Goal: Contribute content: Contribute content

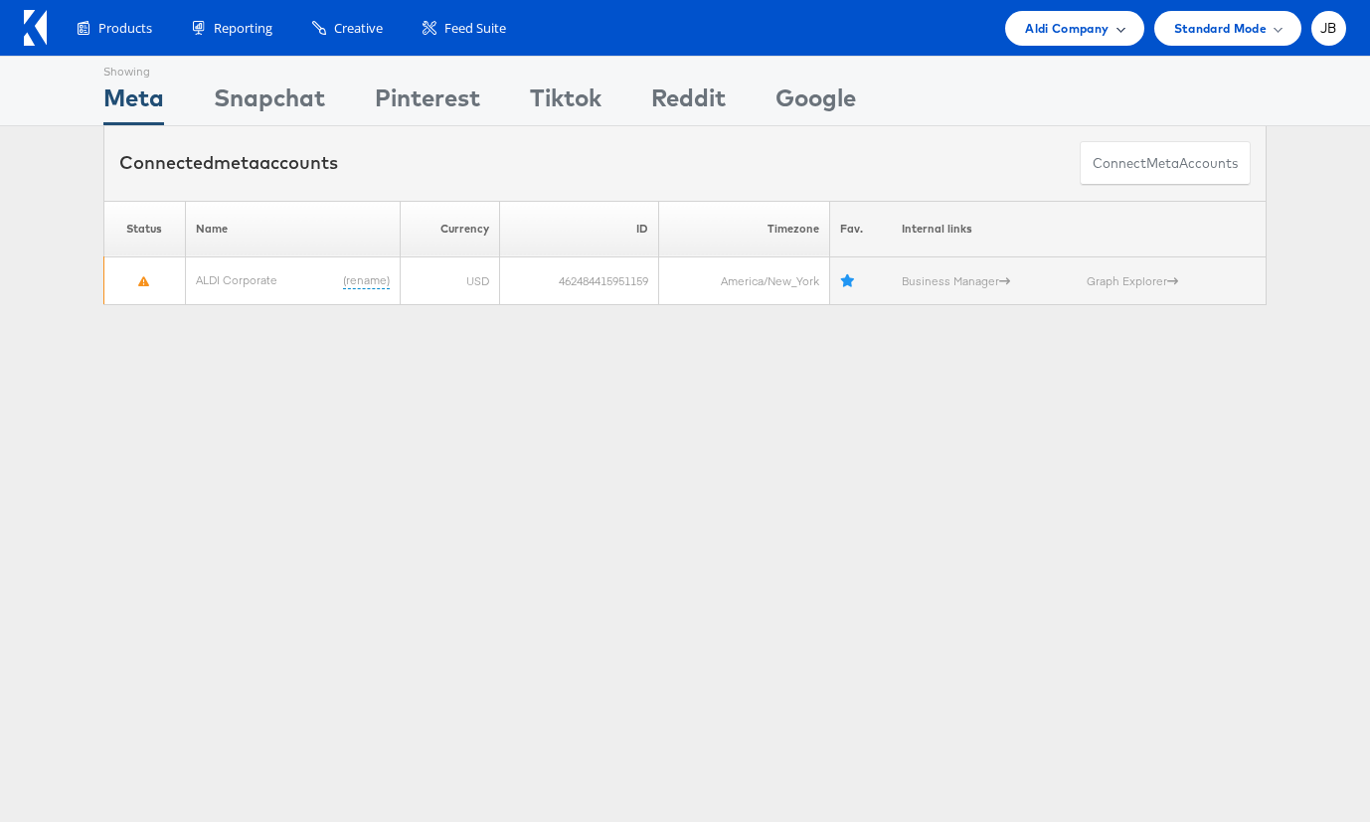
click at [1103, 37] on span "Aldi Company" at bounding box center [1067, 28] width 84 height 21
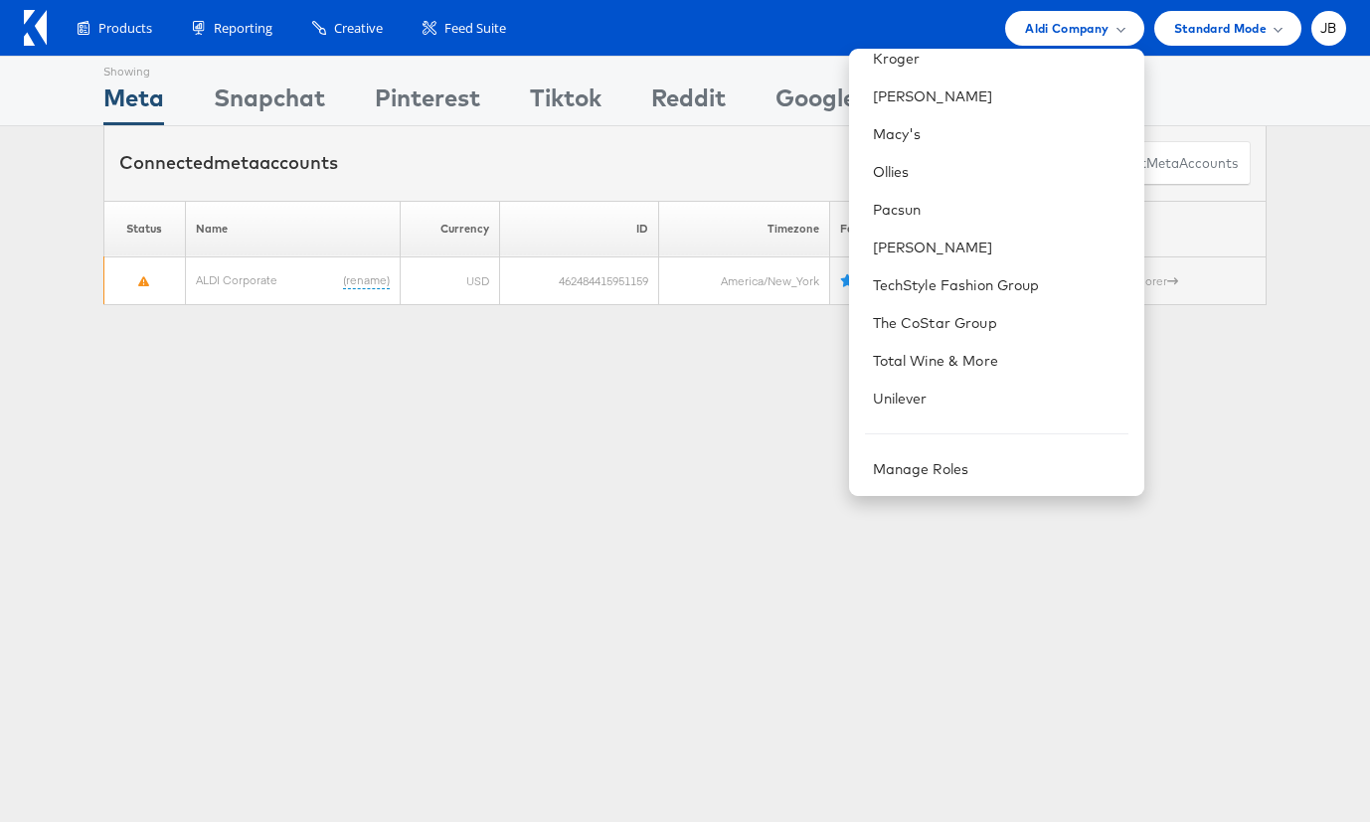
scroll to position [593, 0]
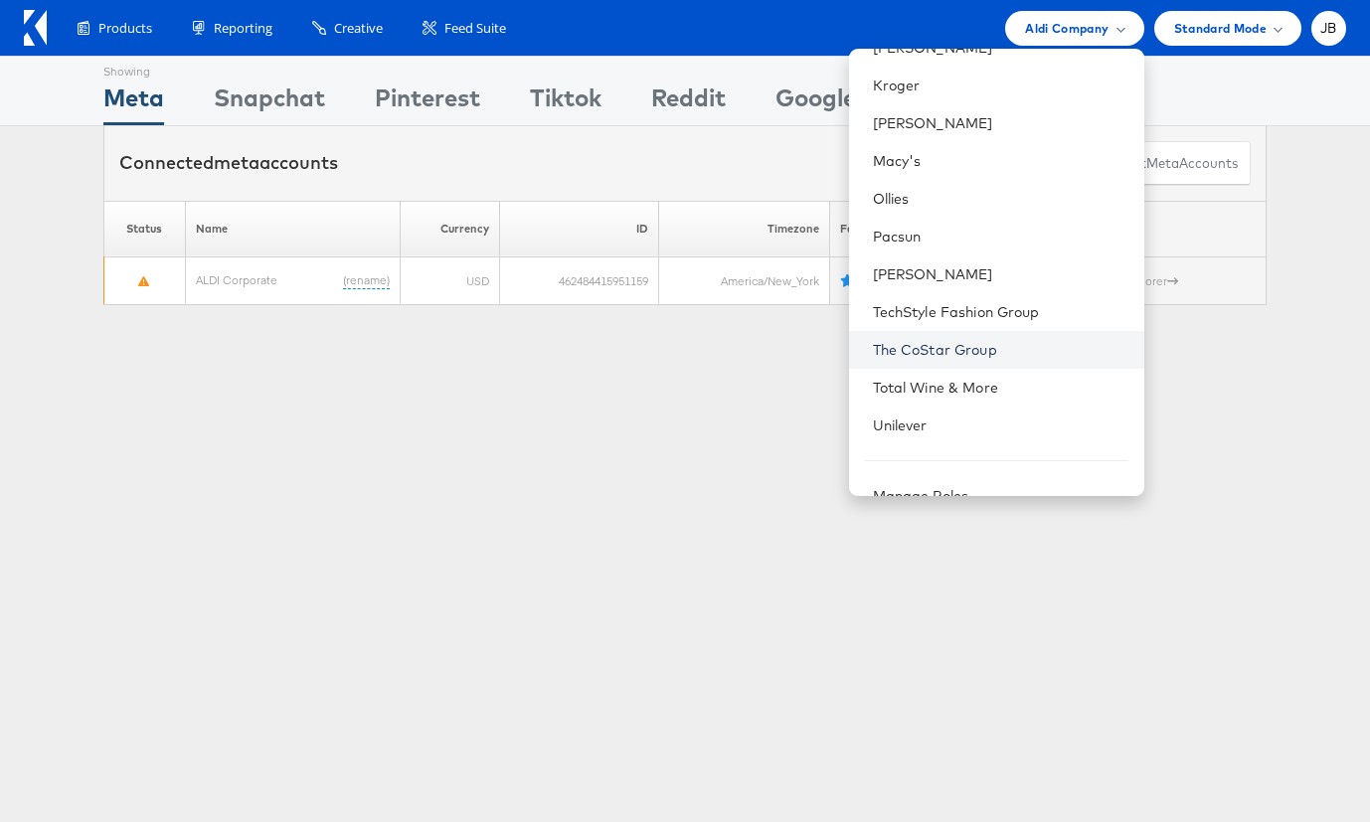
click at [912, 354] on link "The CoStar Group" at bounding box center [1000, 350] width 255 height 20
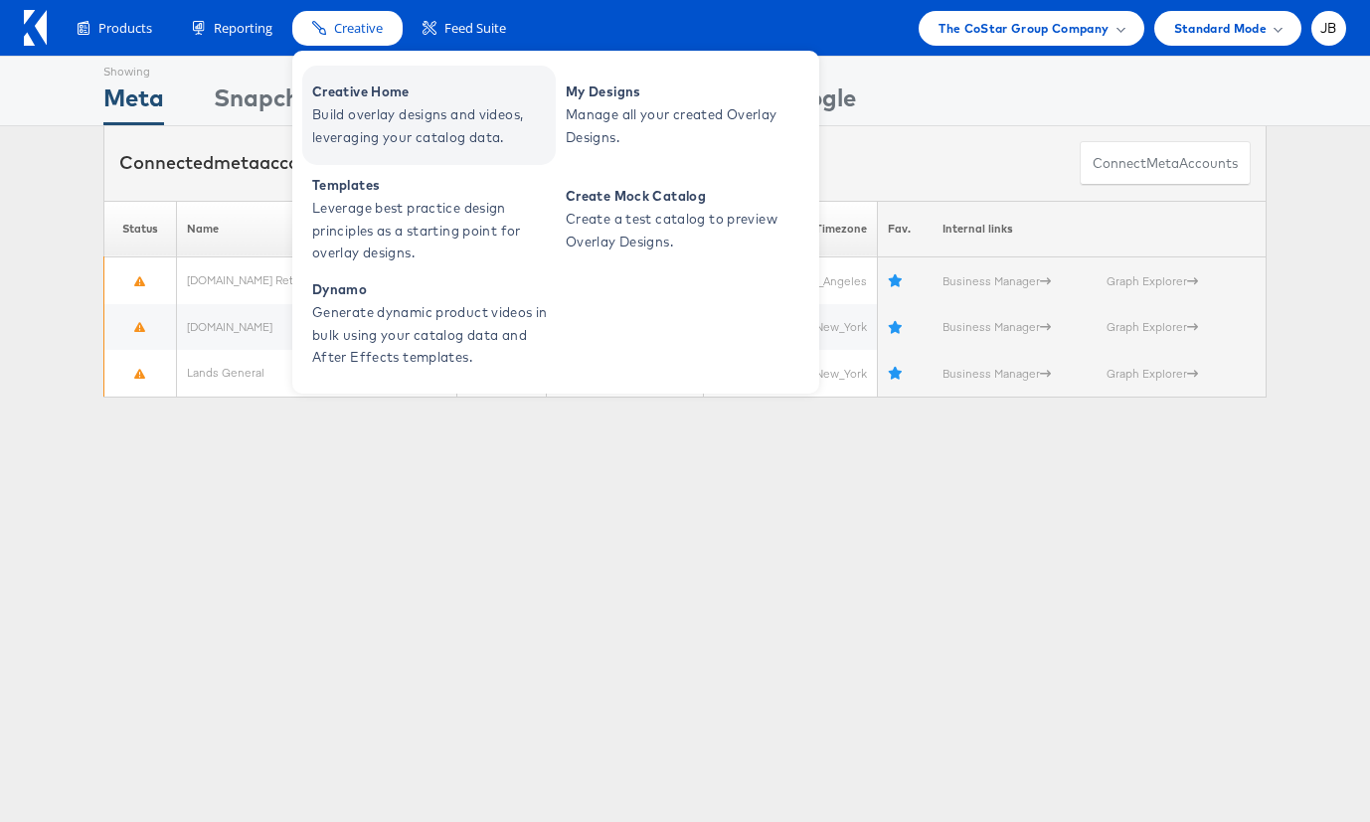
click at [343, 83] on span "Creative Home" at bounding box center [431, 92] width 239 height 23
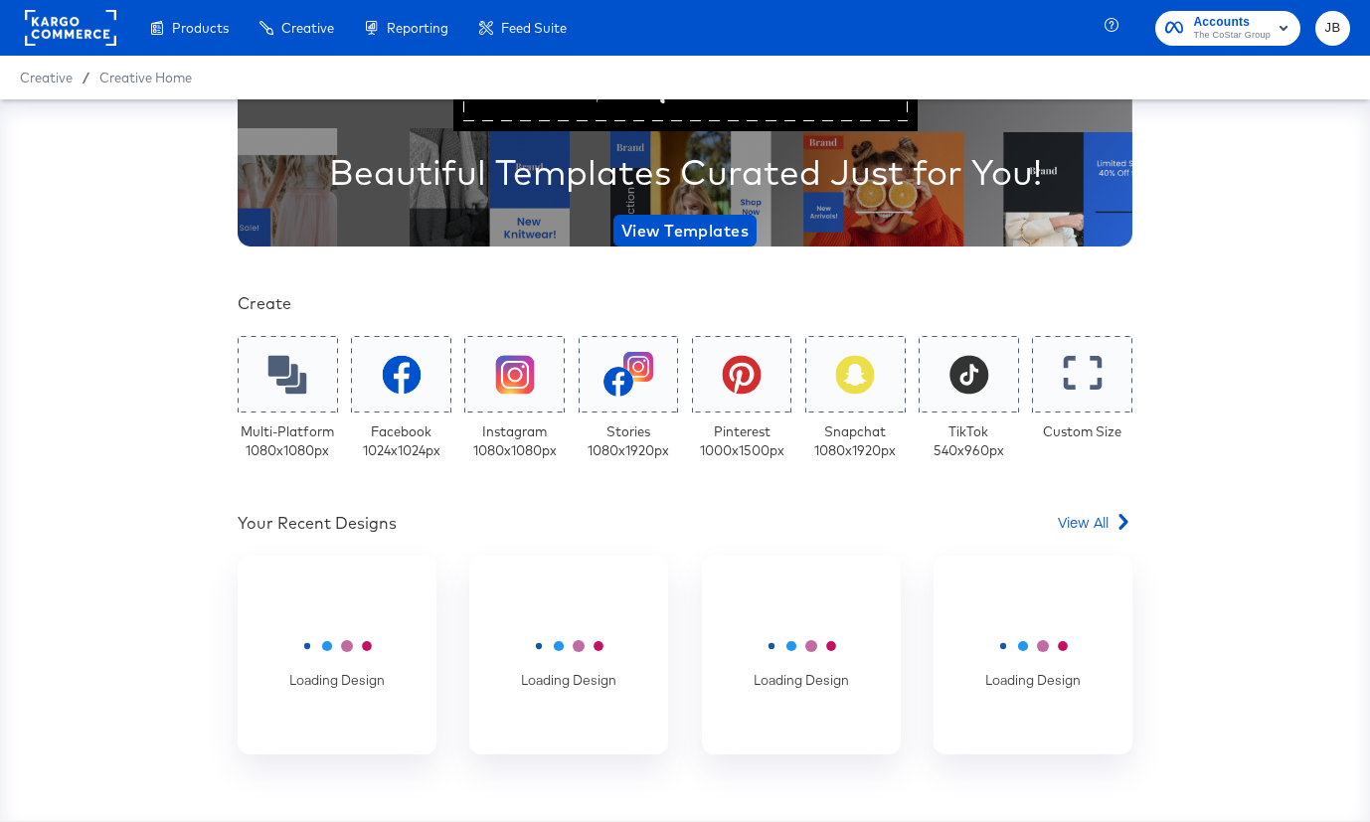
scroll to position [335, 0]
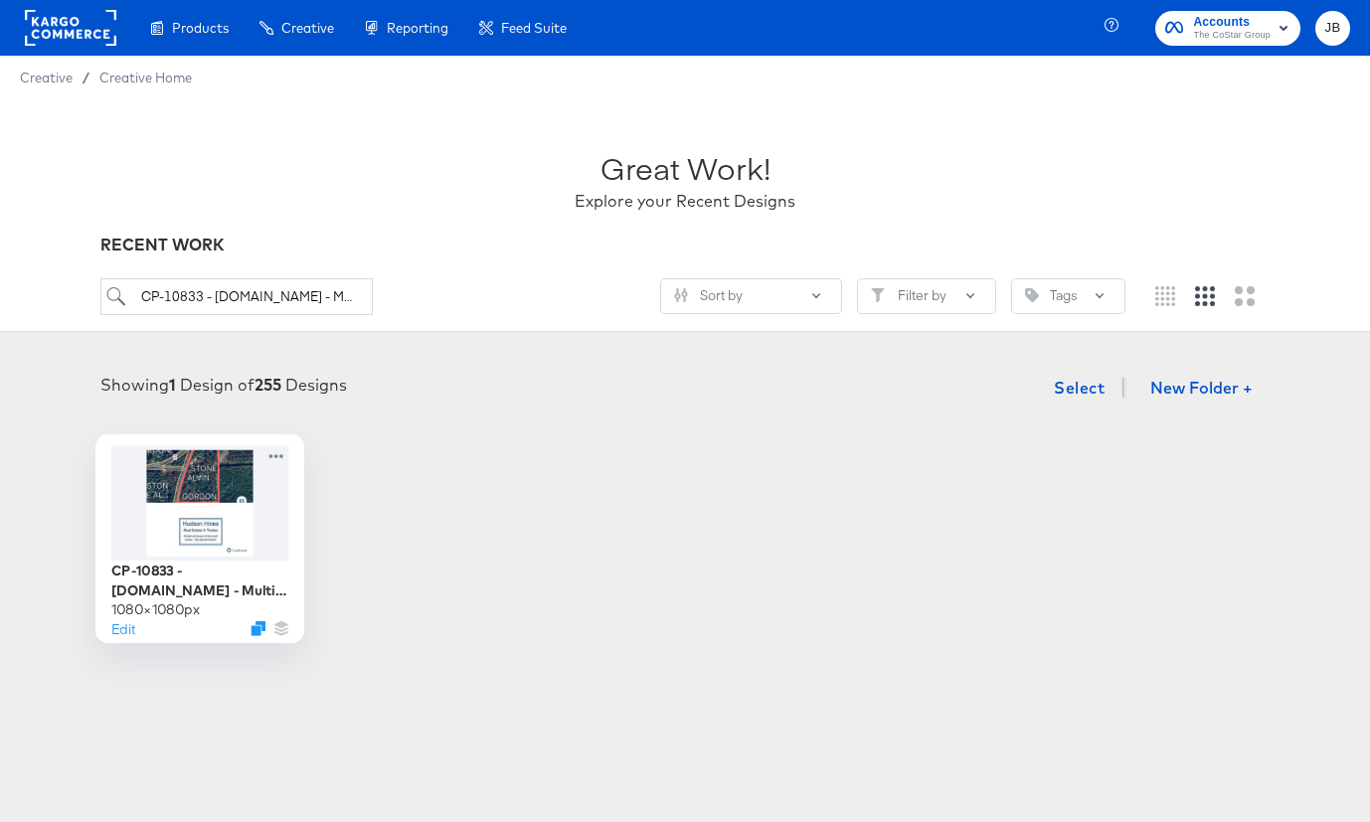
click at [278, 518] on div at bounding box center [200, 502] width 178 height 114
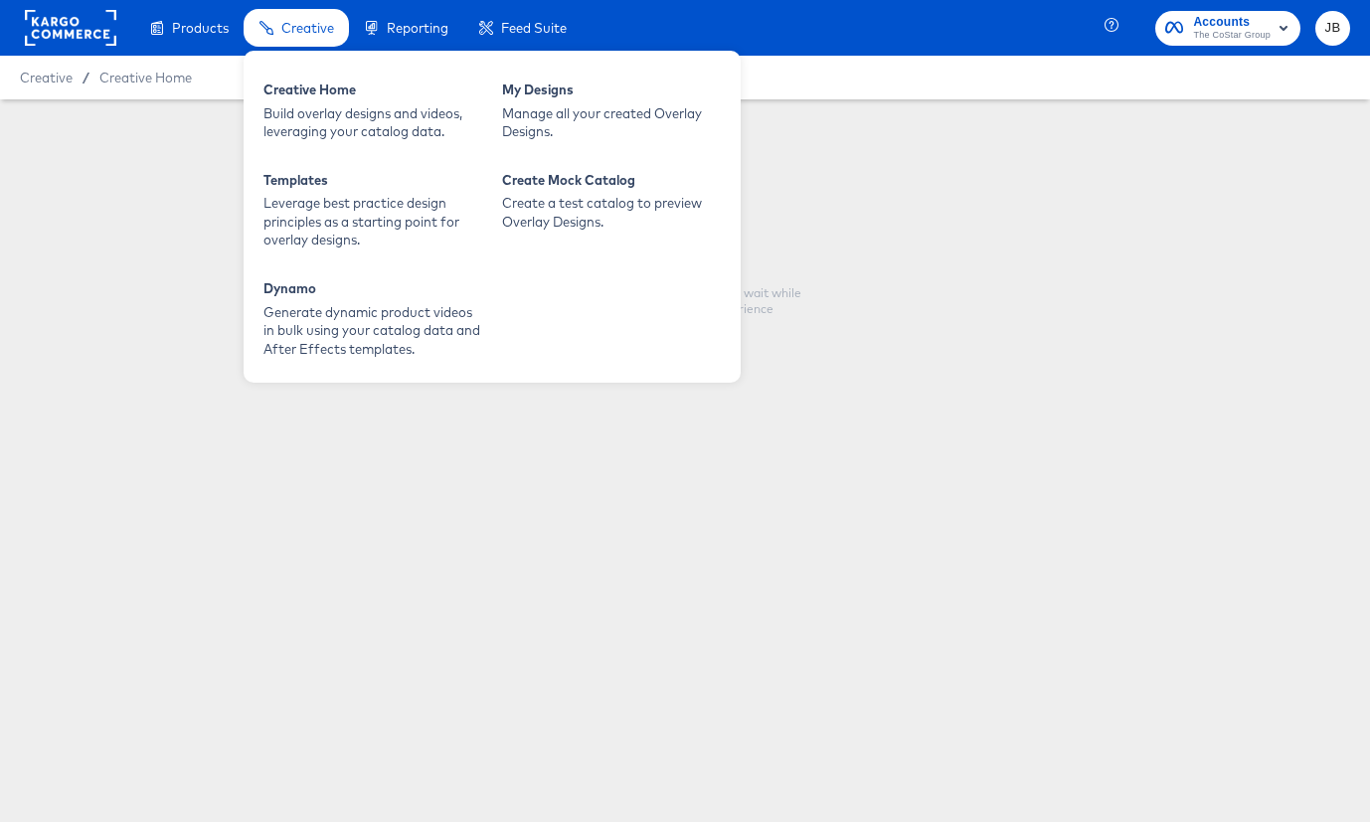
click at [335, 31] on div "Creative" at bounding box center [296, 28] width 105 height 39
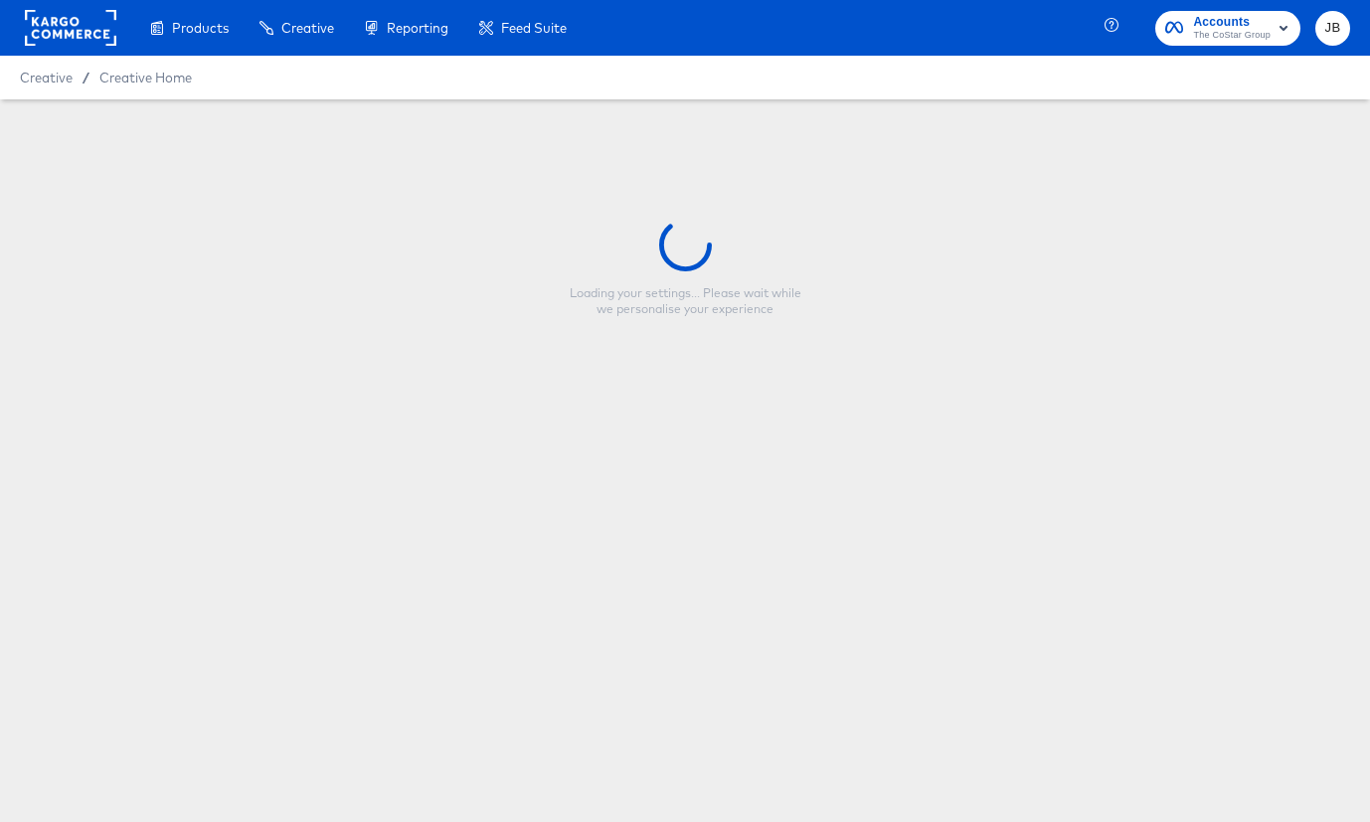
click at [239, 81] on div "Creative / Creative Home" at bounding box center [685, 78] width 1370 height 44
click at [58, 39] on rect at bounding box center [70, 28] width 91 height 36
click at [52, 85] on span "Creative" at bounding box center [46, 78] width 53 height 16
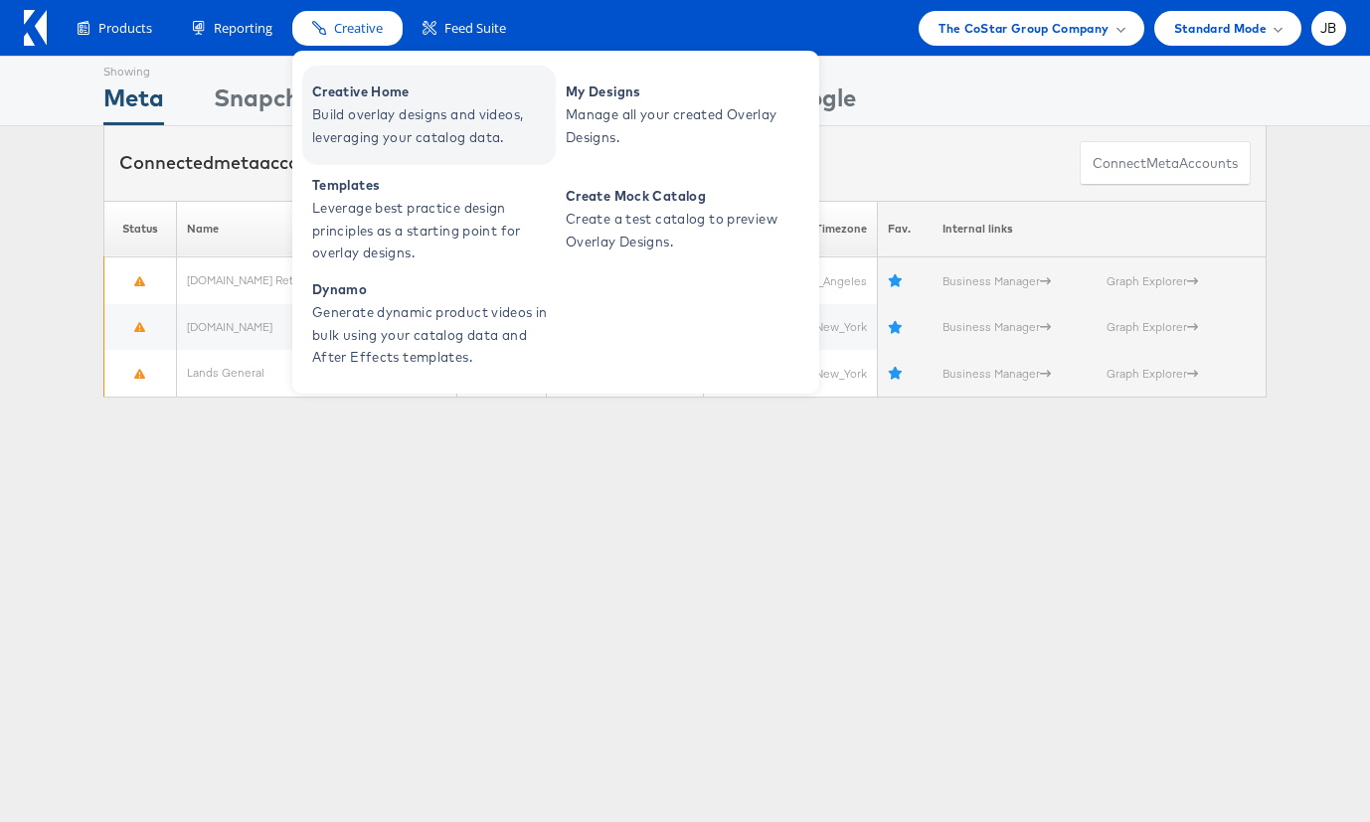
click at [328, 80] on link "Creative Home Build overlay designs and videos, leveraging your catalog data." at bounding box center [429, 115] width 254 height 99
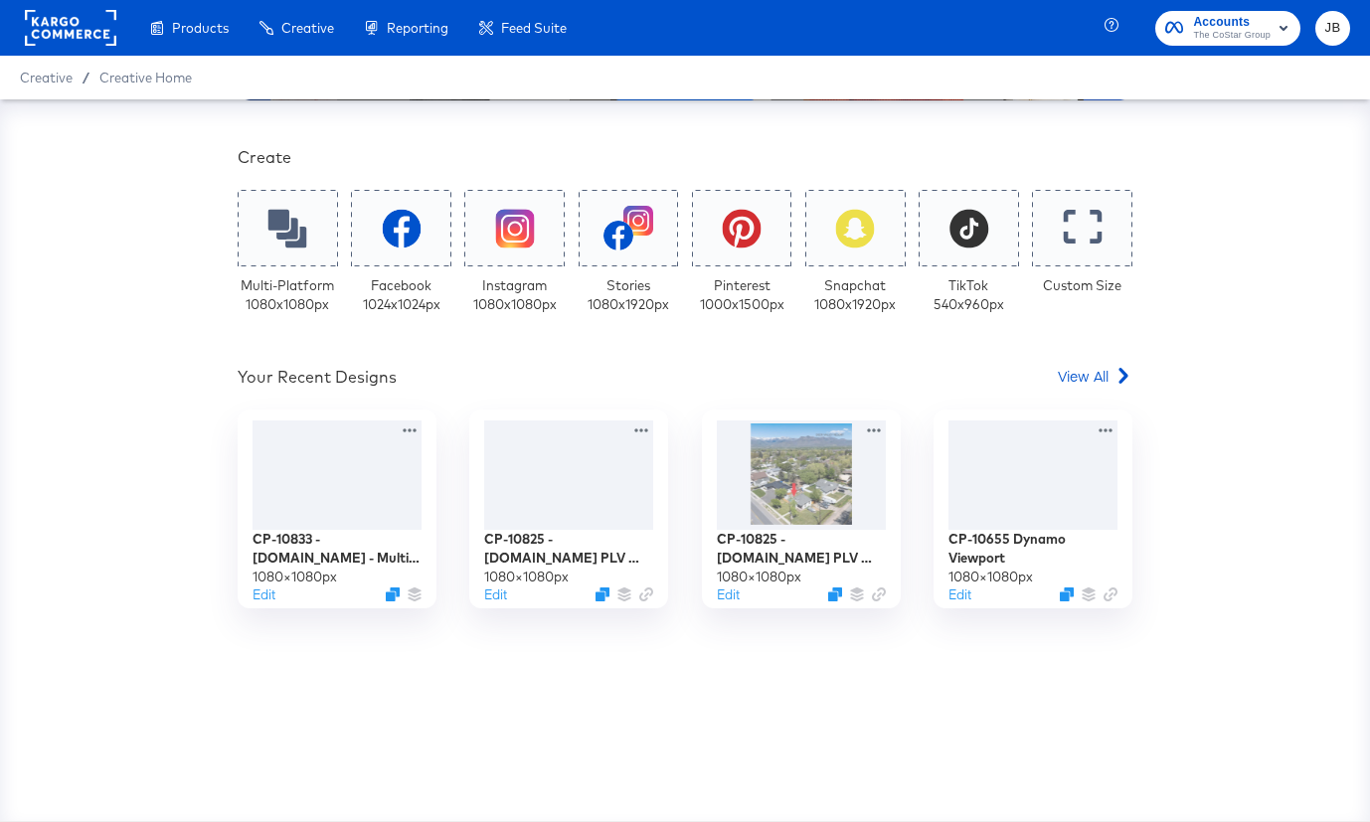
scroll to position [335, 0]
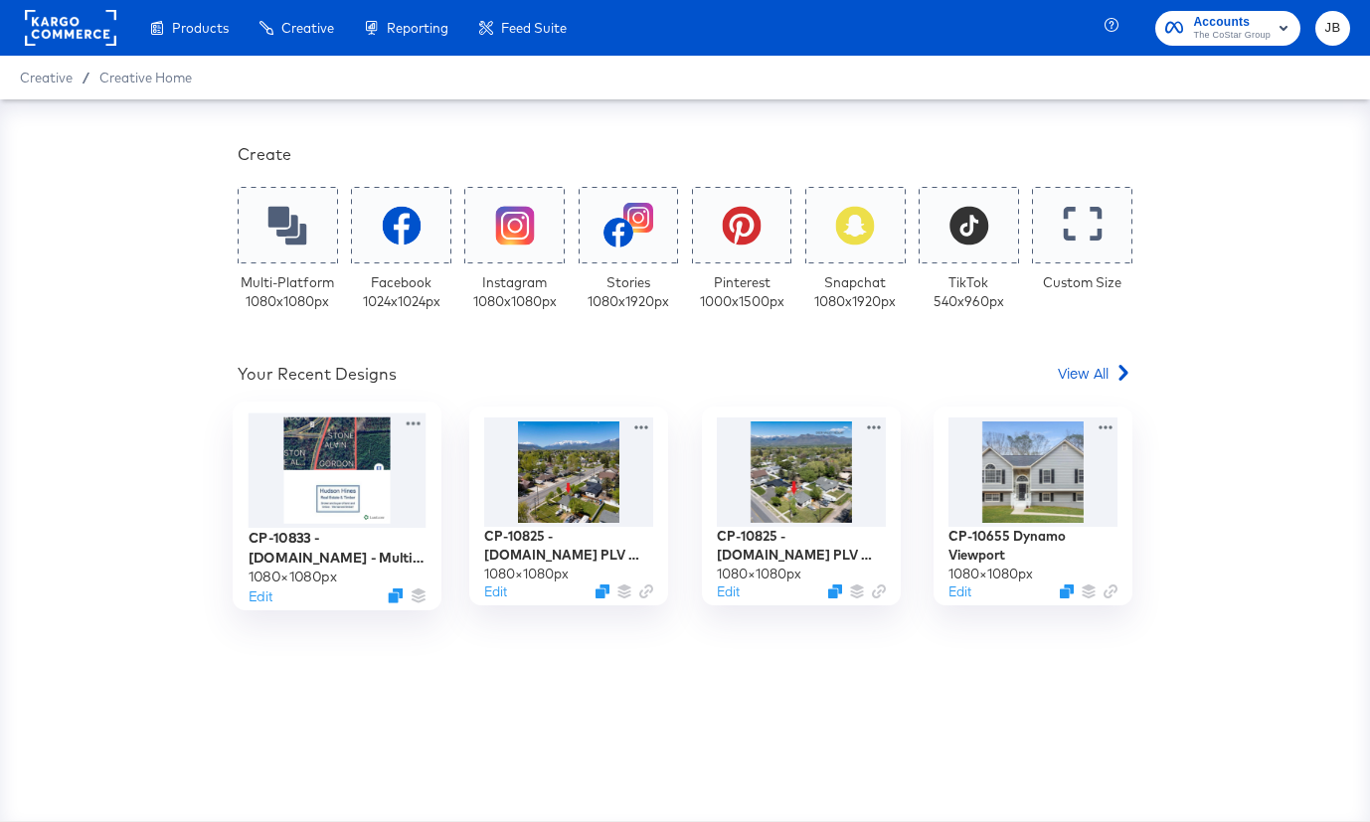
click at [367, 459] on div at bounding box center [338, 471] width 178 height 114
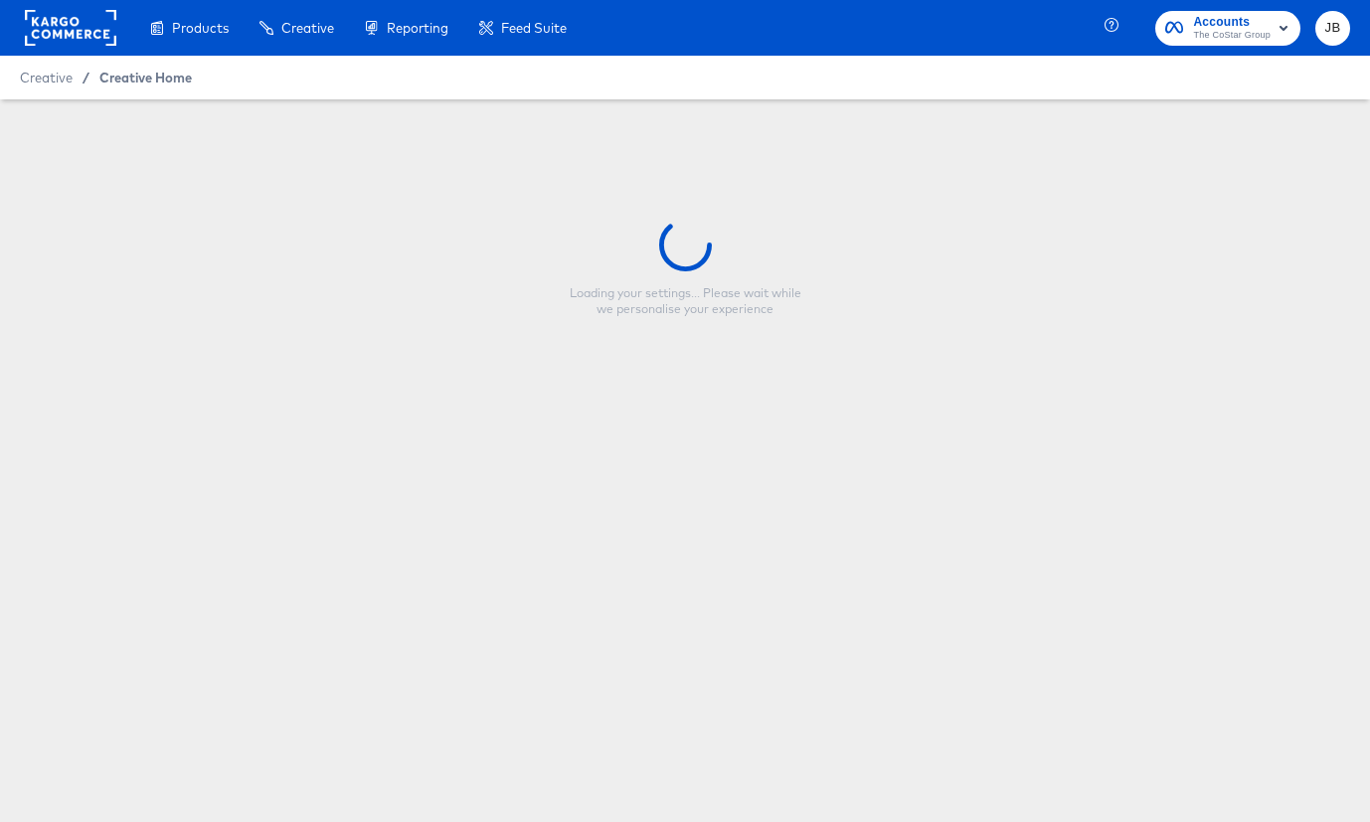
click at [141, 79] on span "Creative Home" at bounding box center [145, 78] width 92 height 16
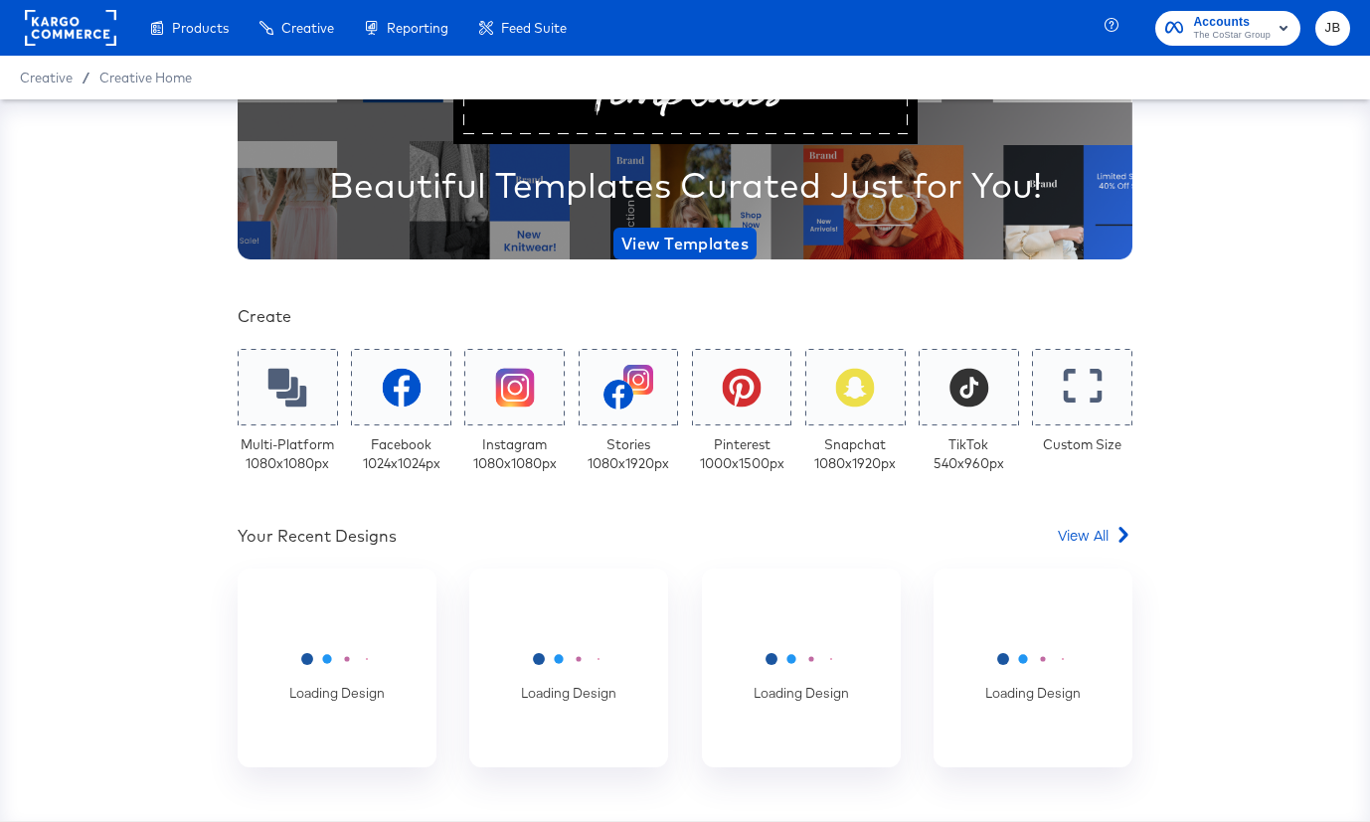
scroll to position [192, 0]
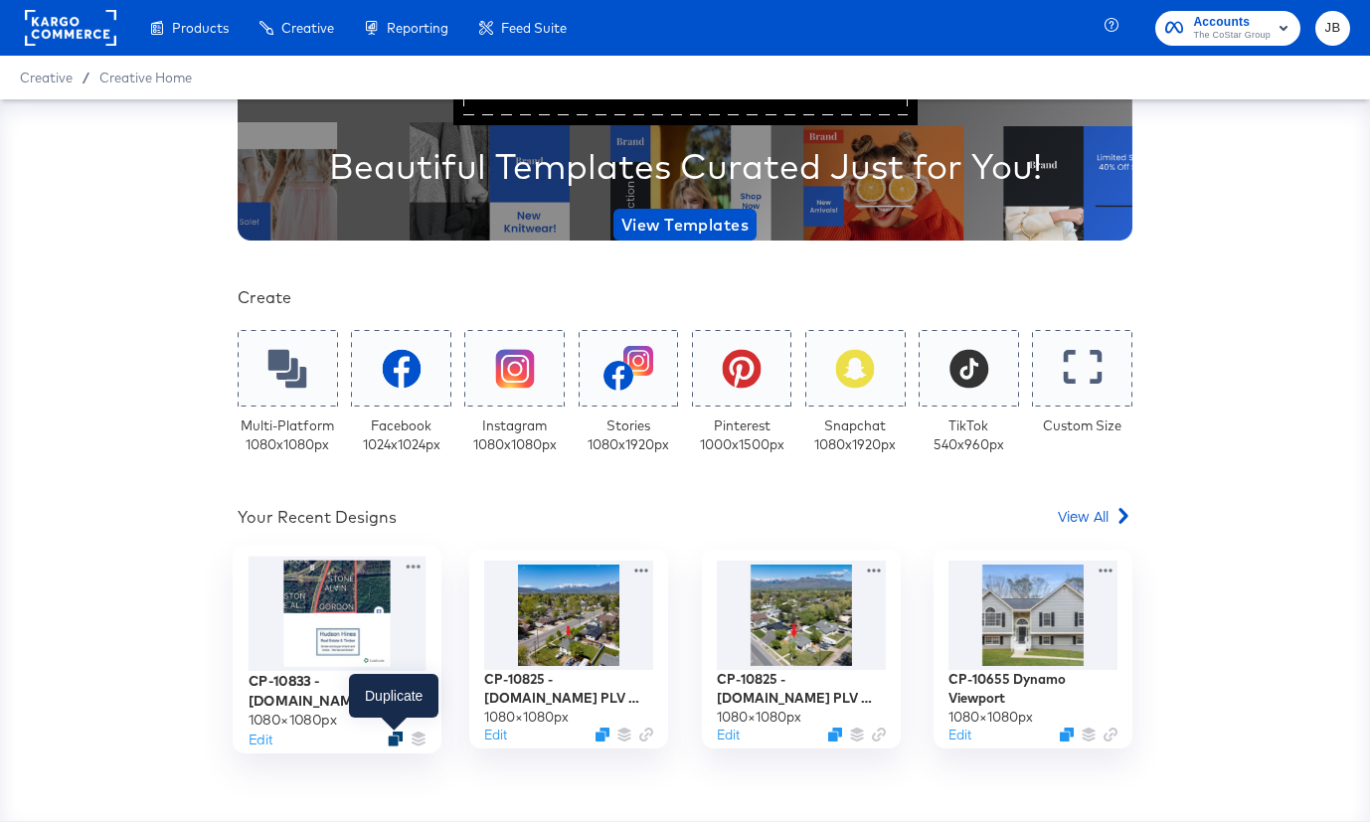
click at [393, 737] on icon "Duplicate" at bounding box center [395, 739] width 15 height 15
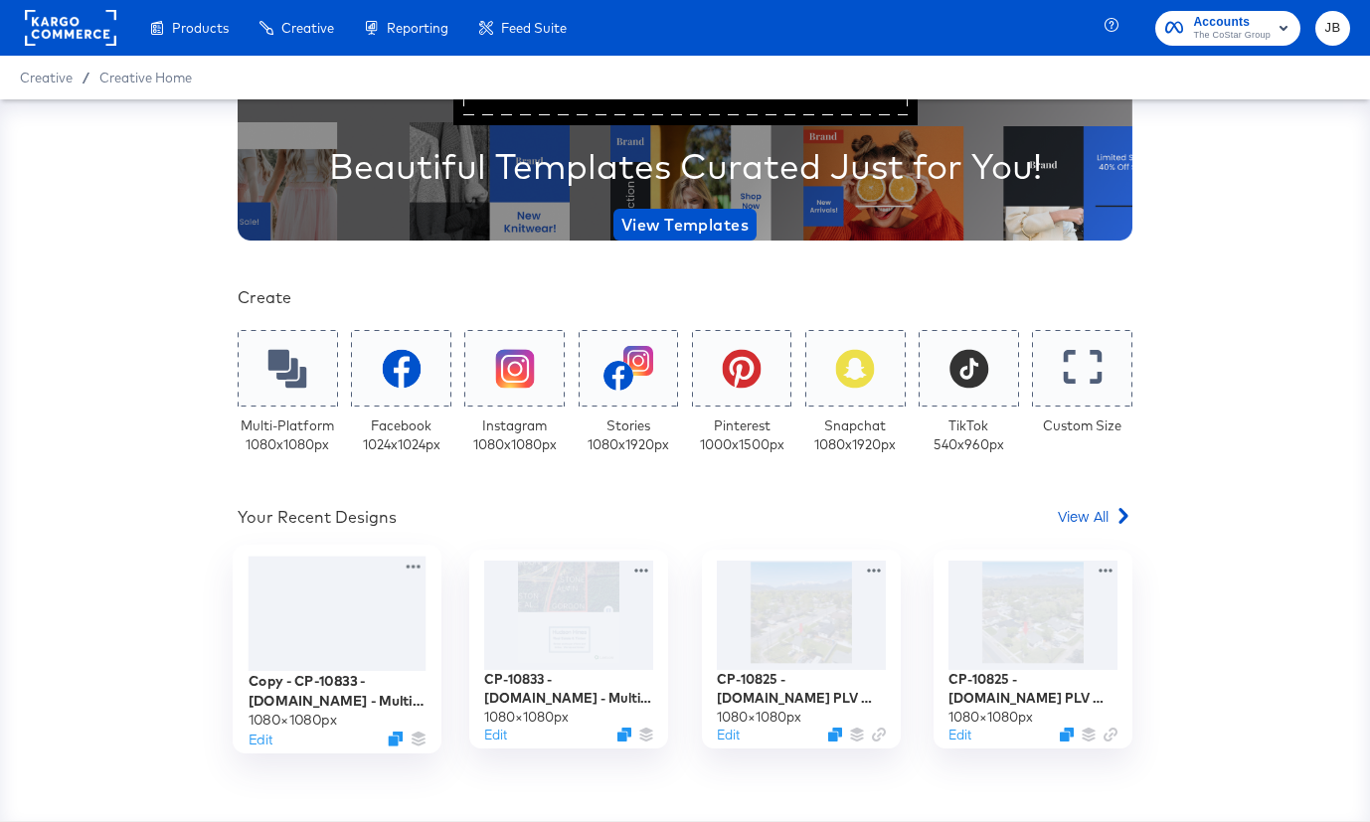
click at [274, 651] on div at bounding box center [338, 614] width 178 height 115
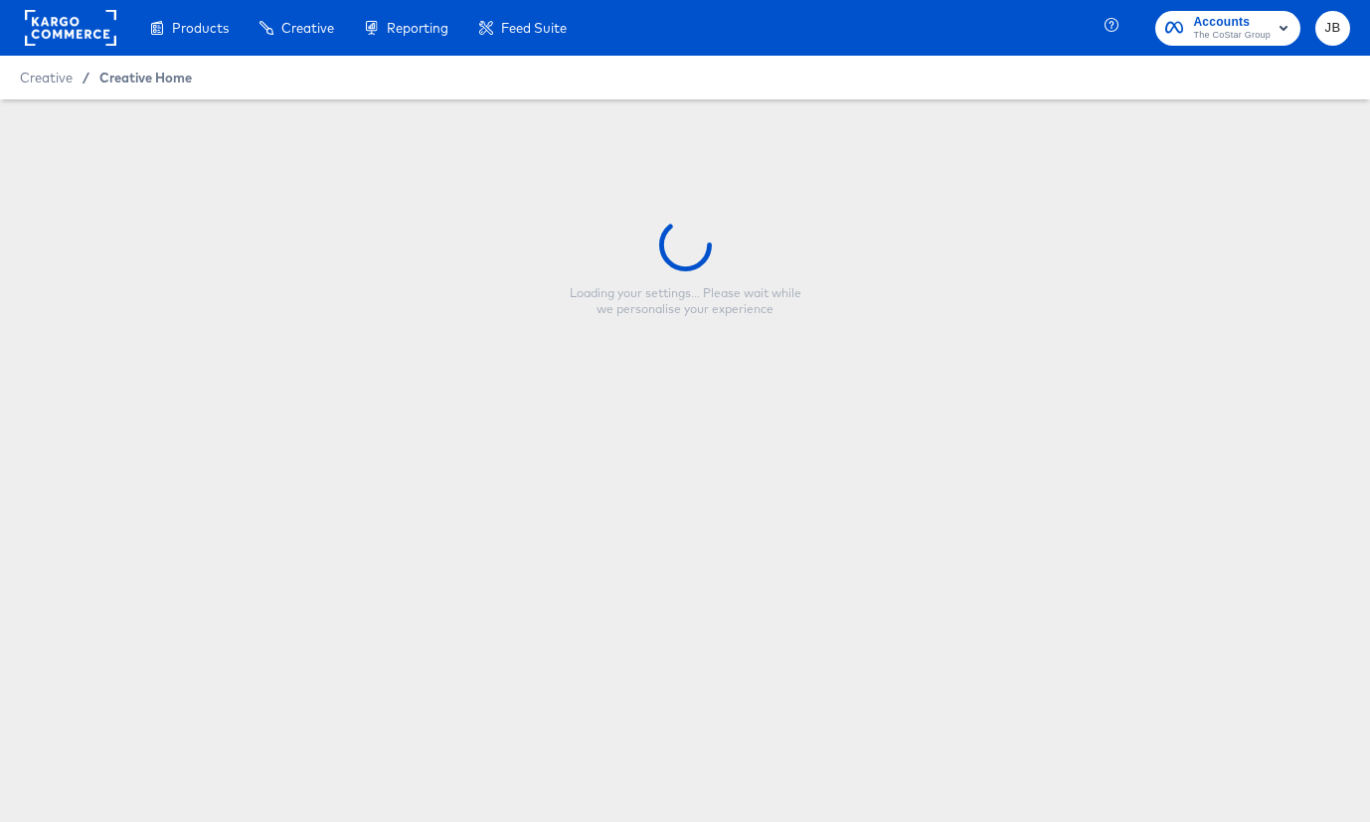
click at [118, 78] on span "Creative Home" at bounding box center [145, 78] width 92 height 16
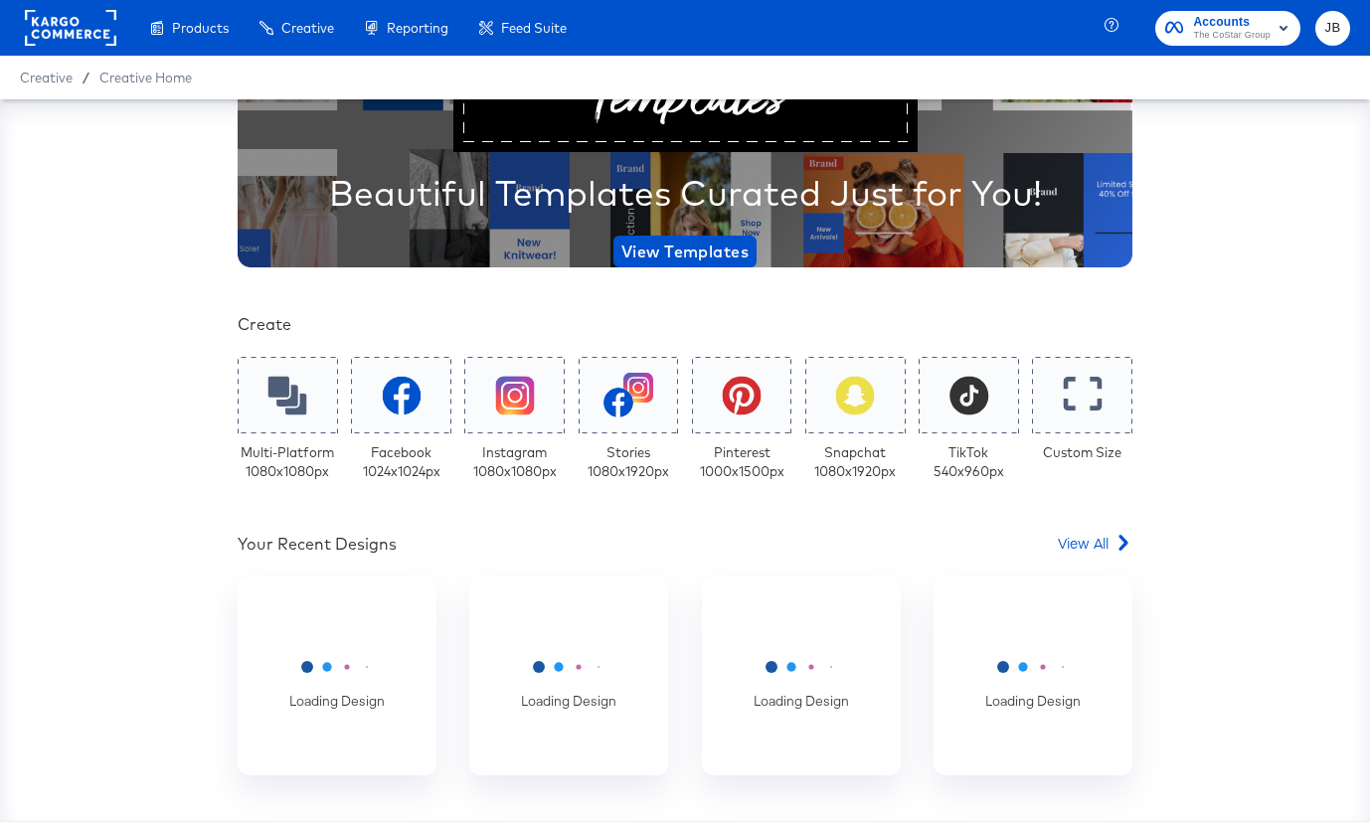
scroll to position [335, 0]
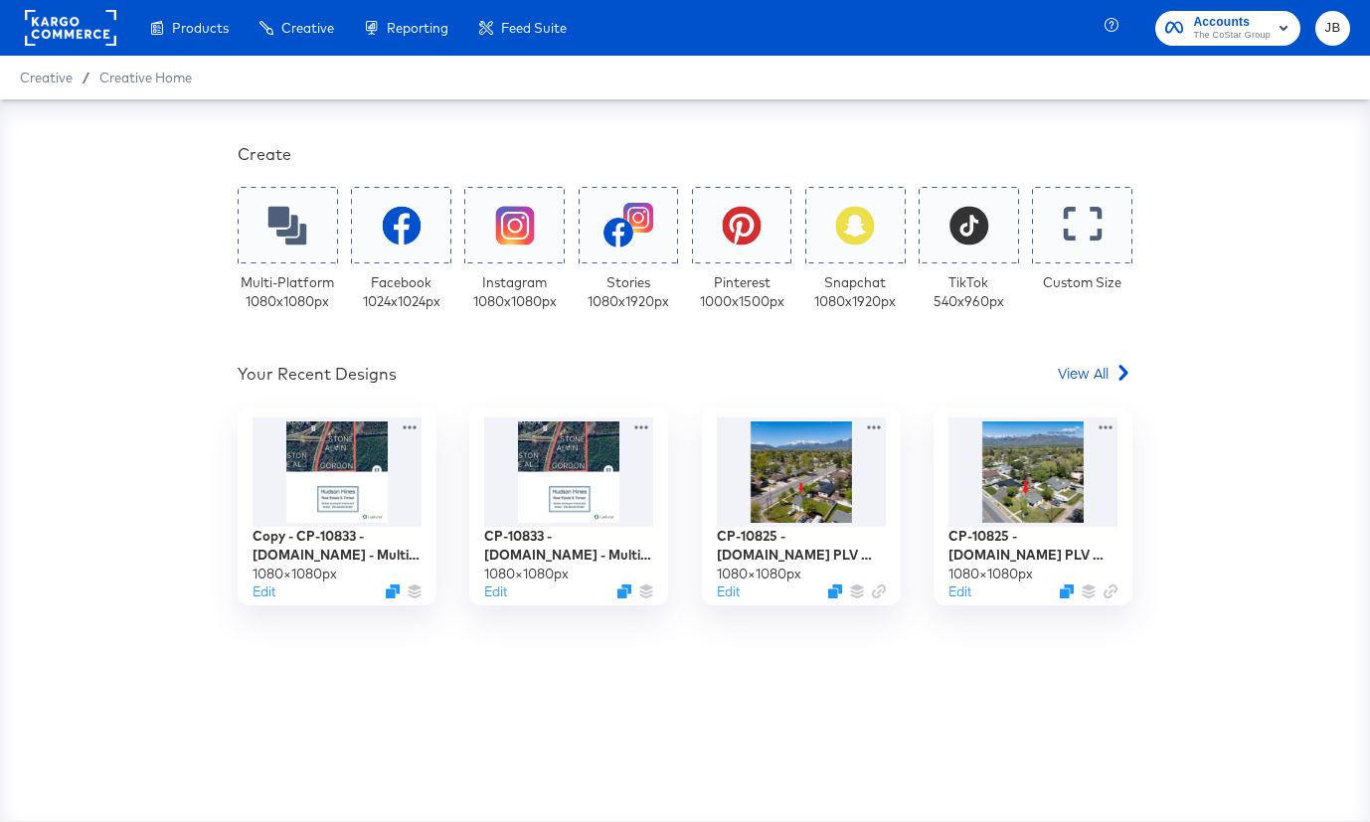
click at [1090, 362] on div "Your Custom Templates Beautiful Templates Curated Just for You! View Templates …" at bounding box center [685, 308] width 895 height 1026
click at [1086, 375] on span "View All" at bounding box center [1083, 373] width 51 height 20
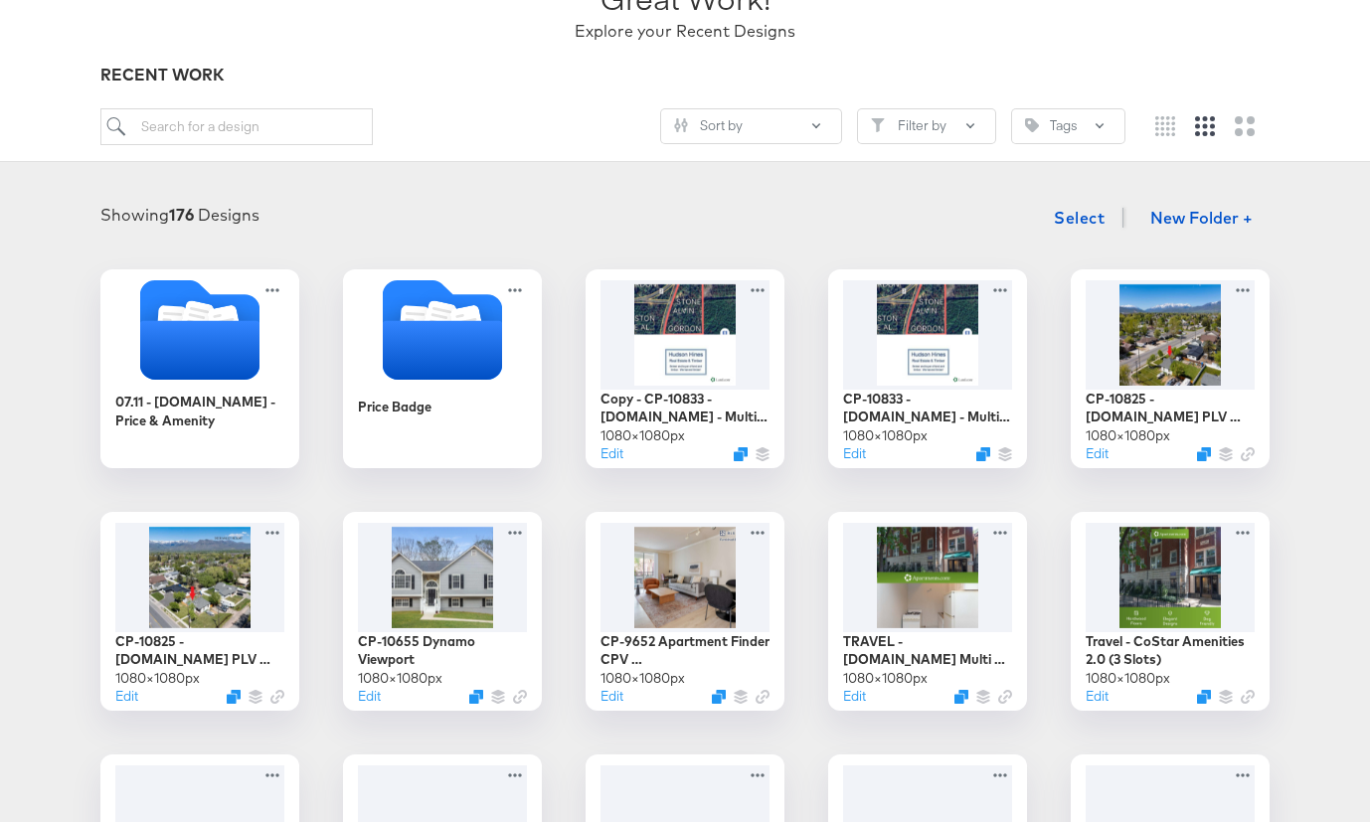
scroll to position [171, 0]
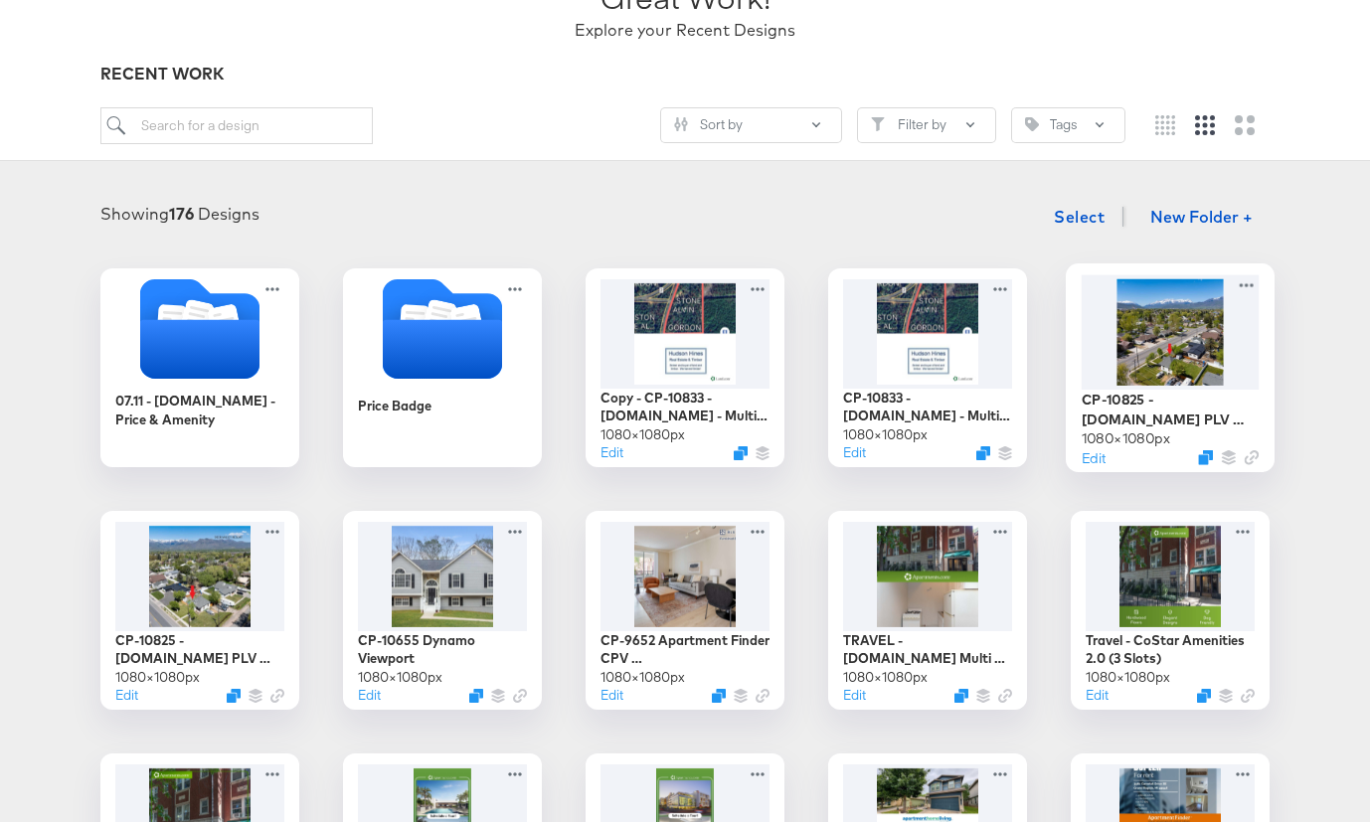
click at [1159, 355] on div at bounding box center [1171, 331] width 178 height 114
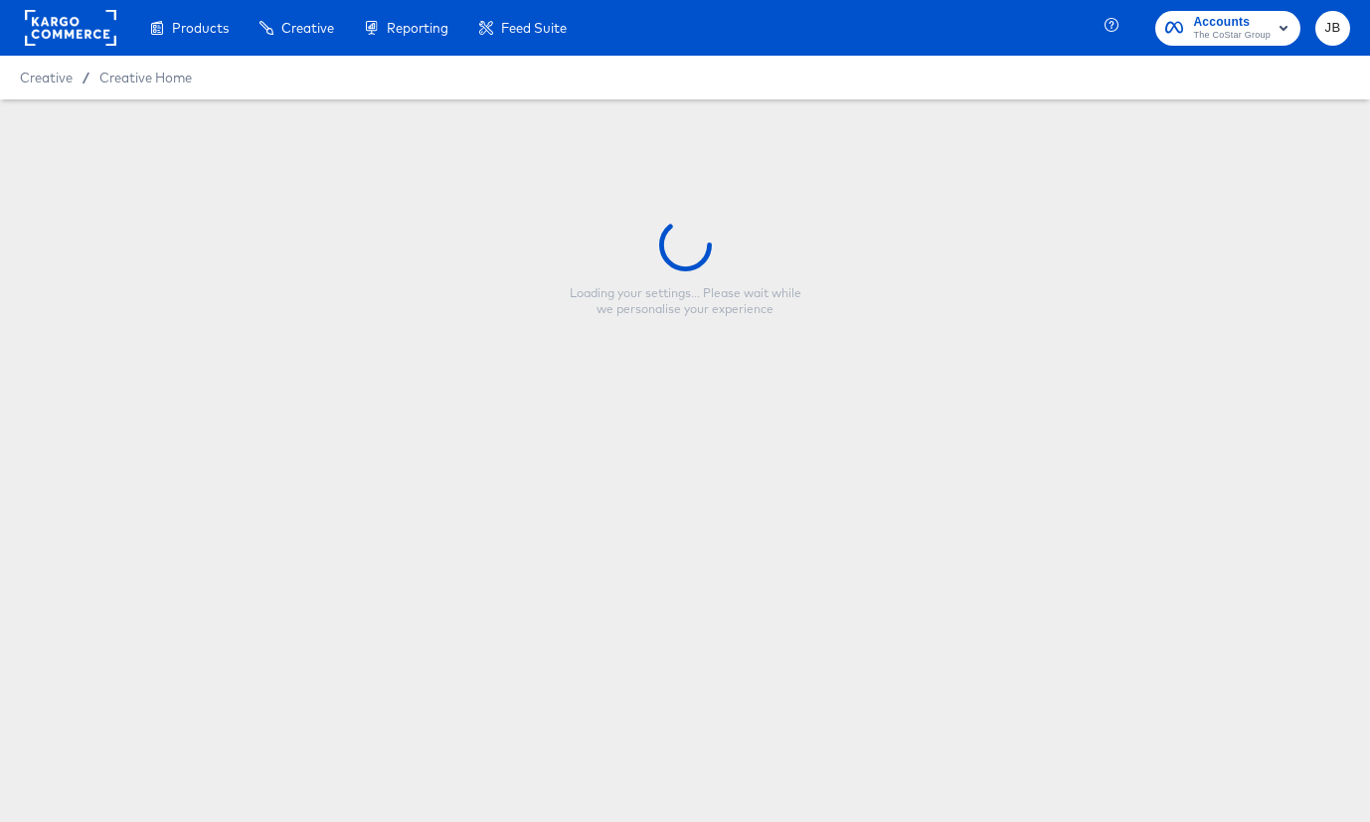
type input "CP-10825 - Homes.com PLV Viewport 2"
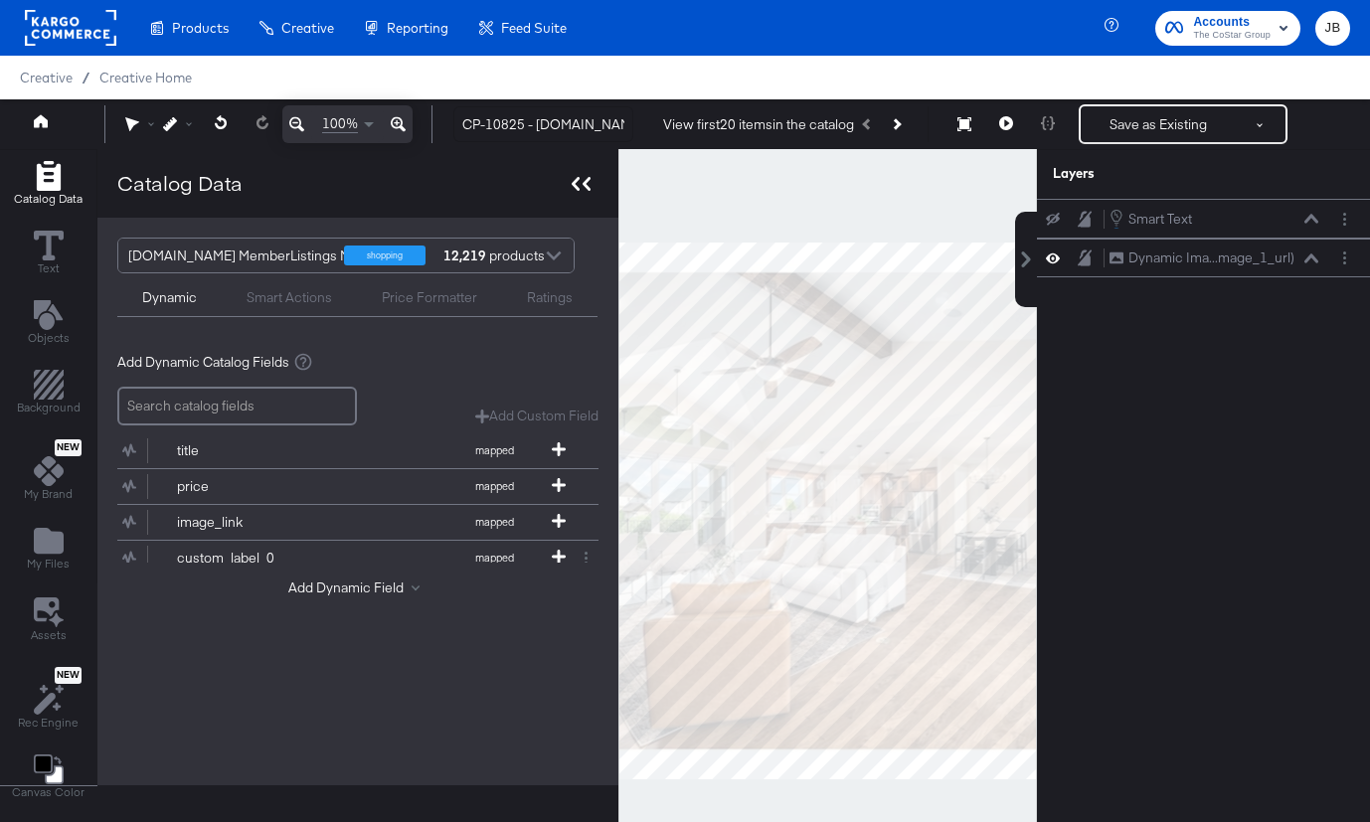
click at [578, 191] on icon at bounding box center [581, 184] width 19 height 14
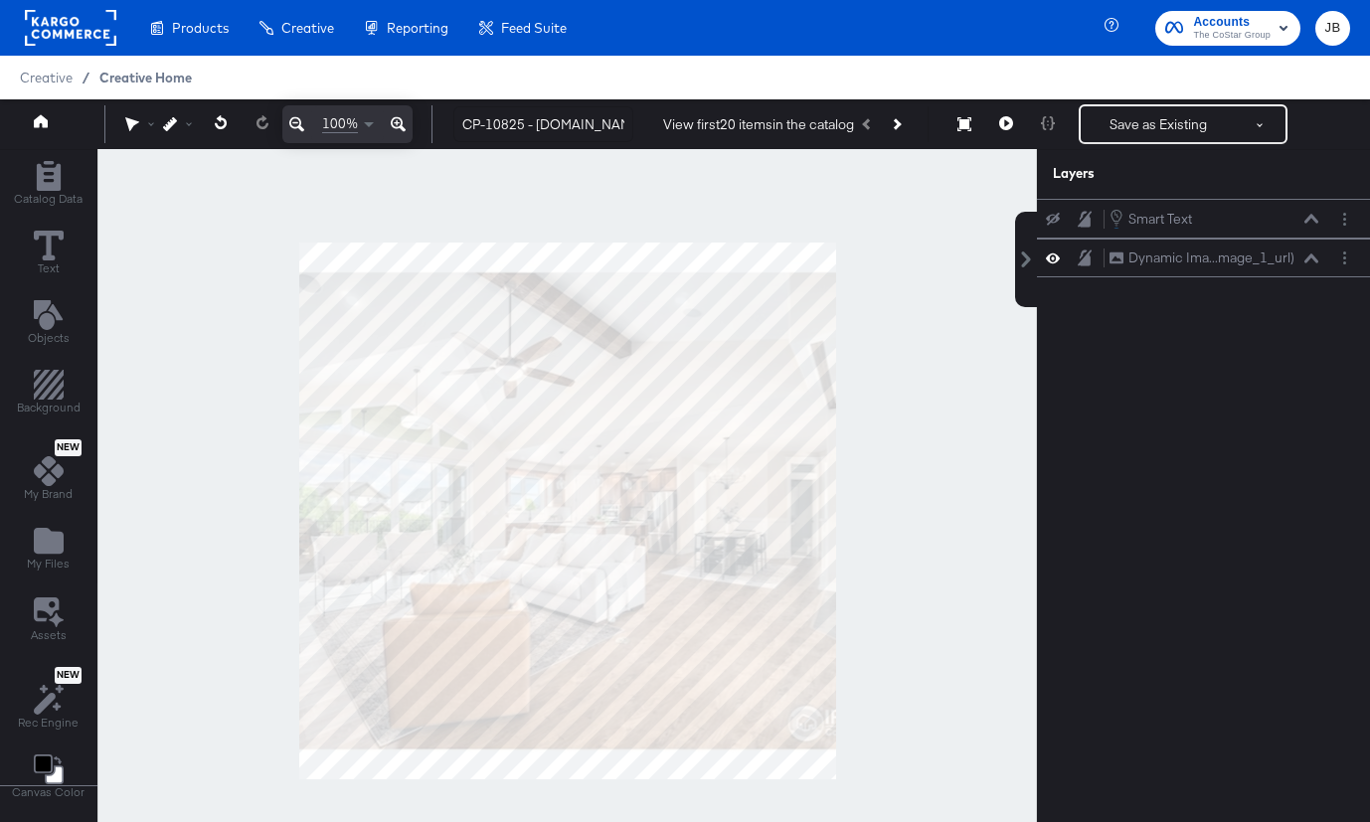
click at [144, 79] on span "Creative Home" at bounding box center [145, 78] width 92 height 16
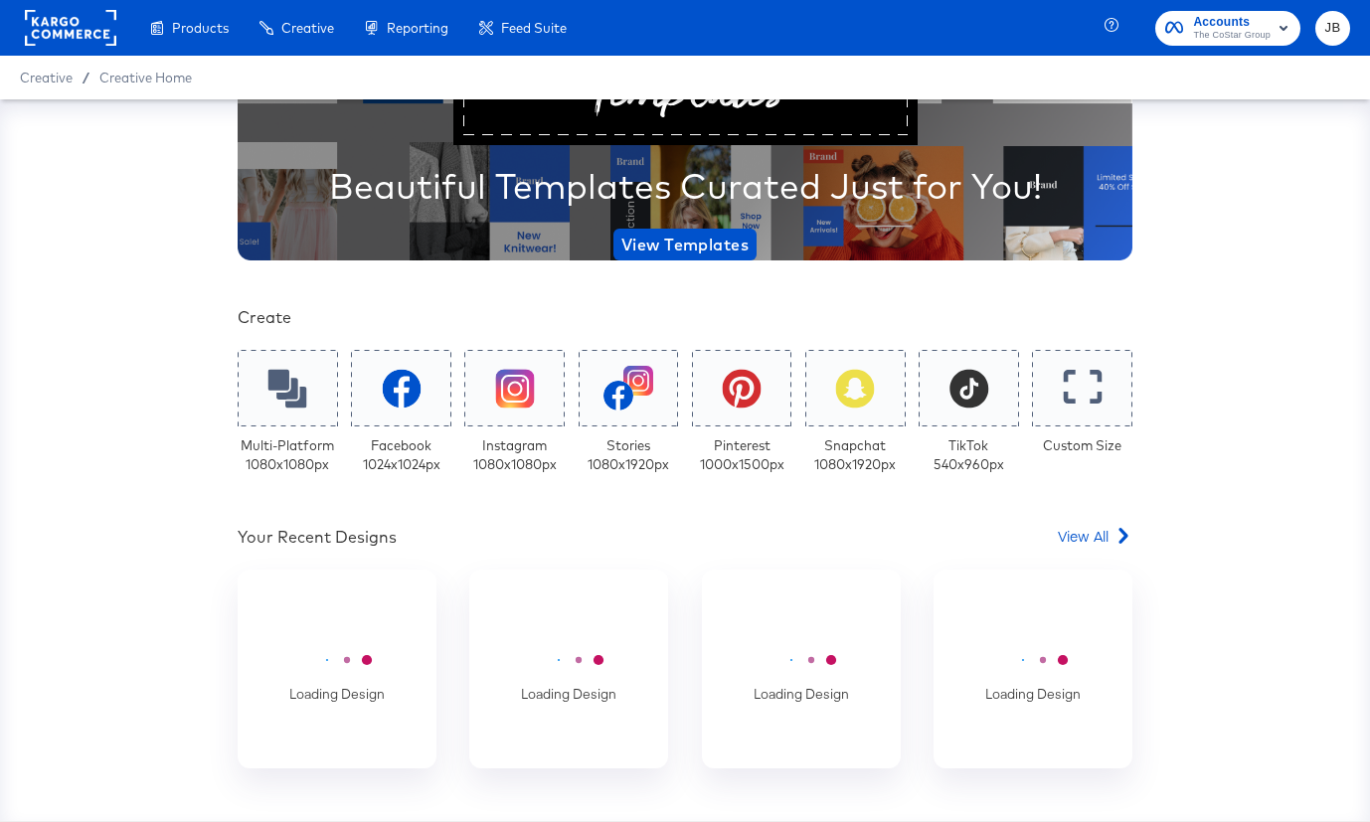
scroll to position [335, 0]
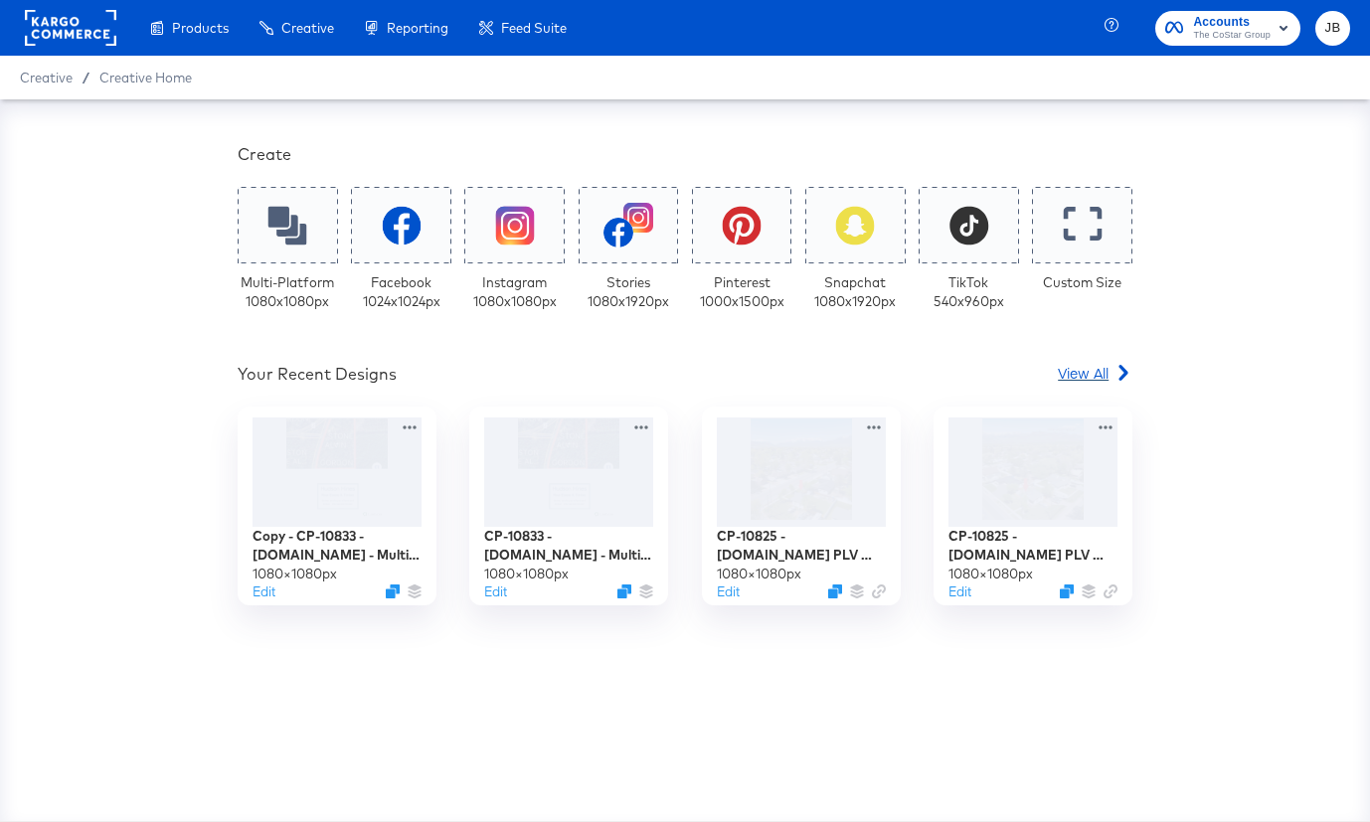
click at [1075, 371] on span "View All" at bounding box center [1083, 373] width 51 height 20
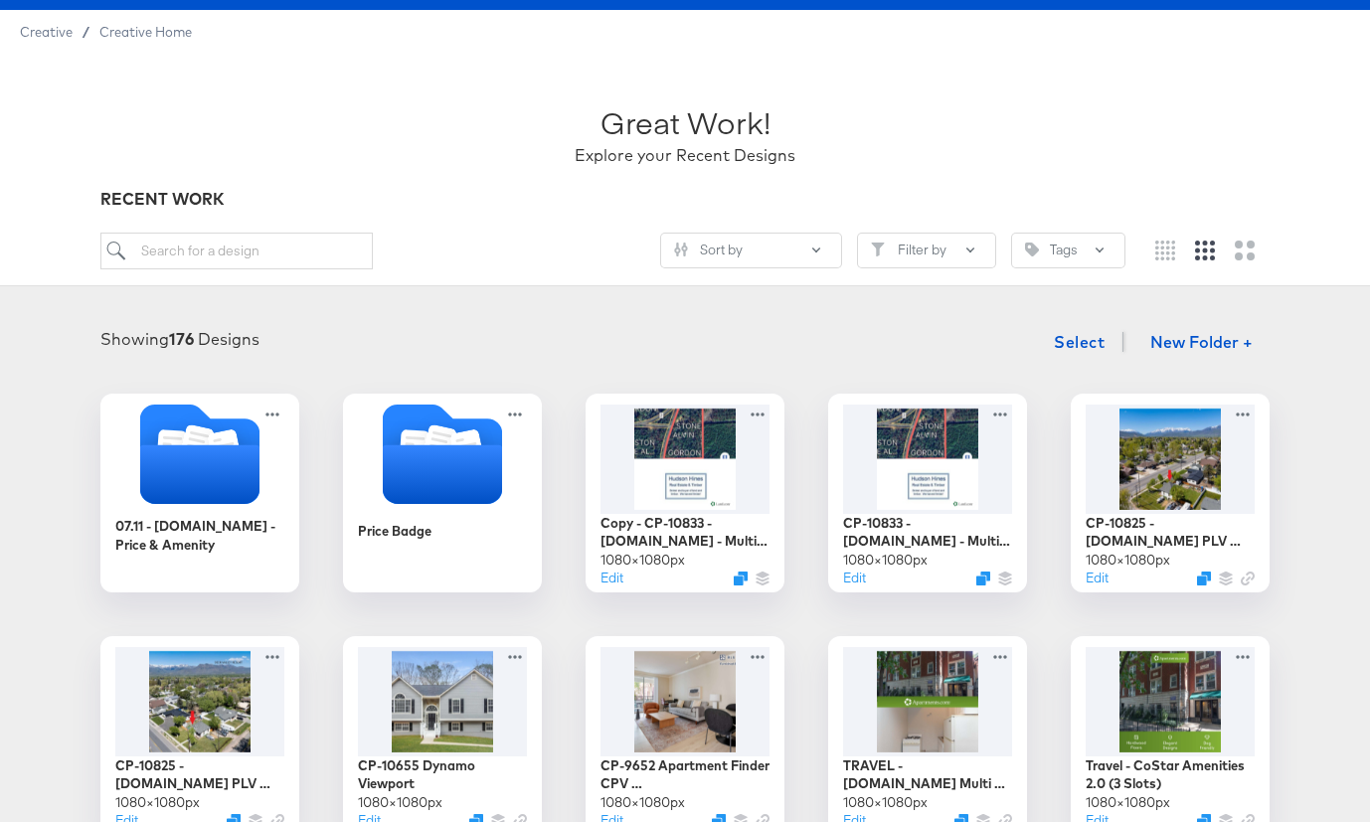
scroll to position [92, 0]
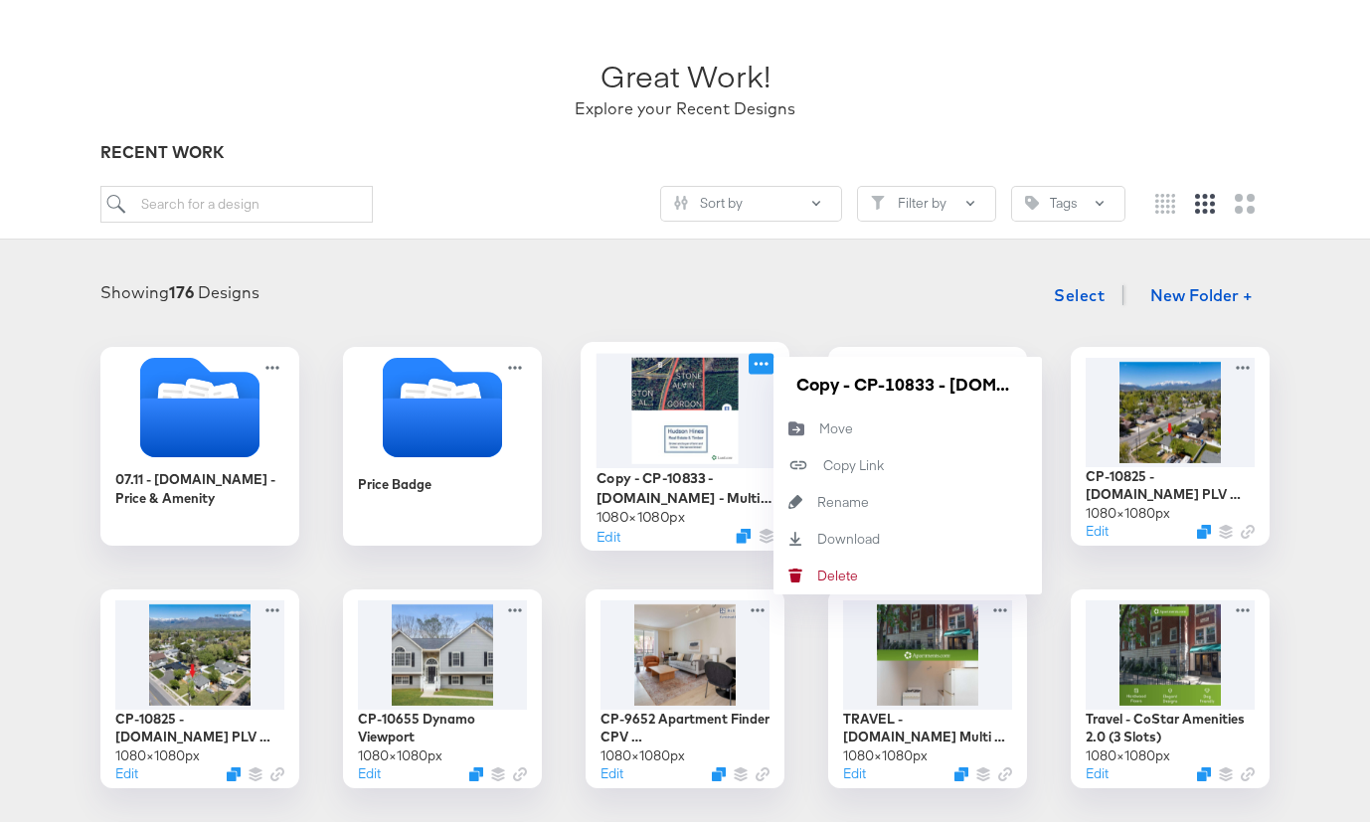
click at [768, 361] on icon at bounding box center [761, 363] width 25 height 21
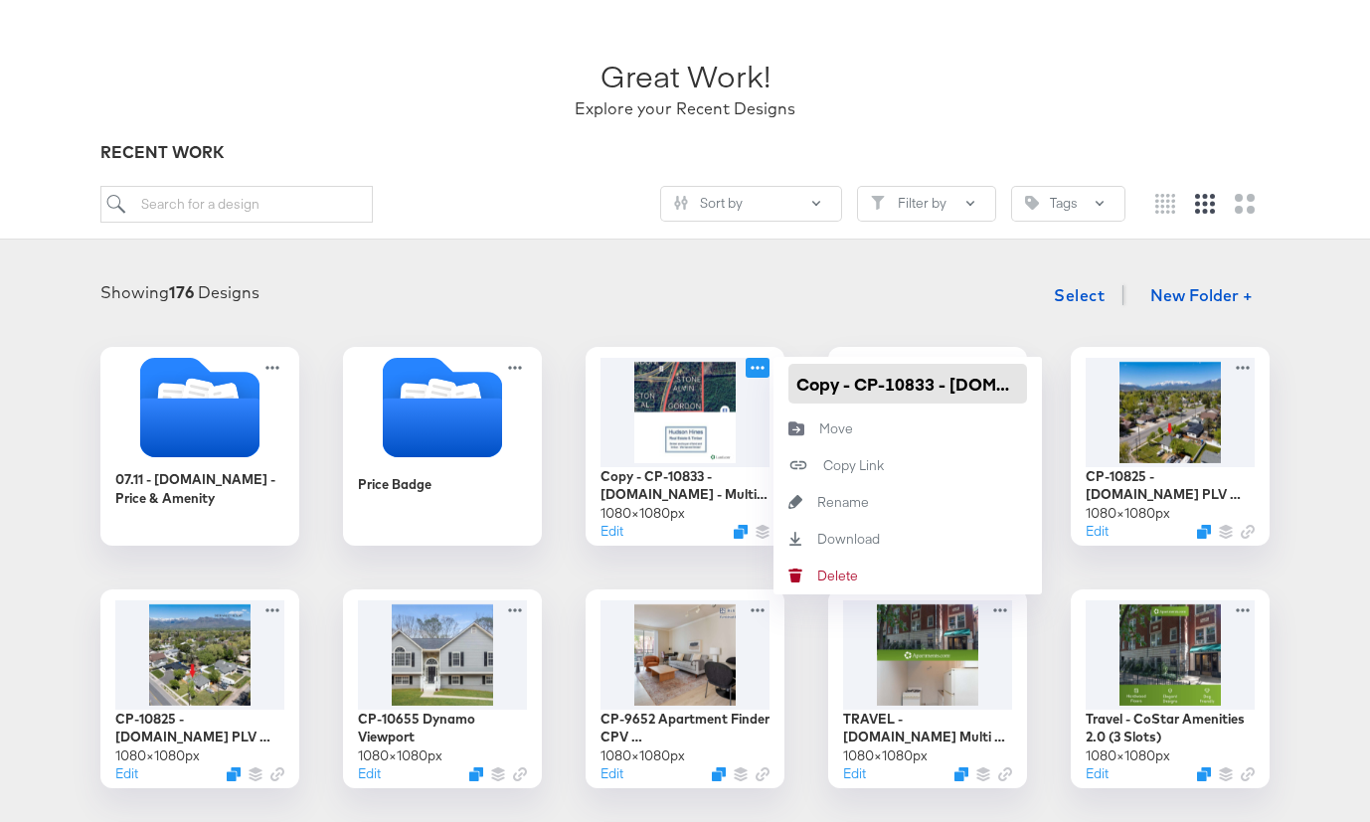
drag, startPoint x: 851, startPoint y: 387, endPoint x: 773, endPoint y: 387, distance: 77.5
click at [773, 387] on div "Copy - CP-10833 - Lands.com - Multi image evergreen" at bounding box center [907, 384] width 268 height 54
type input "test - CP-10833 - Lands.com - Multi image evergreen"
click at [806, 294] on div "Showing 176 Designs Select New Folder +" at bounding box center [685, 295] width 1330 height 41
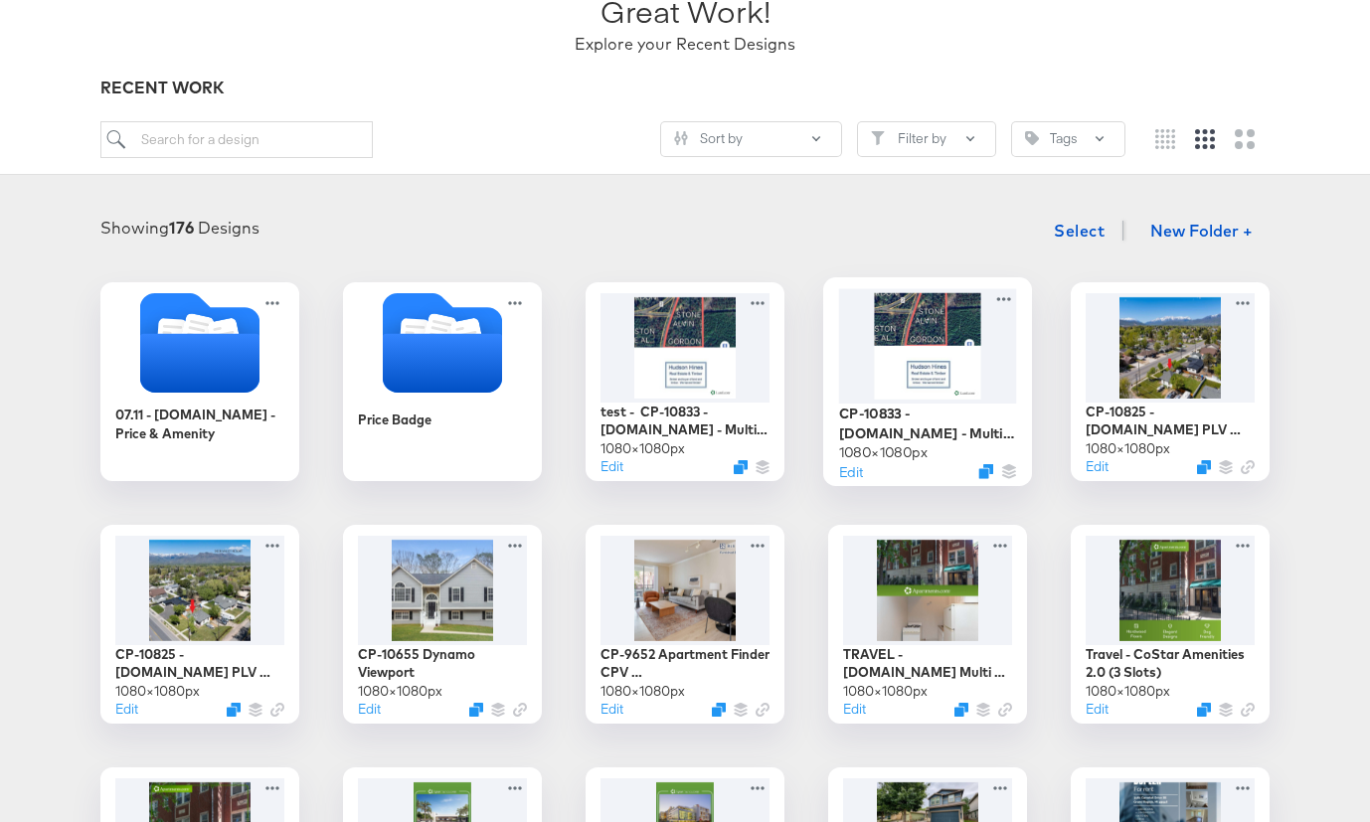
scroll to position [198, 0]
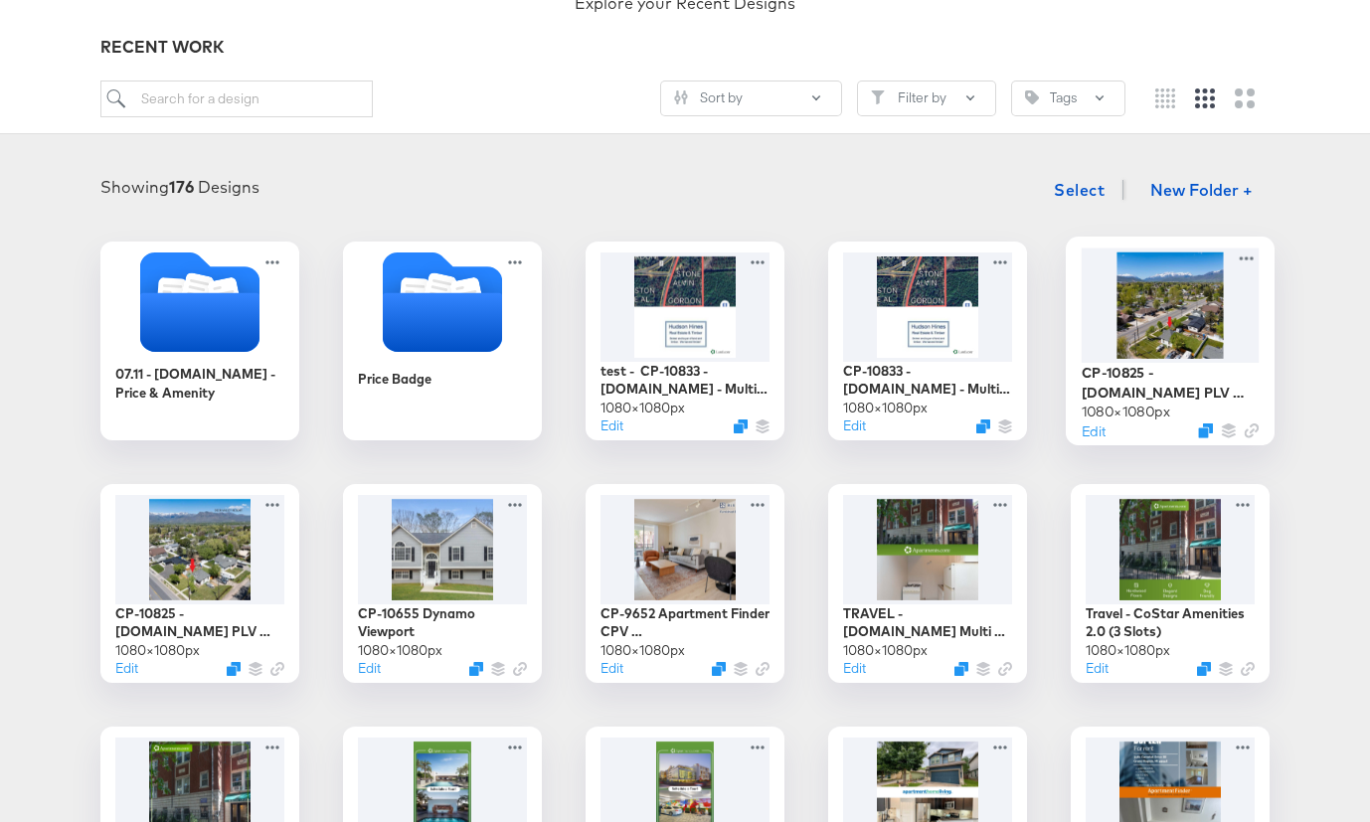
click at [1174, 297] on div at bounding box center [1171, 305] width 178 height 114
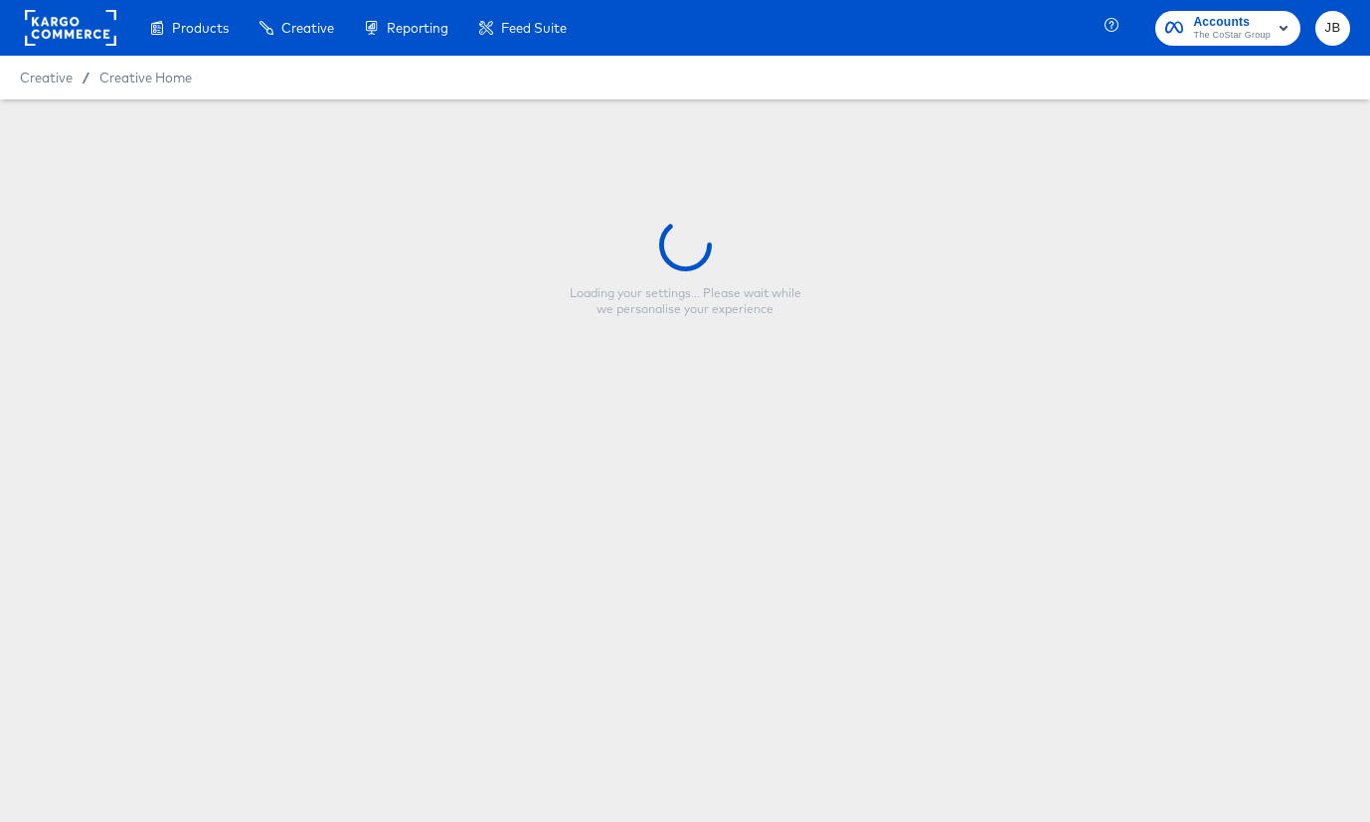
type input "CP-10825 - [DOMAIN_NAME] PLV Viewport 2"
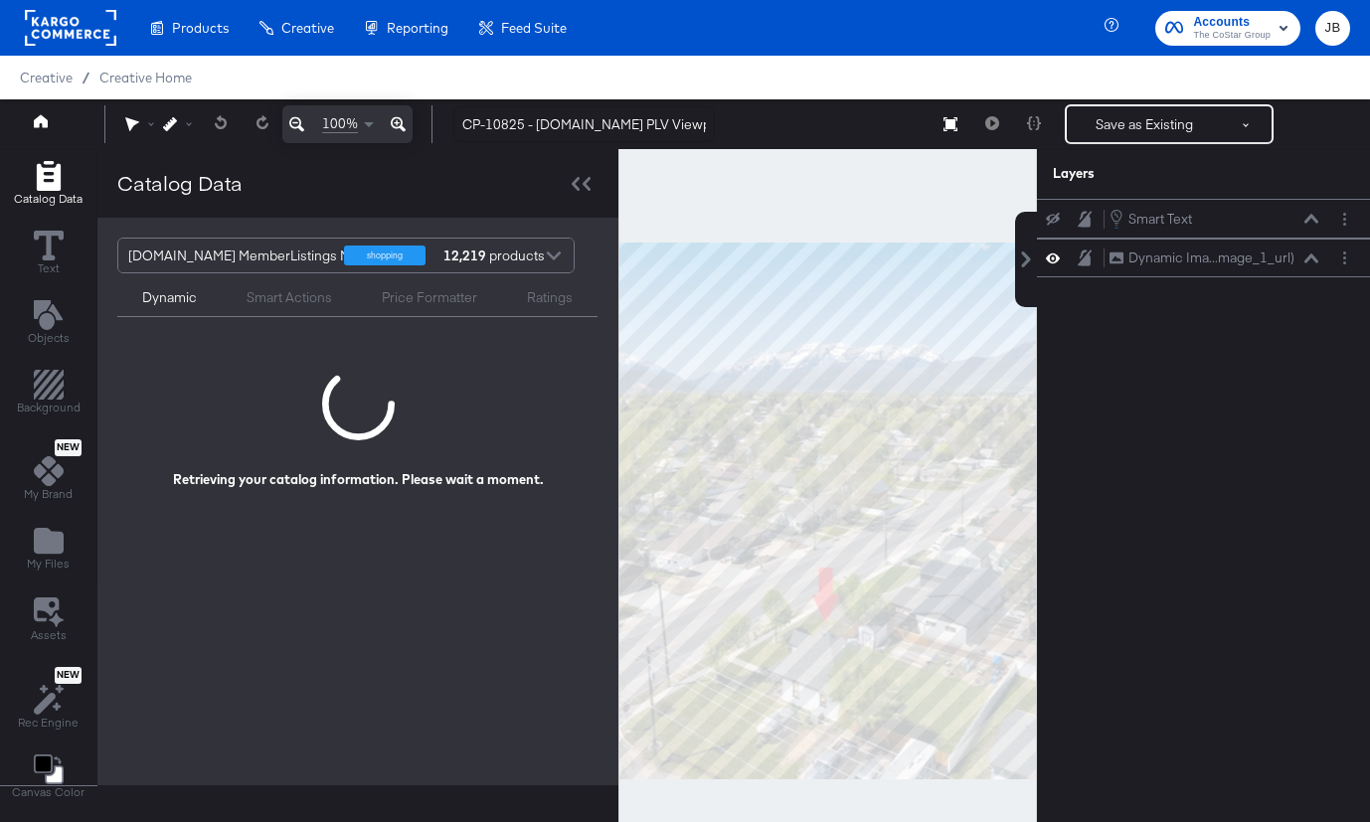
scroll to position [1, 0]
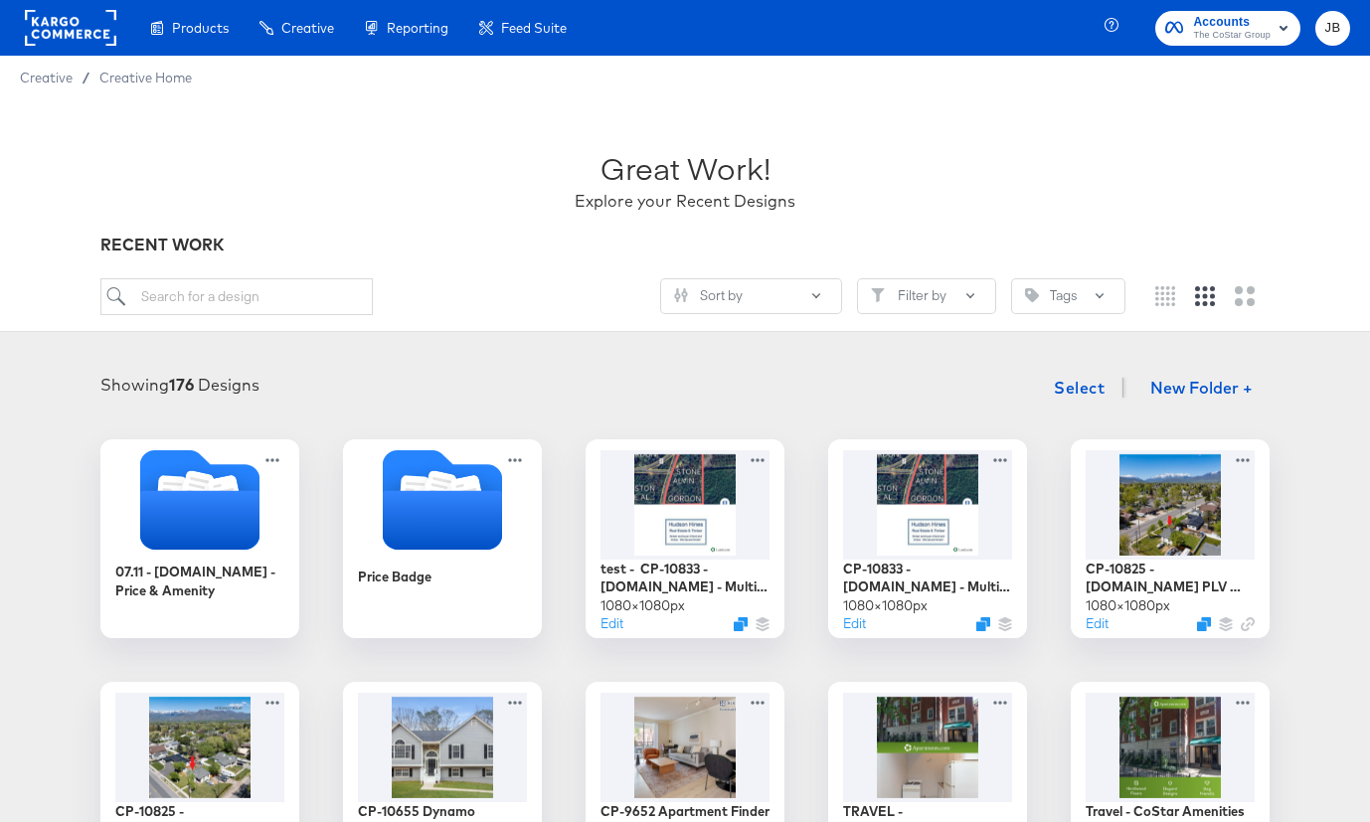
click at [246, 324] on div "Sort by Filter by Tags" at bounding box center [684, 304] width 1169 height 53
click at [237, 302] on input "search" at bounding box center [236, 296] width 272 height 37
type input "lands"
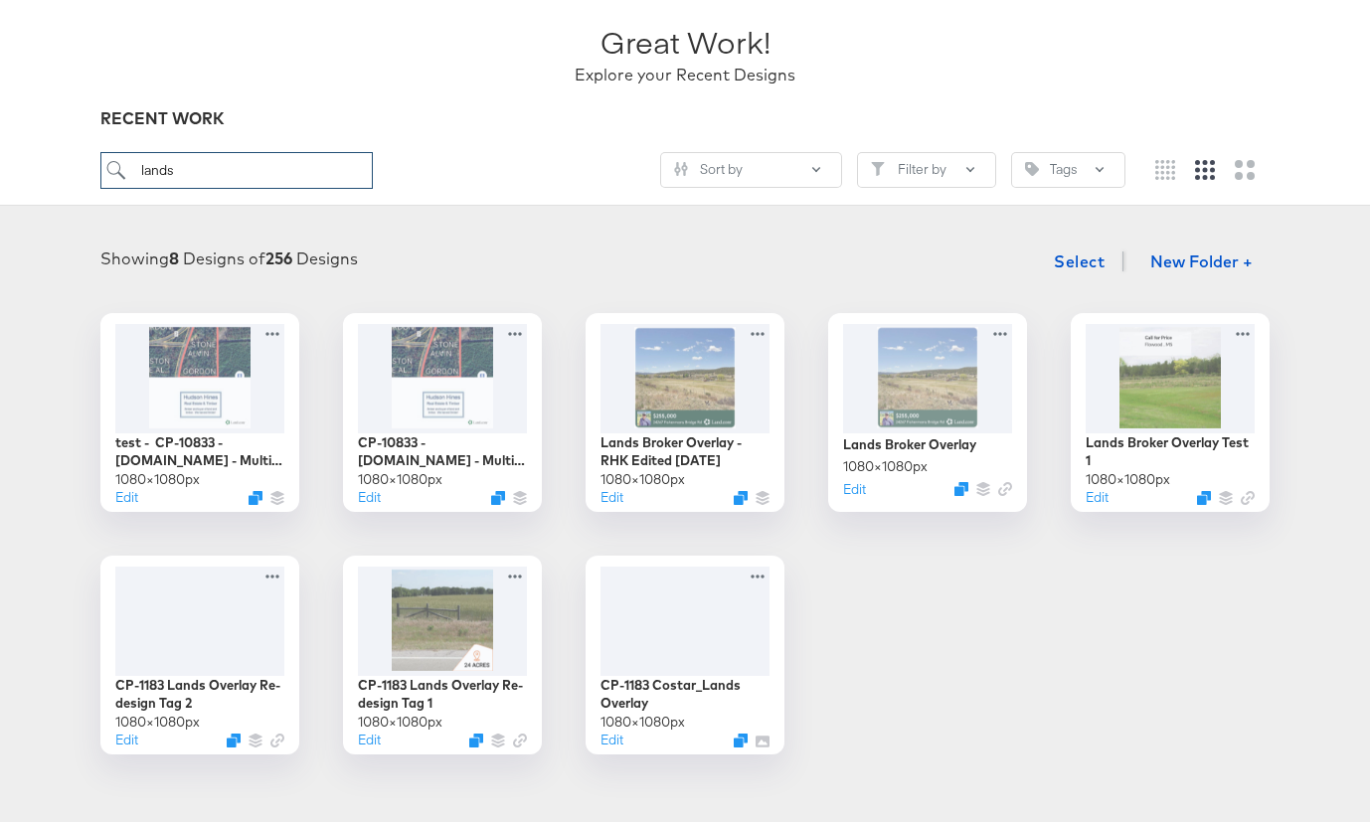
scroll to position [155, 0]
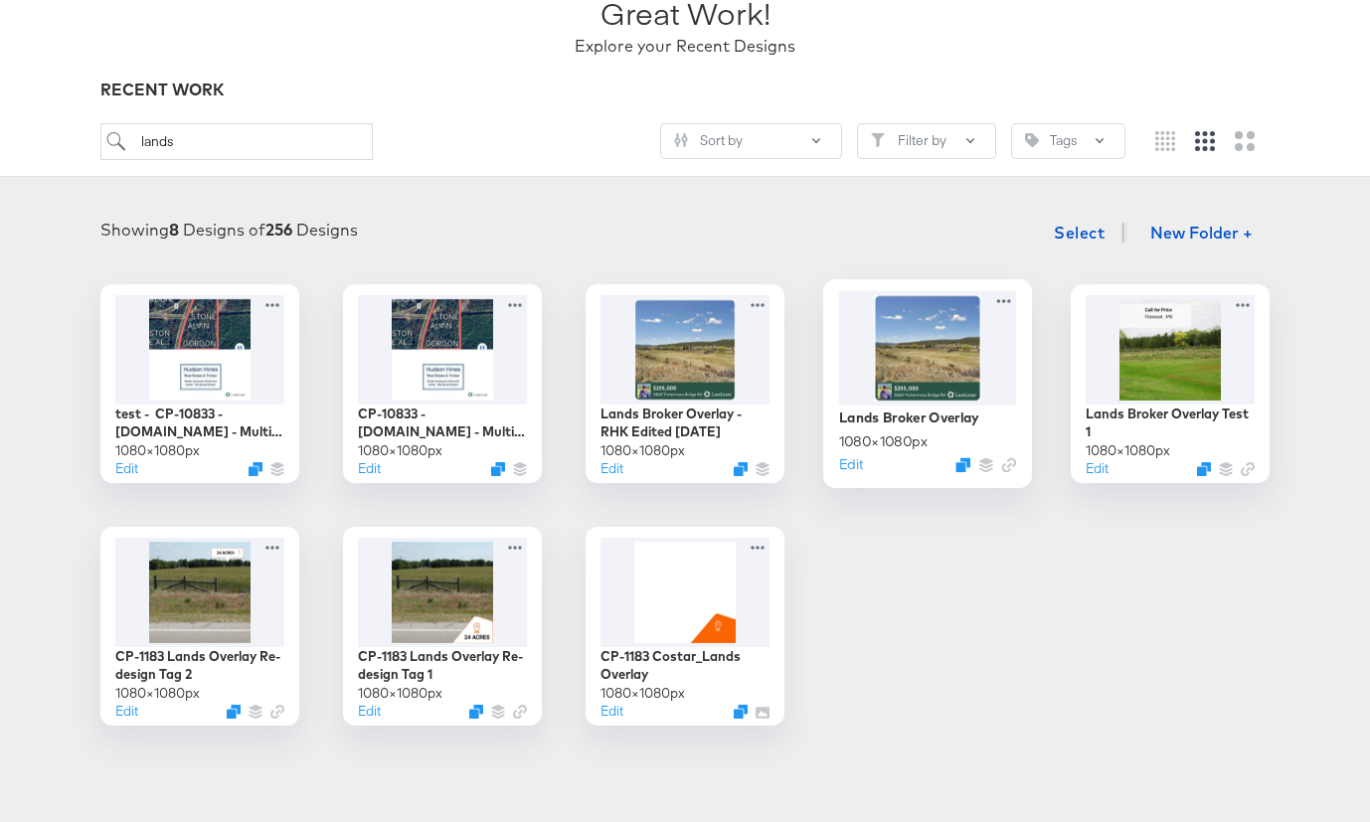
click at [880, 347] on div at bounding box center [928, 347] width 178 height 114
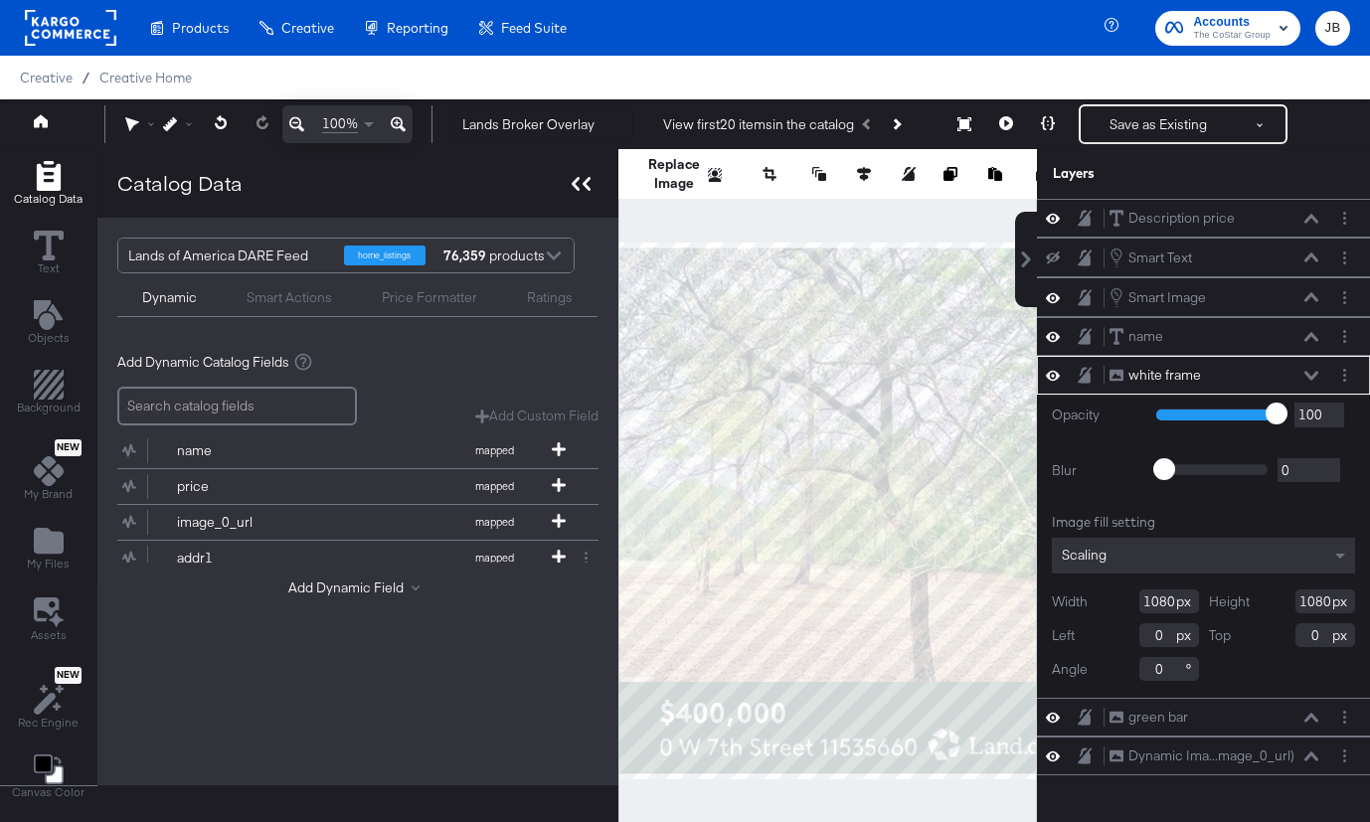
click at [576, 180] on icon at bounding box center [581, 184] width 19 height 14
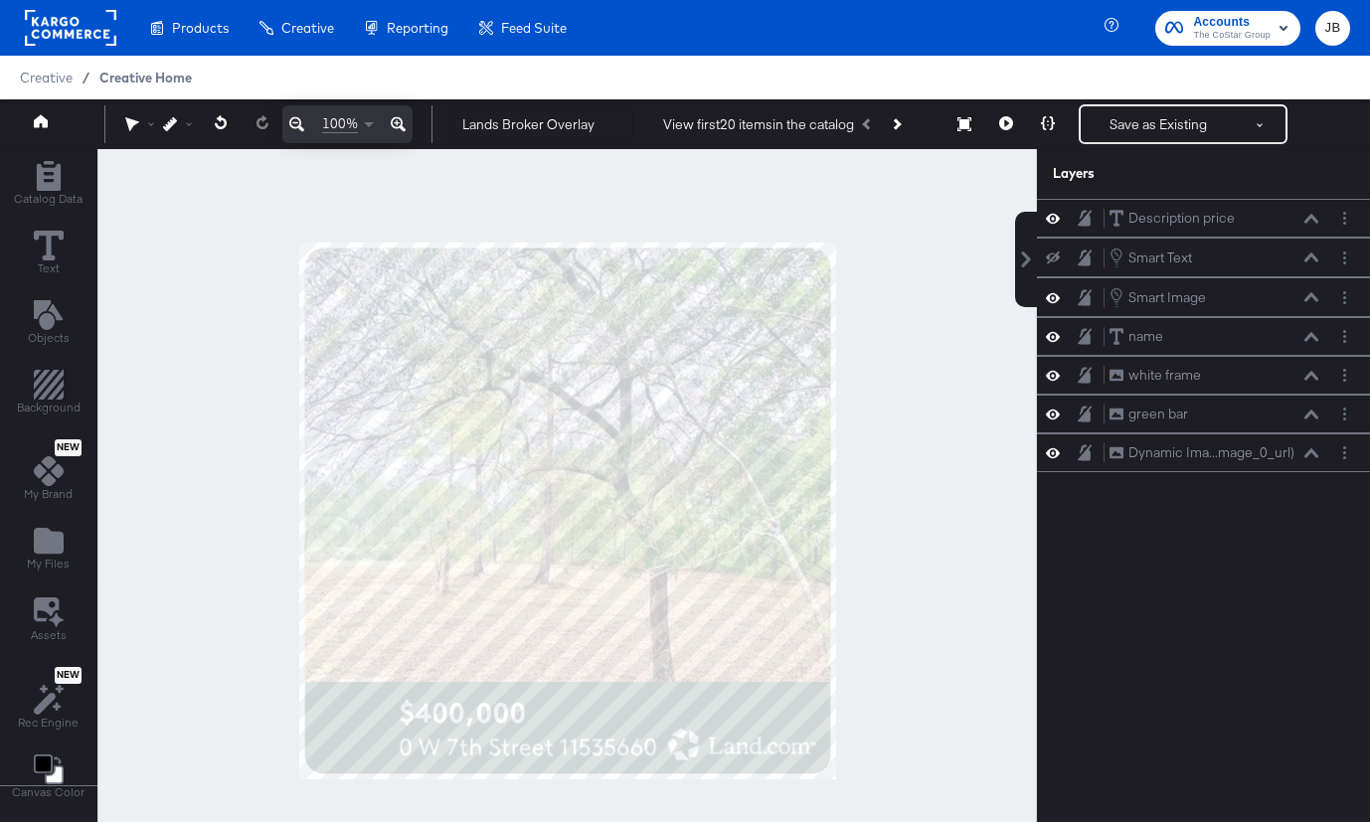
click at [151, 84] on span "Creative Home" at bounding box center [145, 78] width 92 height 16
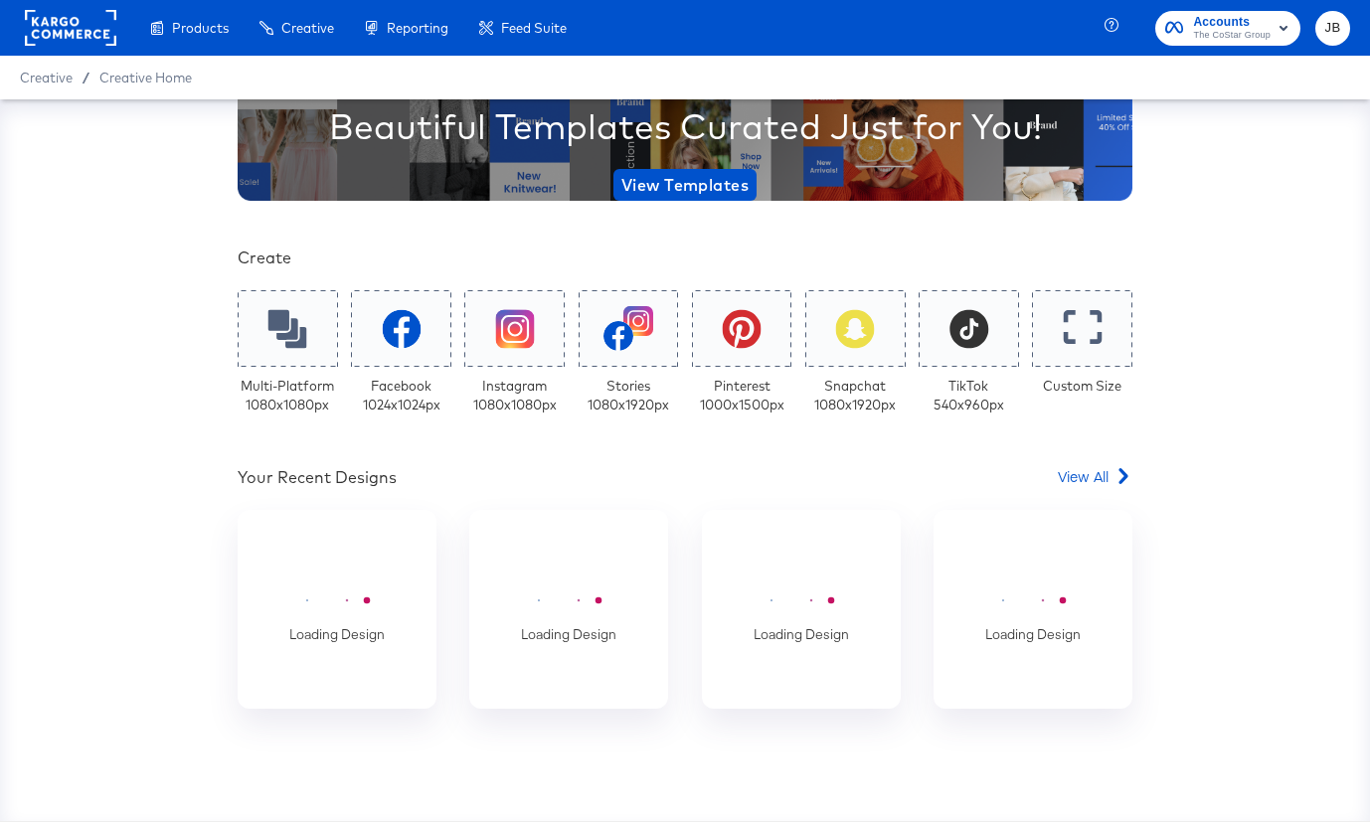
scroll to position [256, 0]
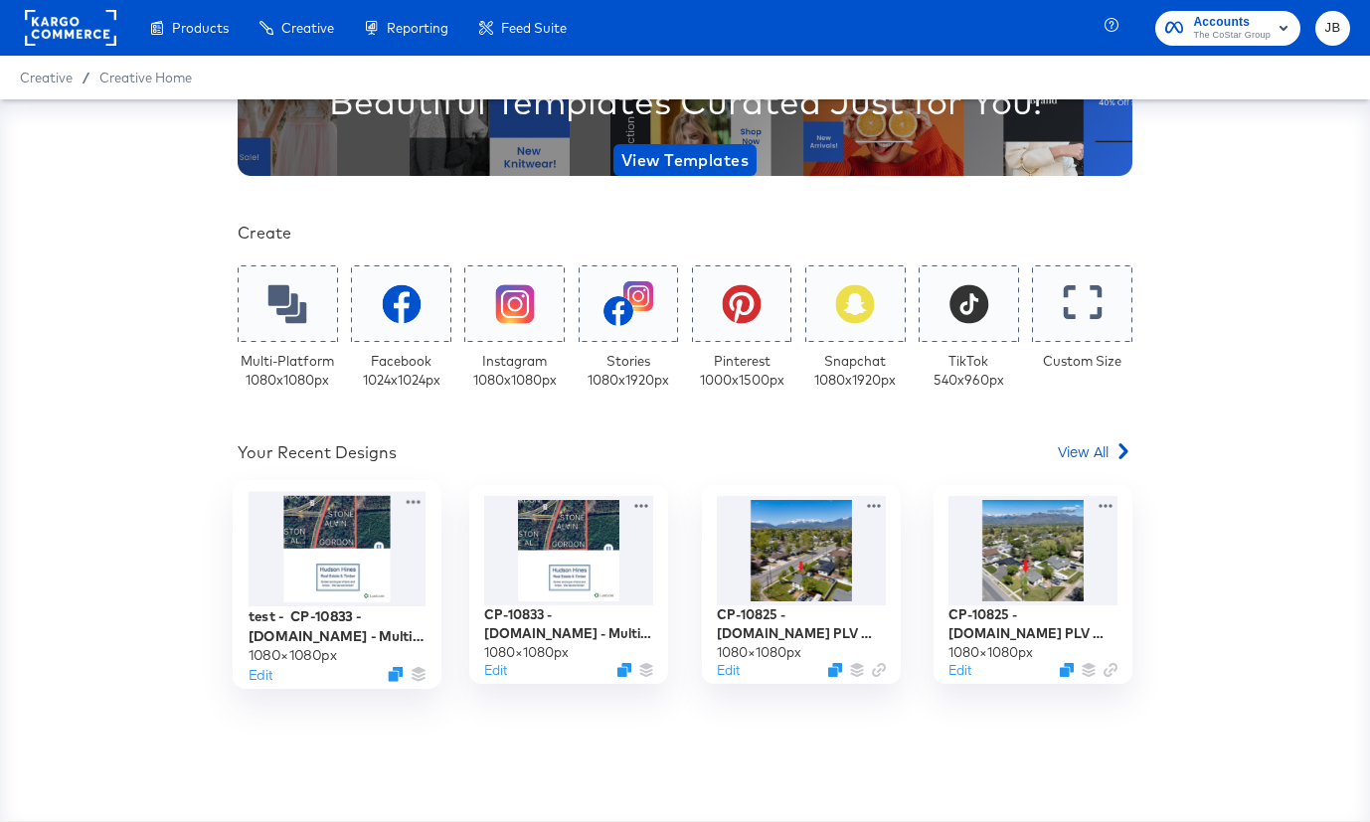
click at [375, 570] on div at bounding box center [338, 549] width 178 height 114
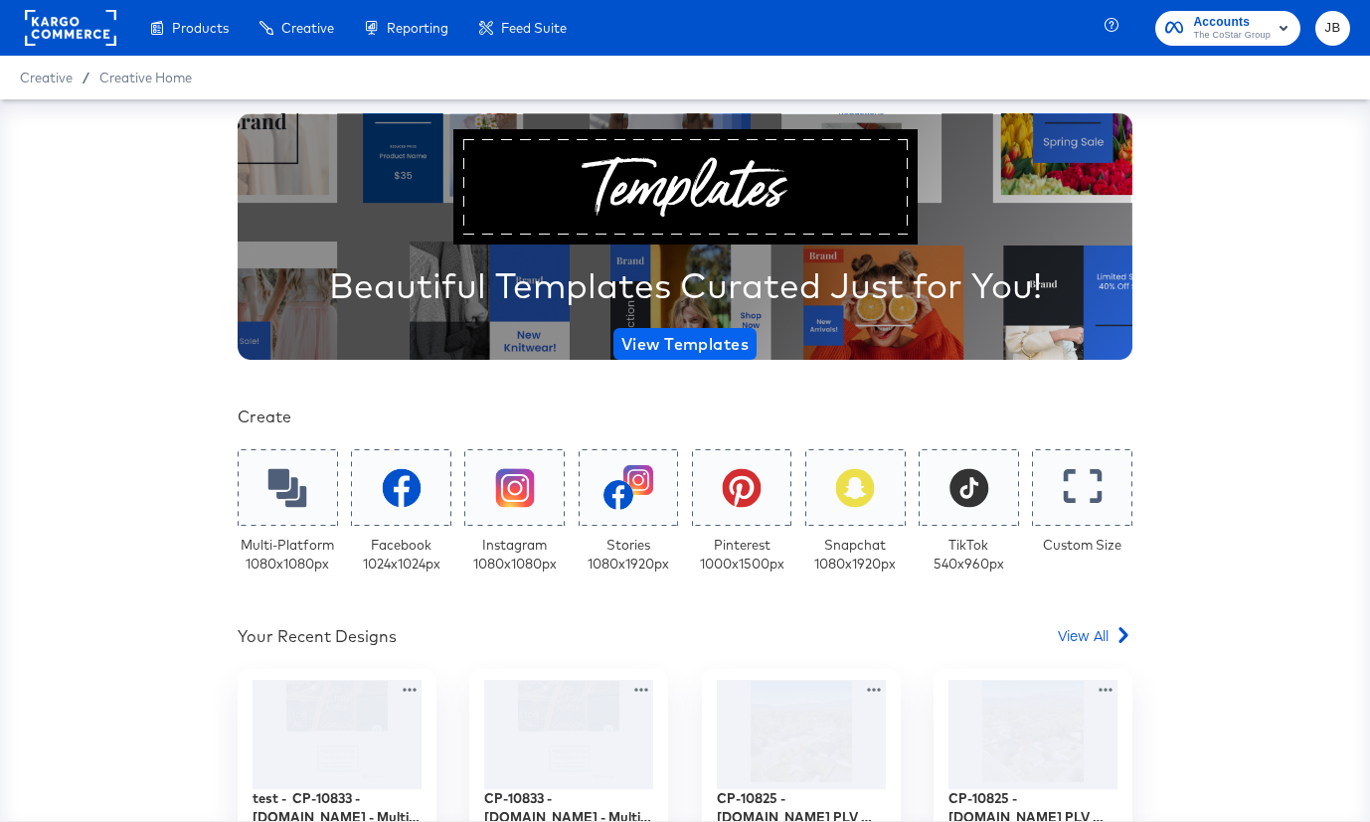
scroll to position [57, 0]
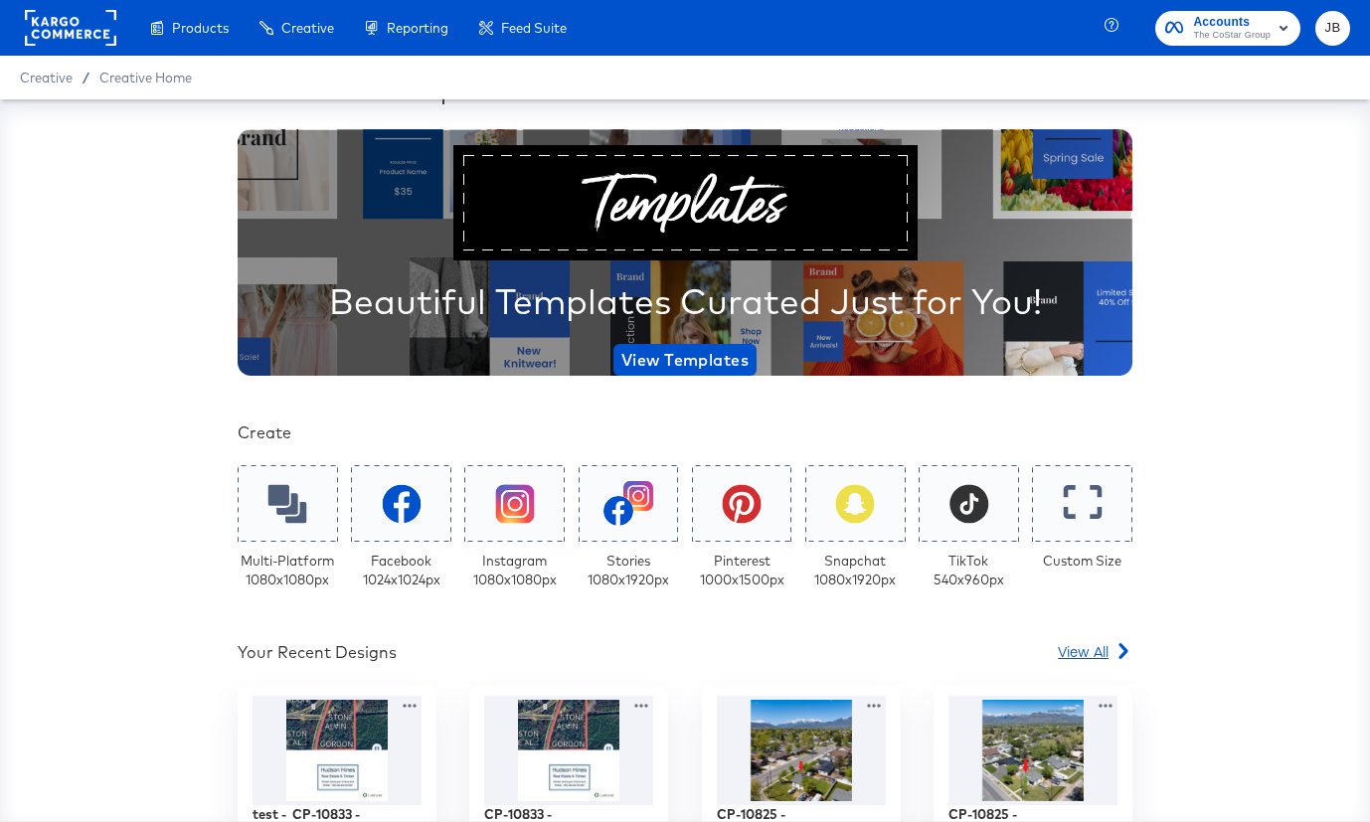
click at [1077, 646] on span "View All" at bounding box center [1083, 651] width 51 height 20
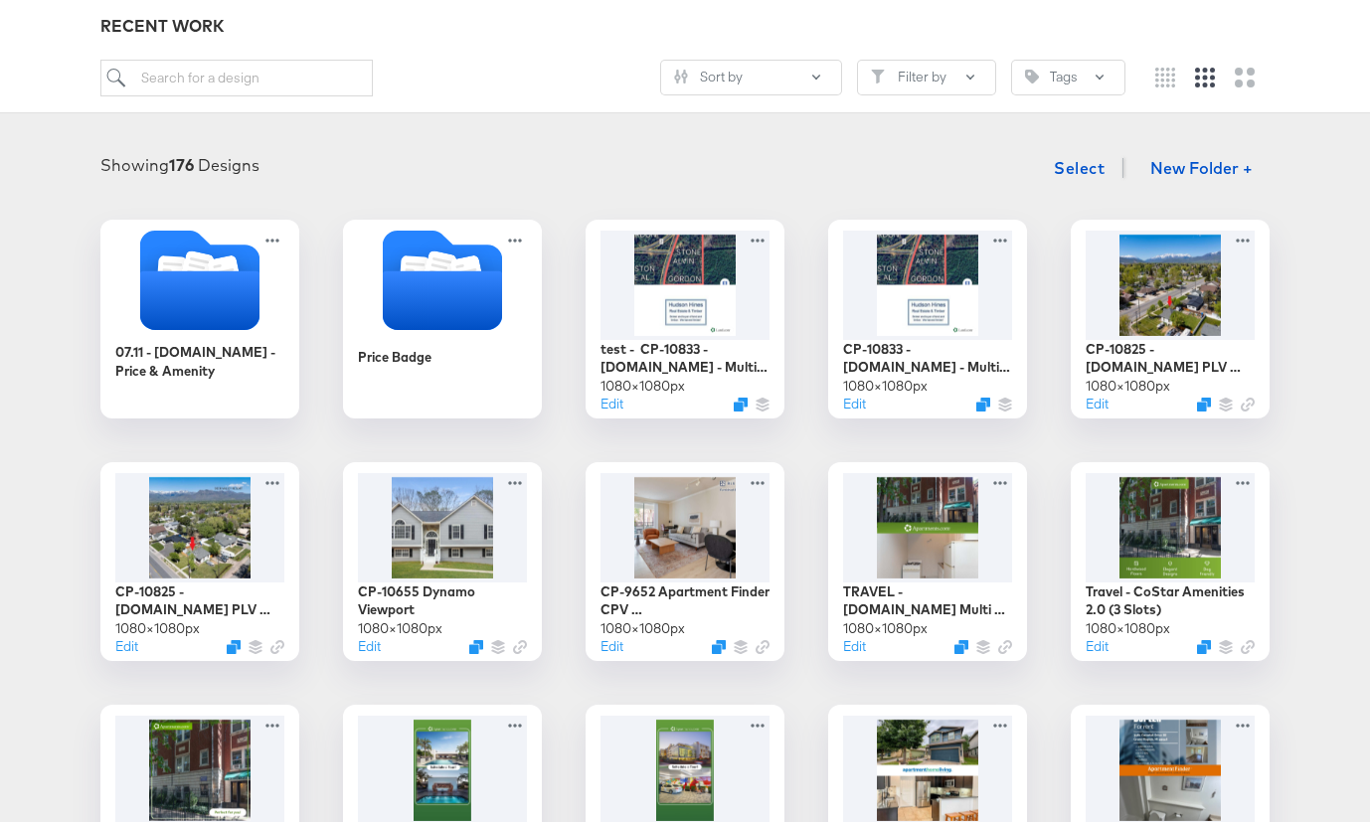
scroll to position [223, 0]
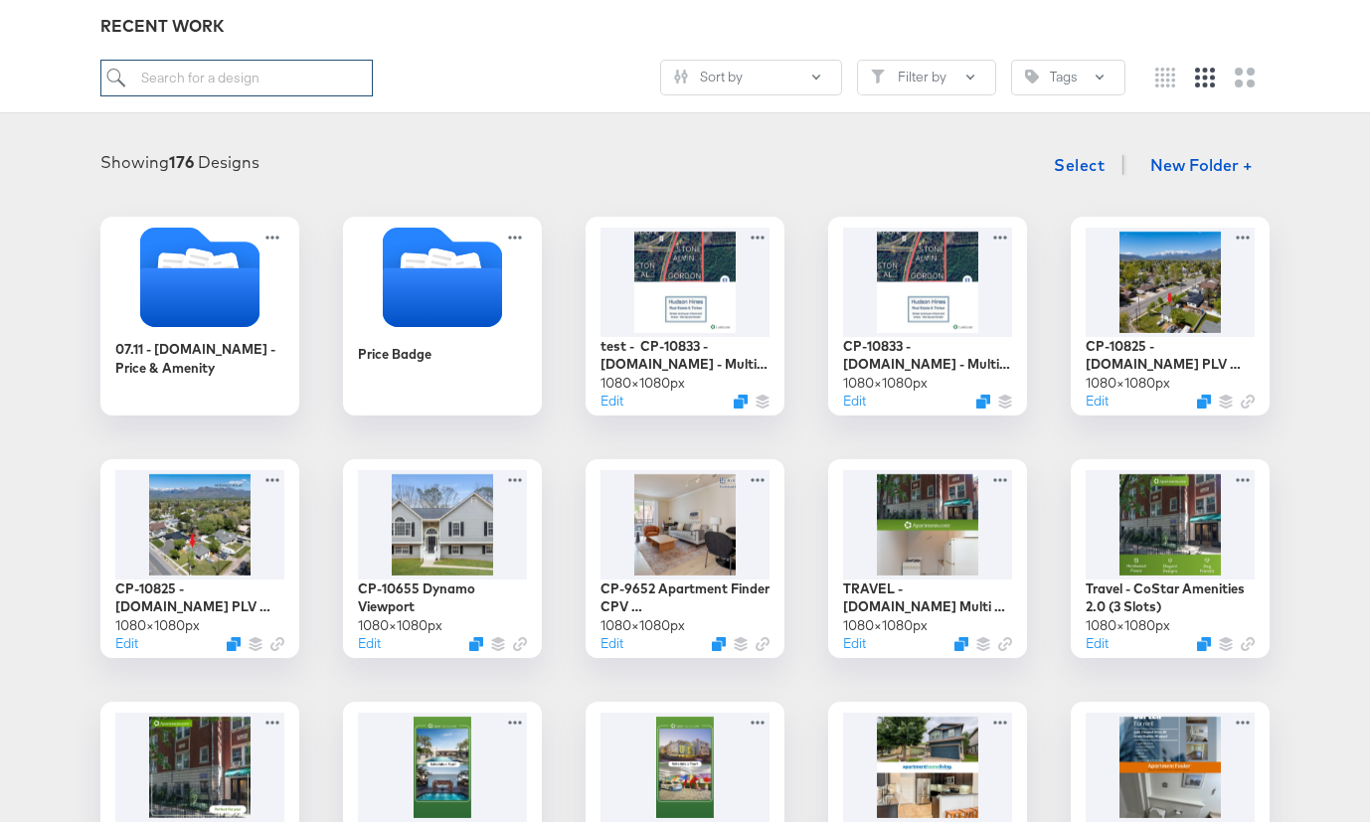
click at [241, 93] on input "search" at bounding box center [236, 78] width 272 height 37
type input "lands"
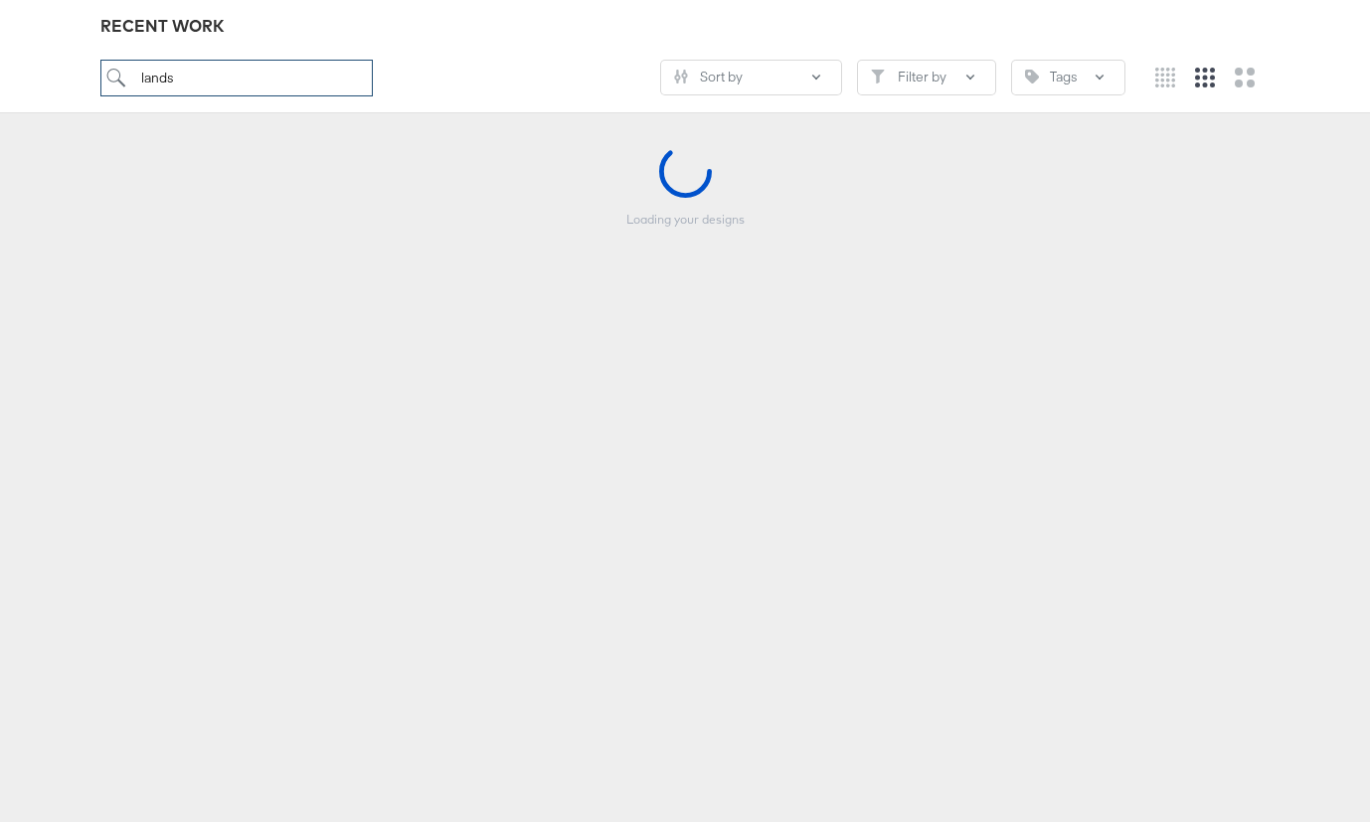
scroll to position [220, 0]
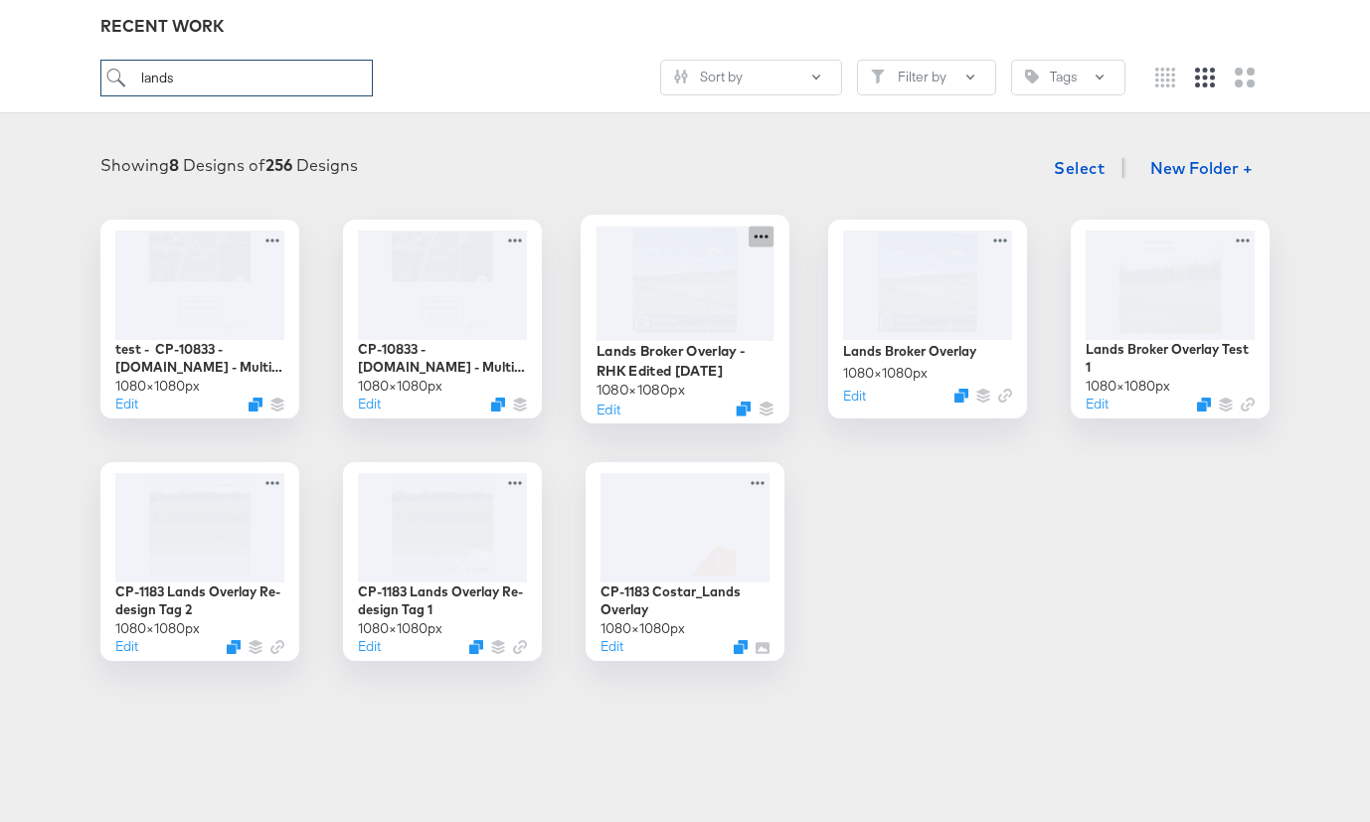
click at [759, 242] on icon at bounding box center [761, 236] width 25 height 21
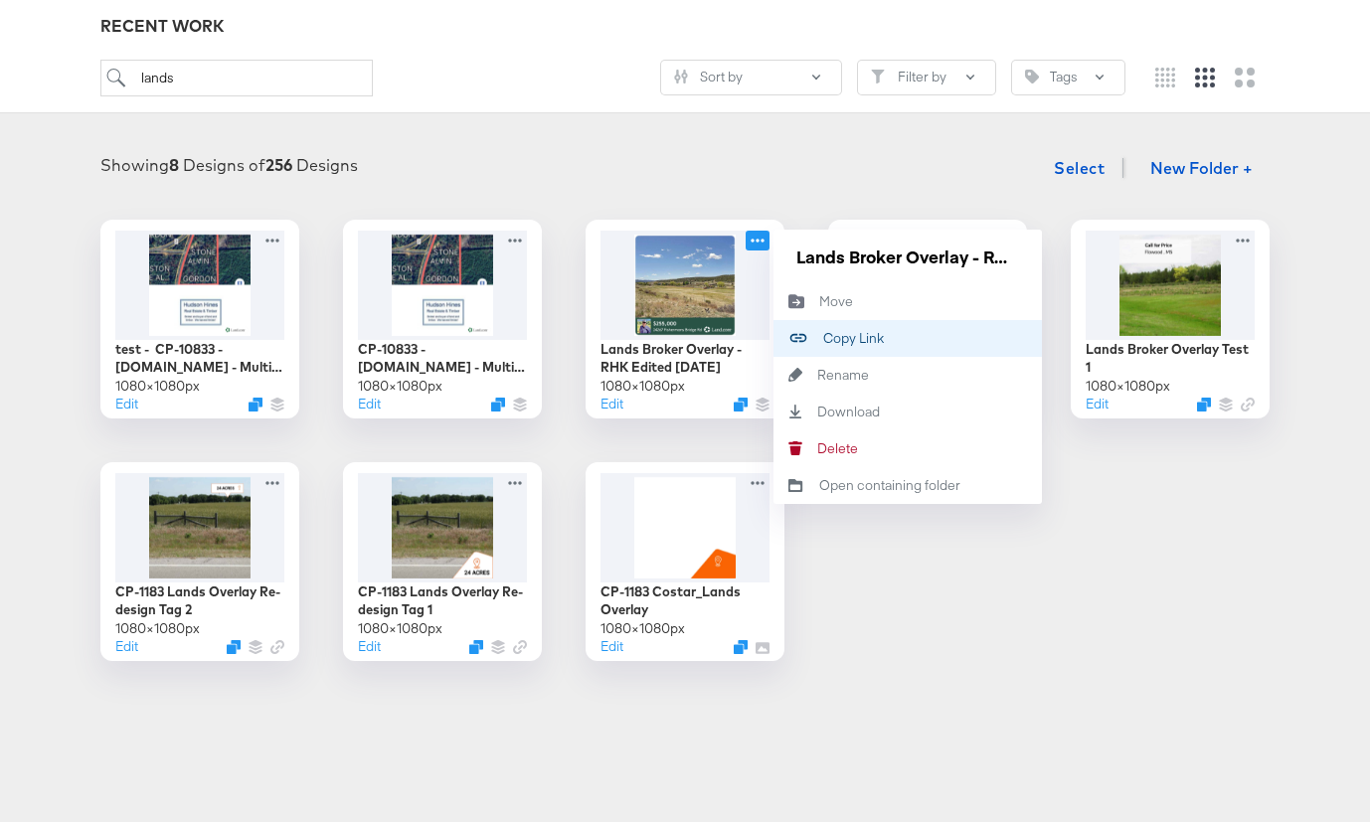
click at [823, 338] on div "Copy Link Copied!" at bounding box center [823, 338] width 0 height 0
click at [481, 175] on div "Showing 8 Designs of 256 Designs Select New Folder +" at bounding box center [685, 168] width 1330 height 41
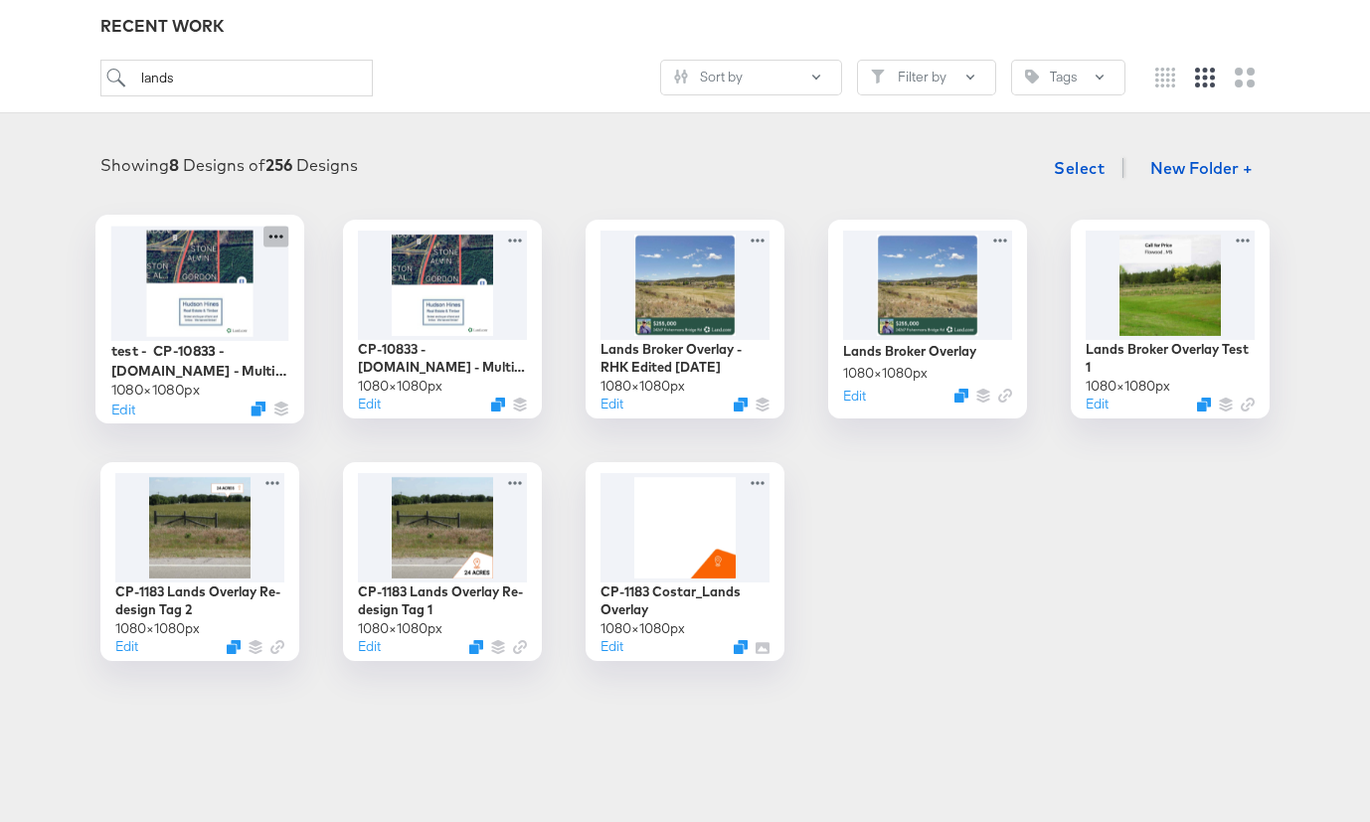
click at [273, 241] on icon at bounding box center [275, 236] width 25 height 21
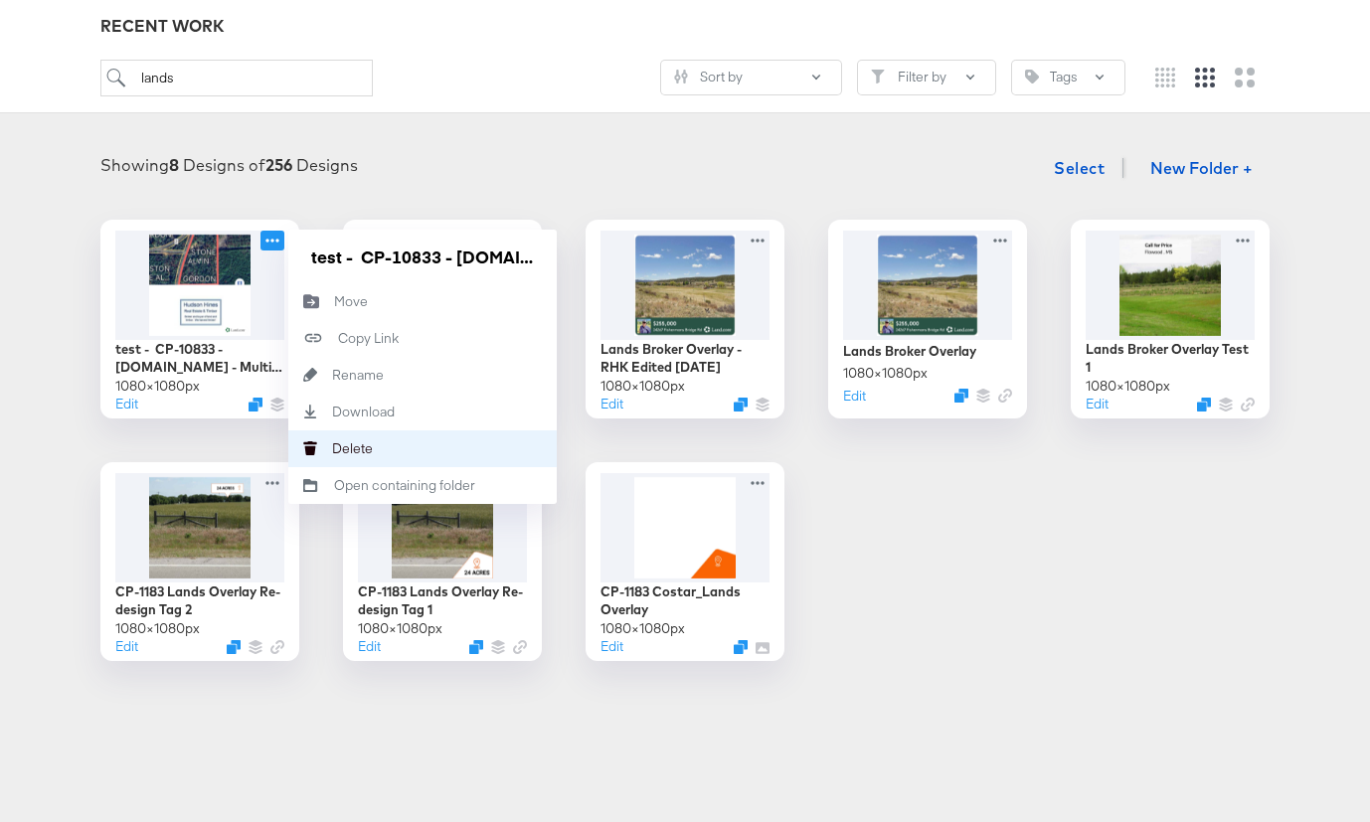
click at [332, 448] on div "Delete Delete" at bounding box center [332, 448] width 0 height 0
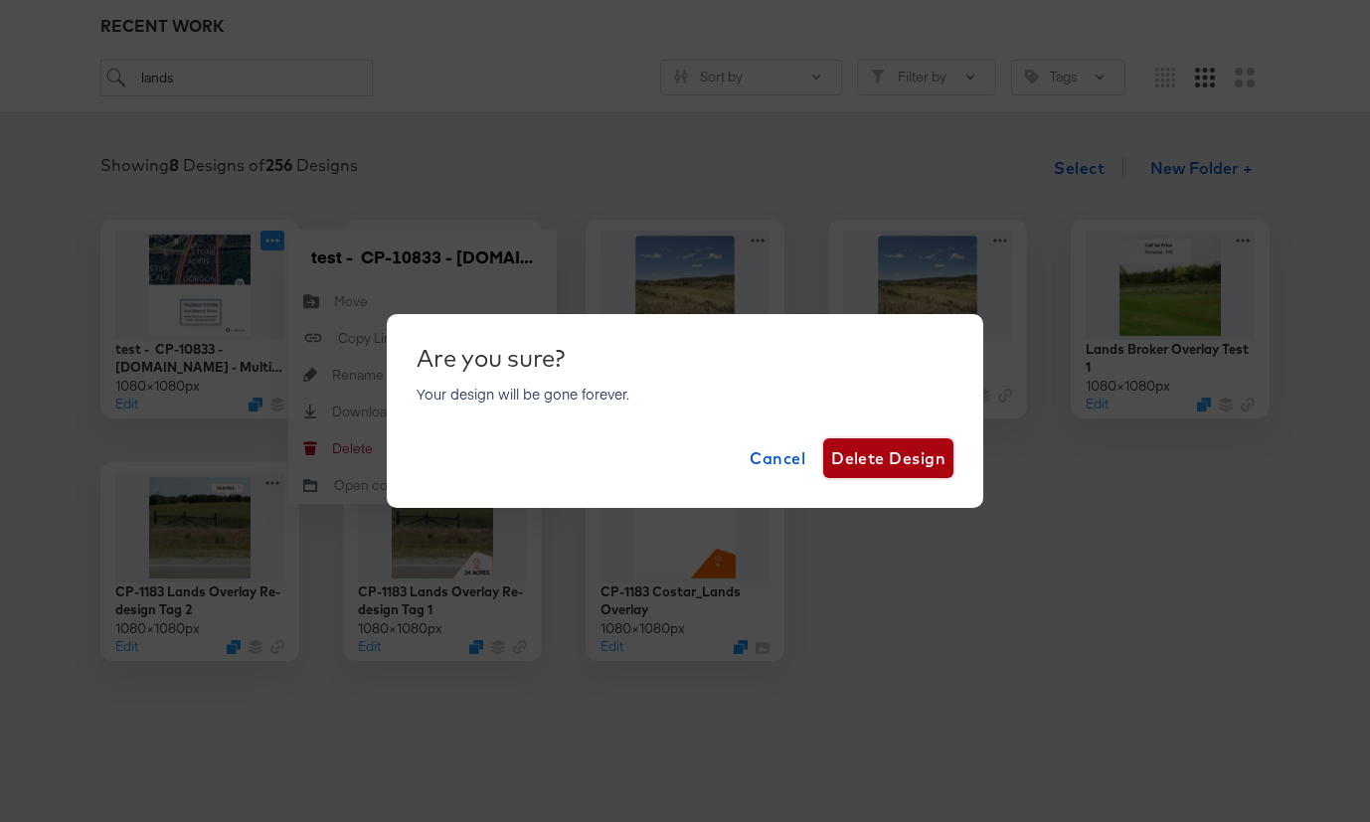
click at [891, 467] on span "Delete Design" at bounding box center [888, 458] width 114 height 28
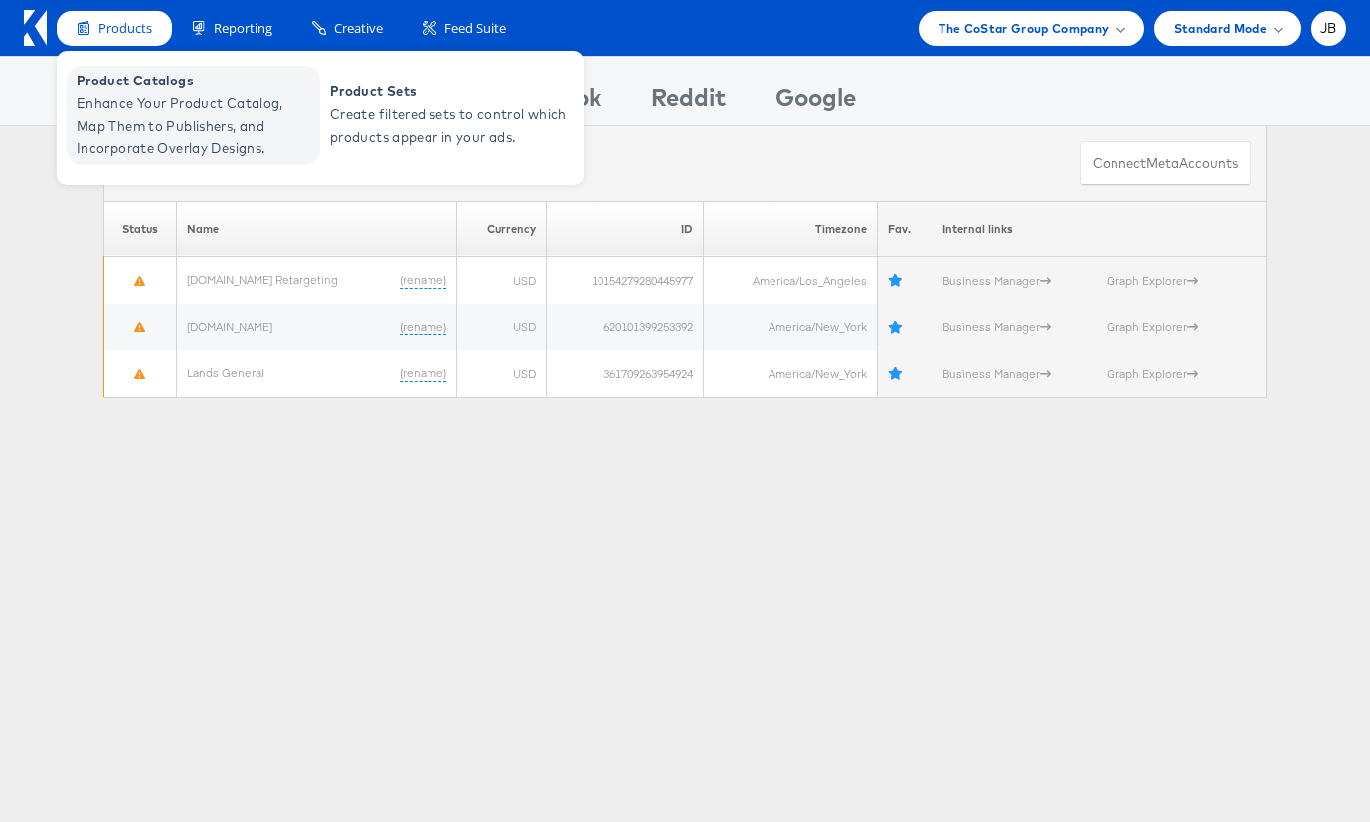
click at [128, 90] on span "Product Catalogs" at bounding box center [196, 81] width 239 height 23
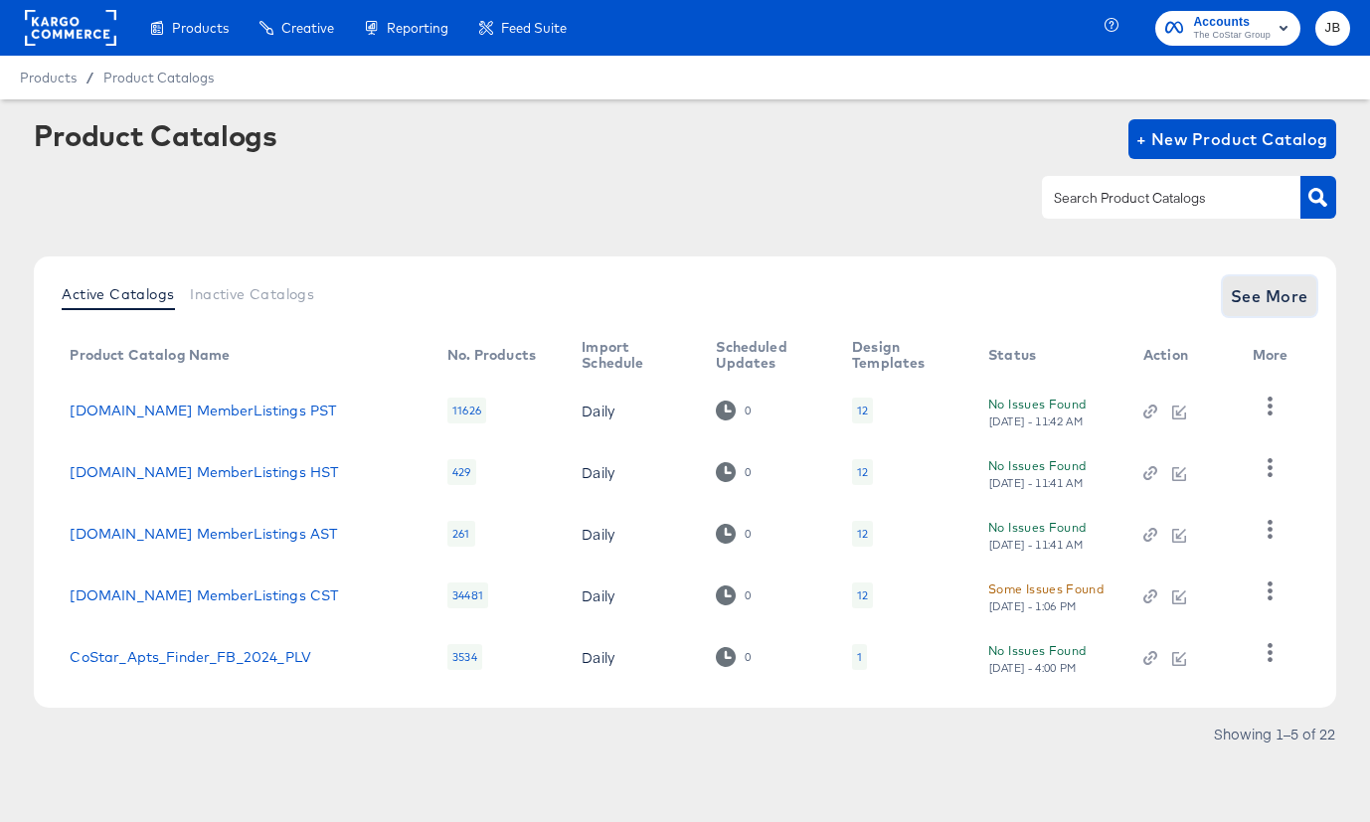
click at [1261, 296] on span "See More" at bounding box center [1270, 296] width 78 height 28
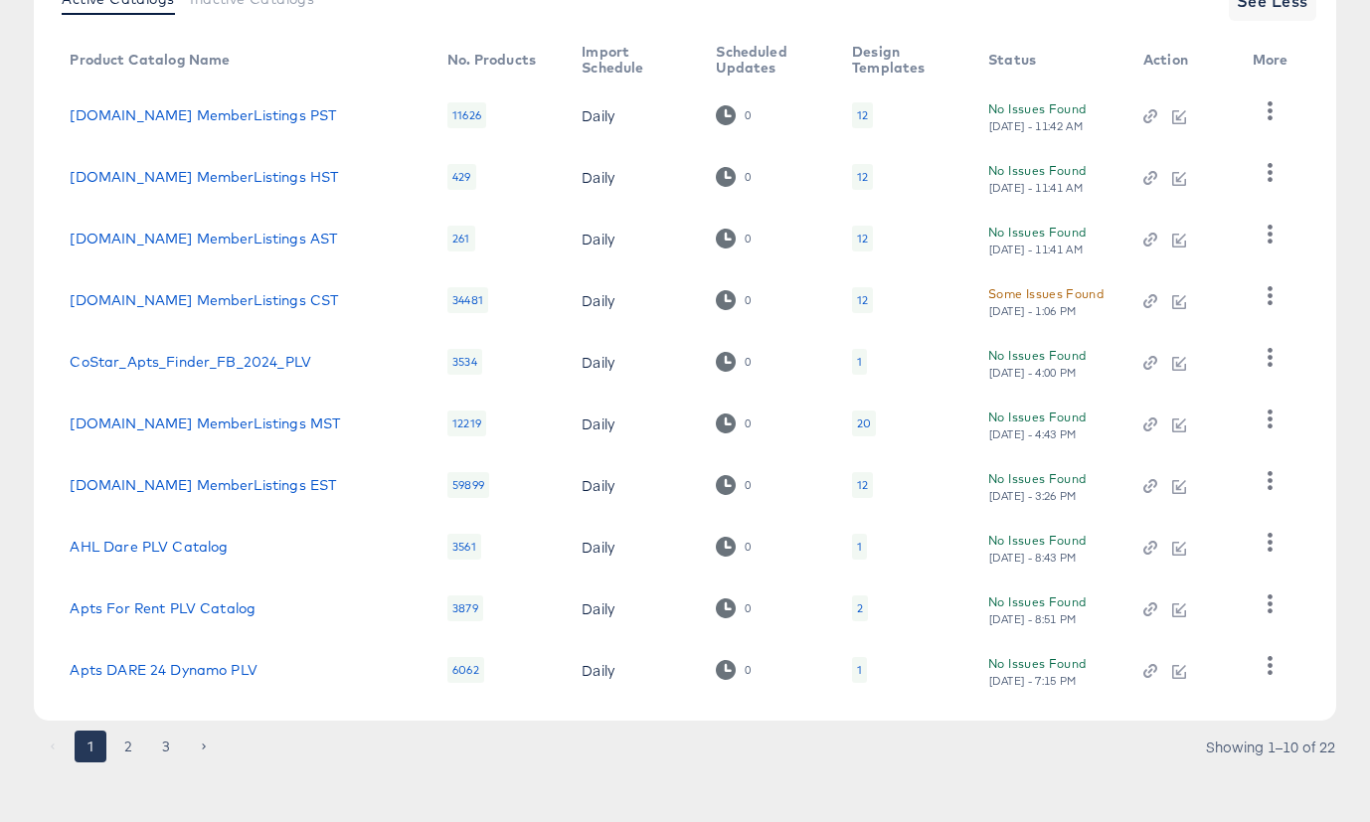
scroll to position [304, 0]
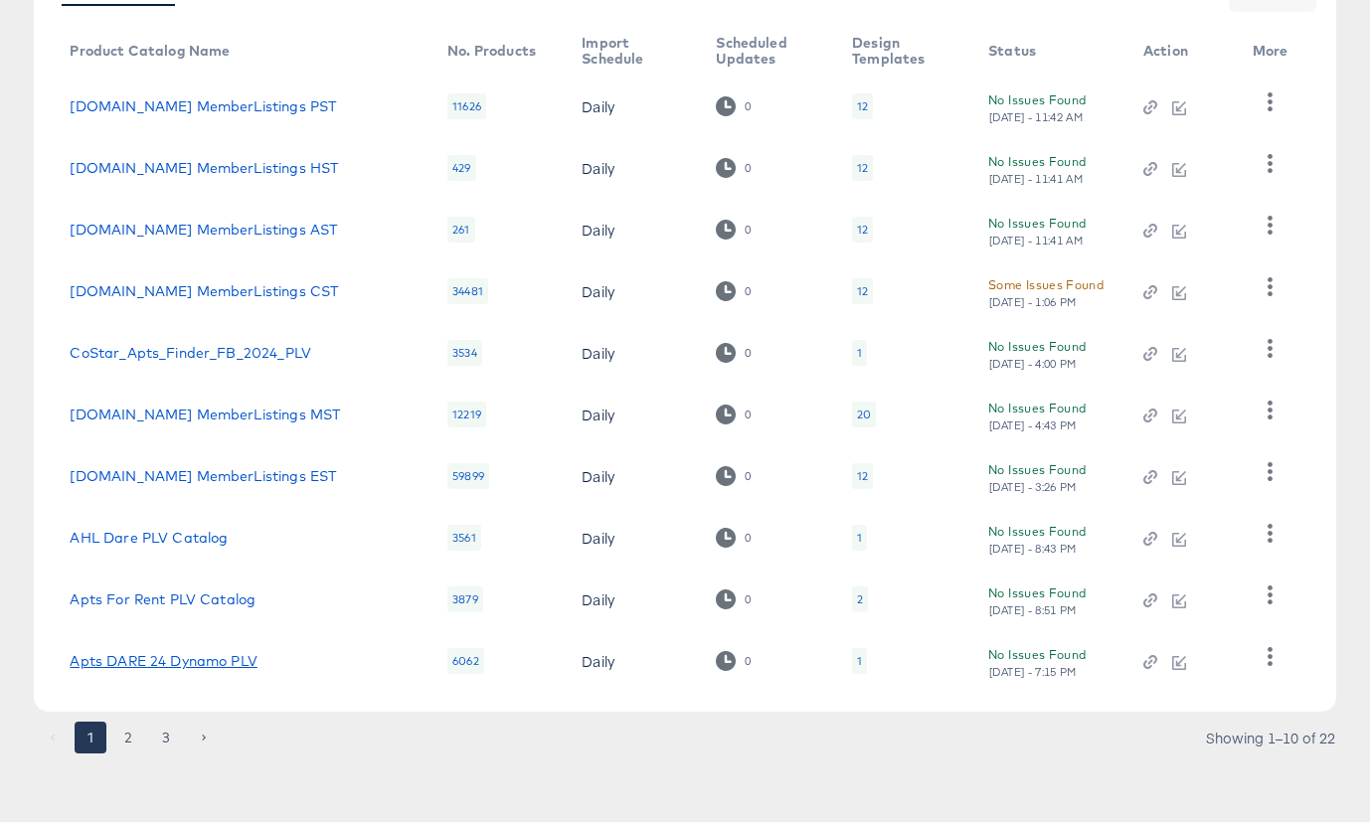
click at [206, 654] on link "Apts DARE 24 Dynamo PLV" at bounding box center [163, 661] width 187 height 16
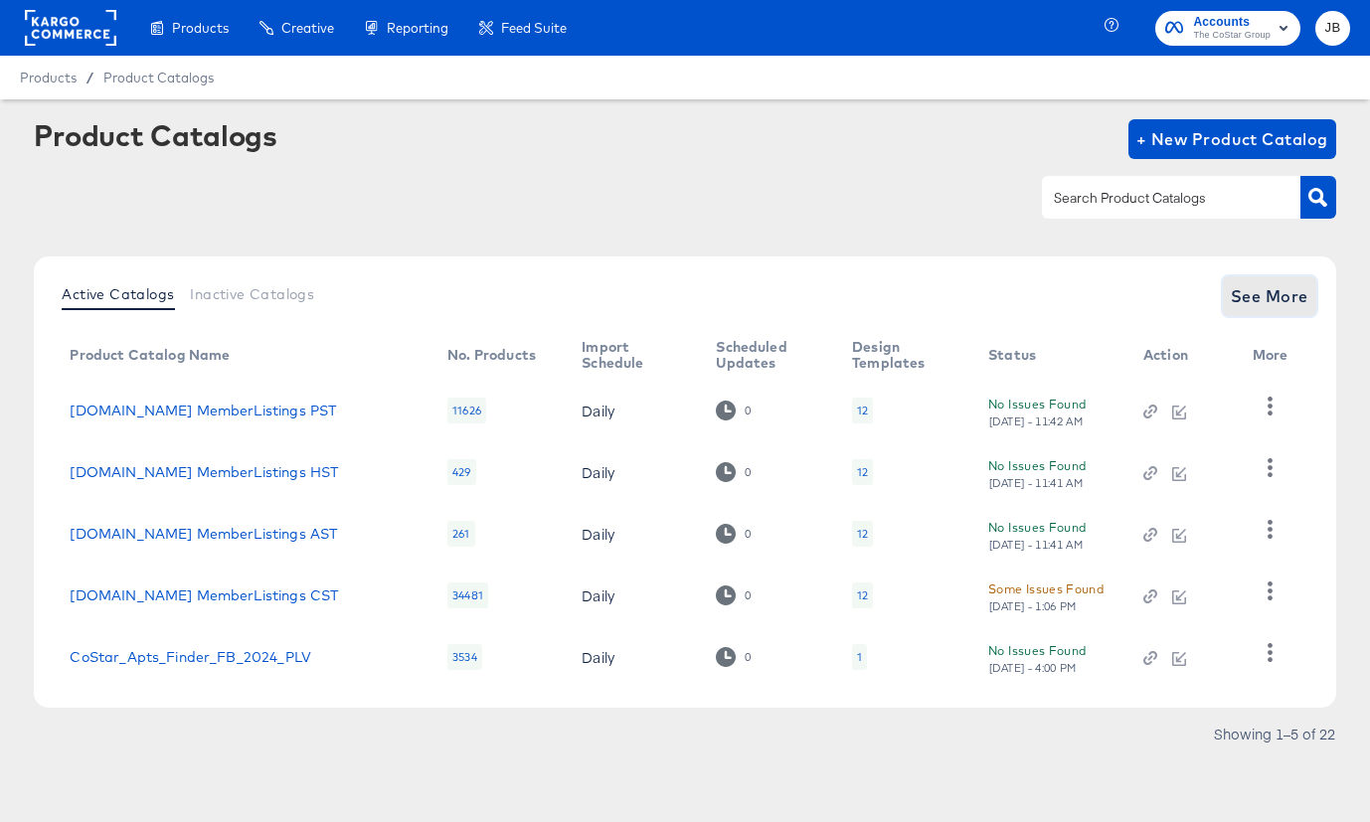
click at [1255, 285] on span "See More" at bounding box center [1270, 296] width 78 height 28
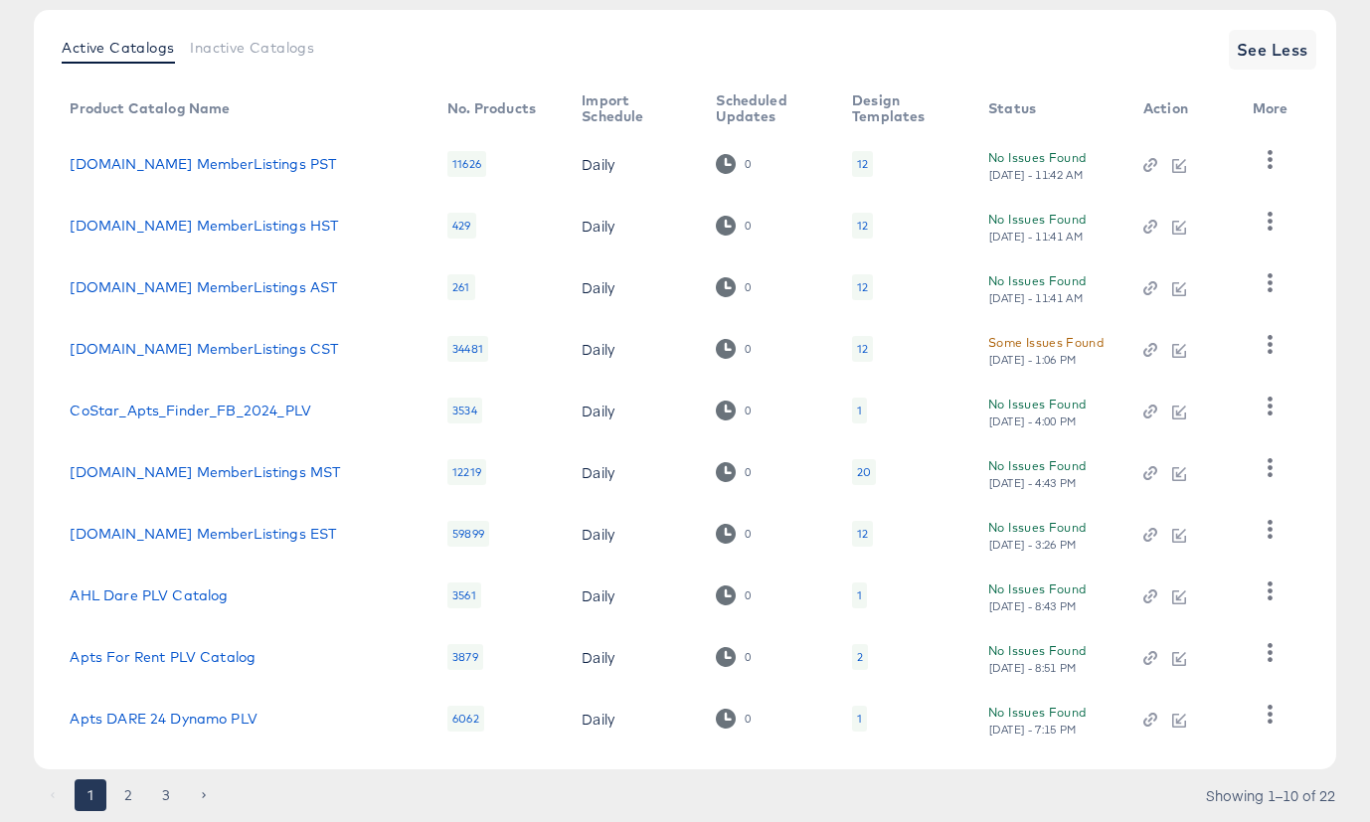
scroll to position [305, 0]
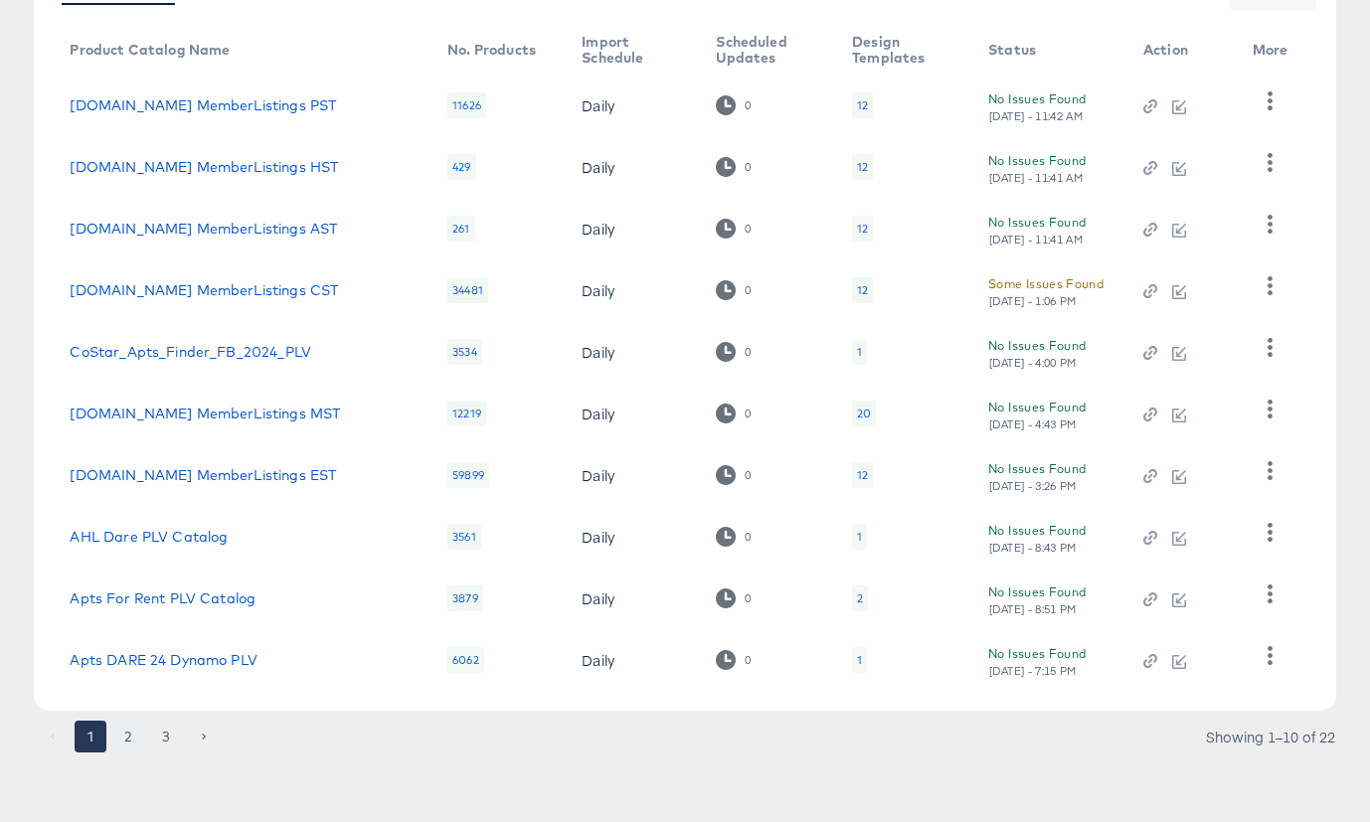
click at [128, 741] on button "2" at bounding box center [128, 737] width 32 height 32
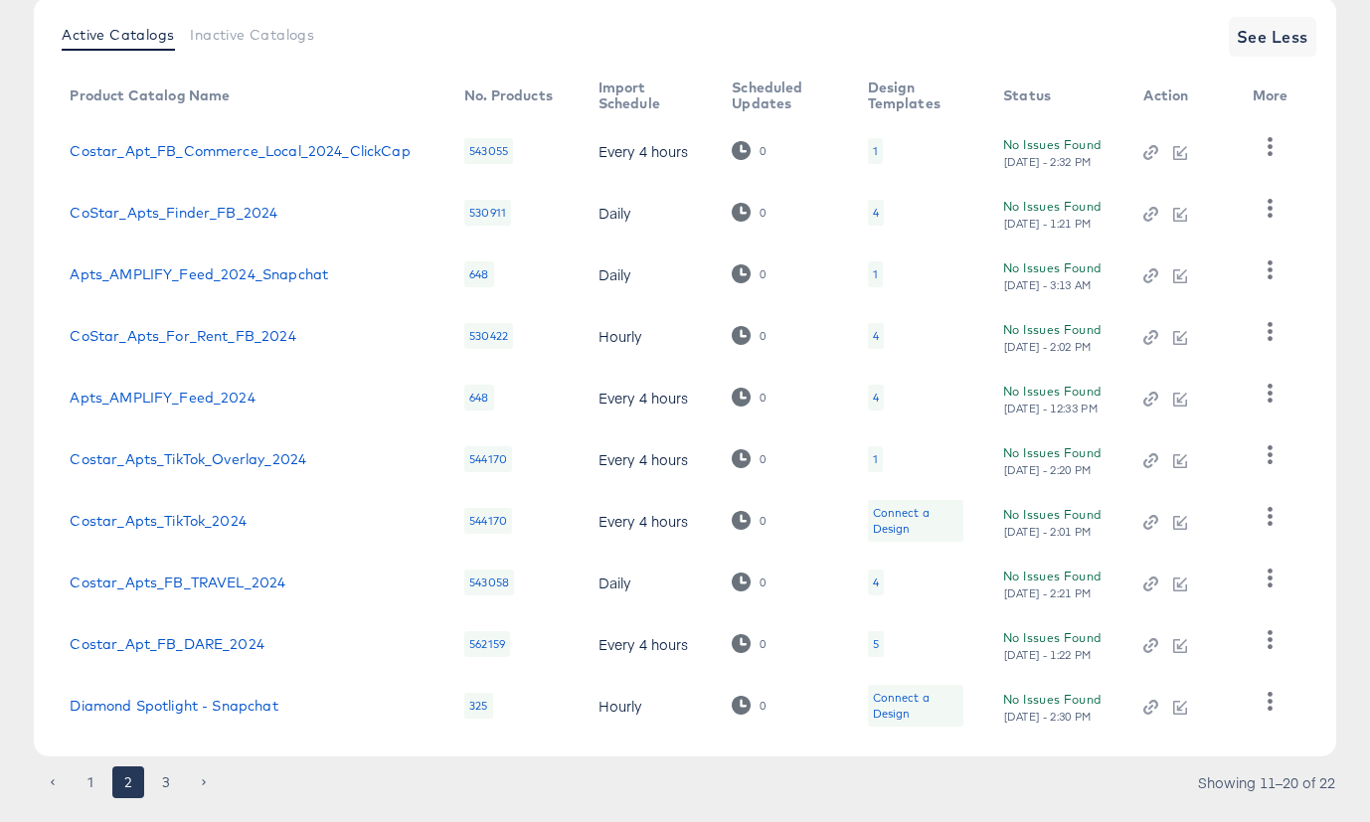
scroll to position [285, 0]
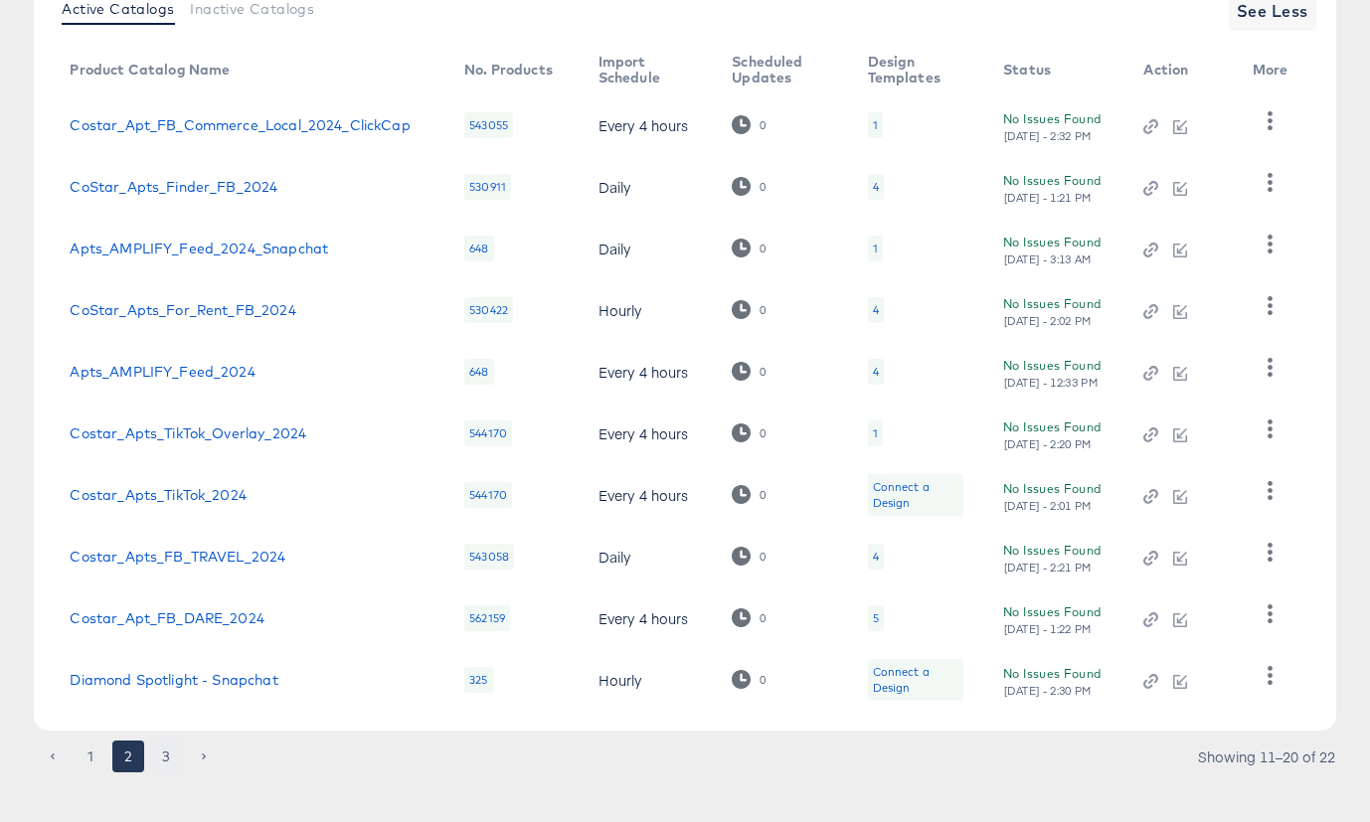
click at [167, 756] on button "3" at bounding box center [166, 757] width 32 height 32
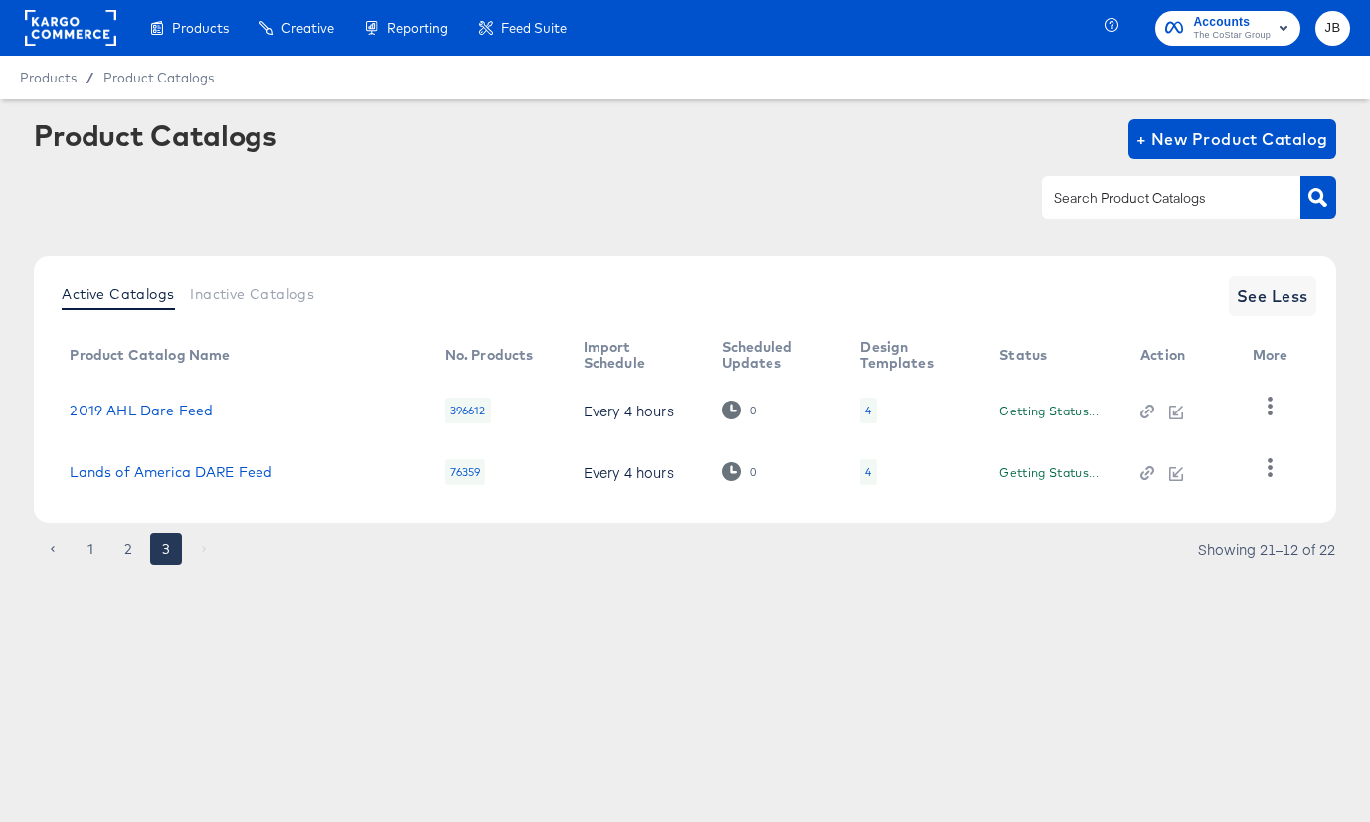
scroll to position [0, 0]
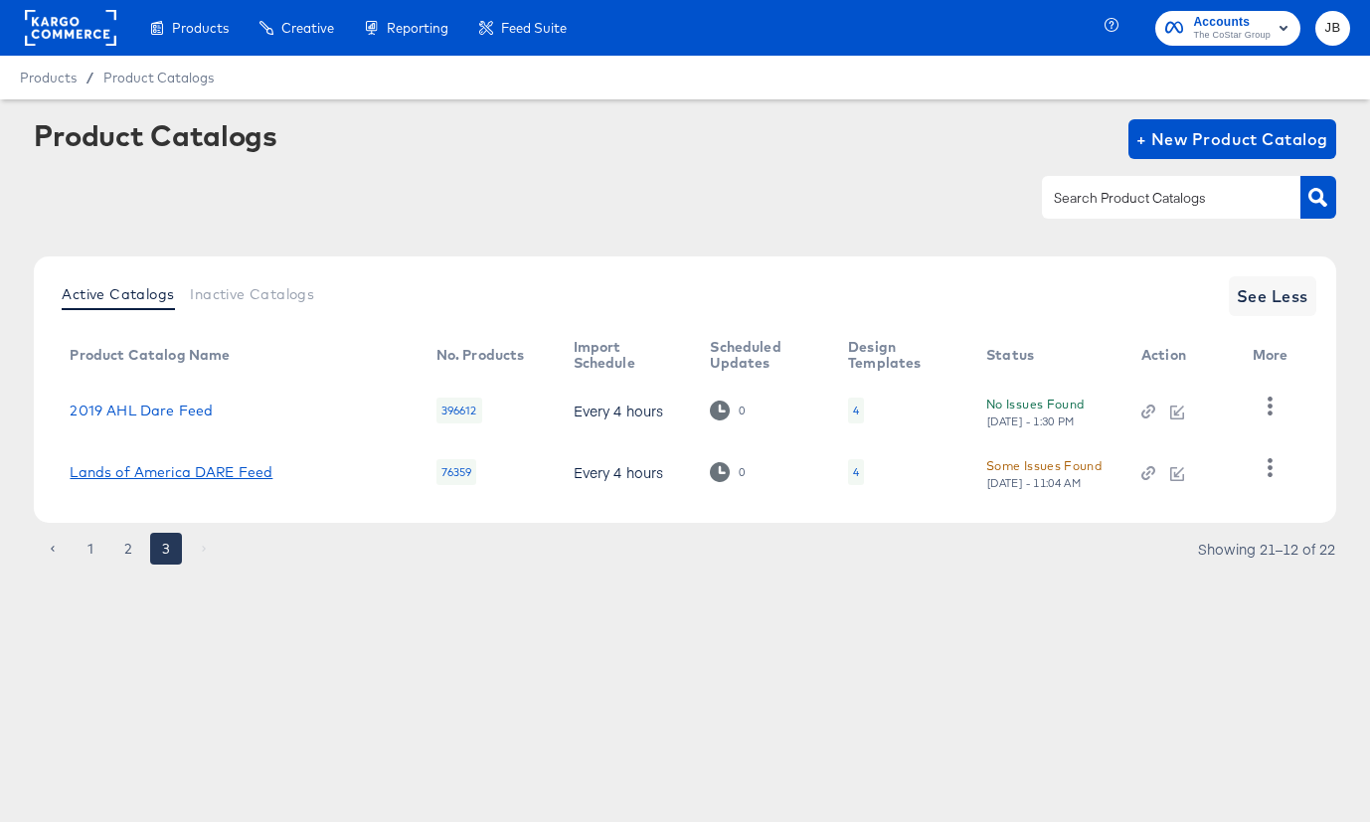
click at [158, 469] on link "Lands of America DARE Feed" at bounding box center [171, 472] width 203 height 16
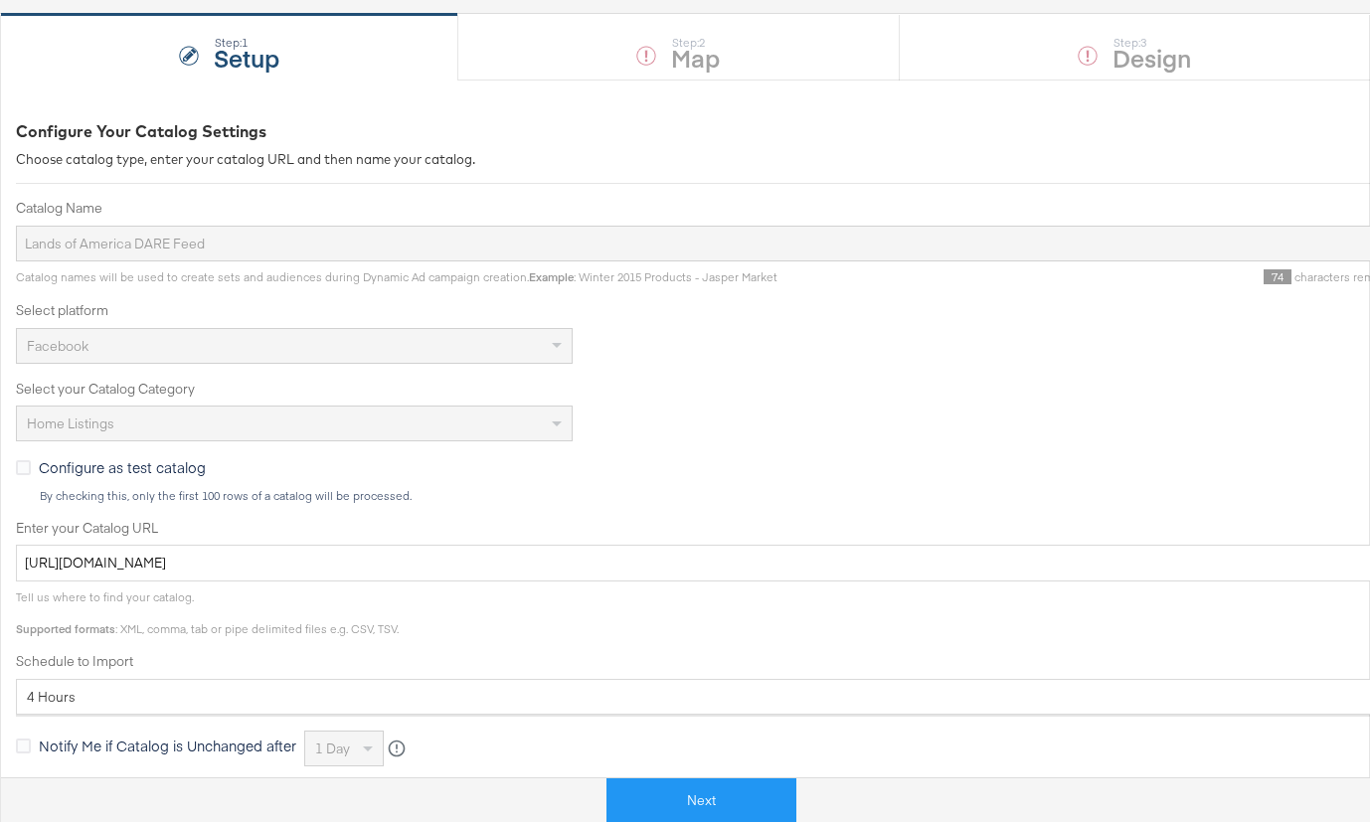
scroll to position [327, 0]
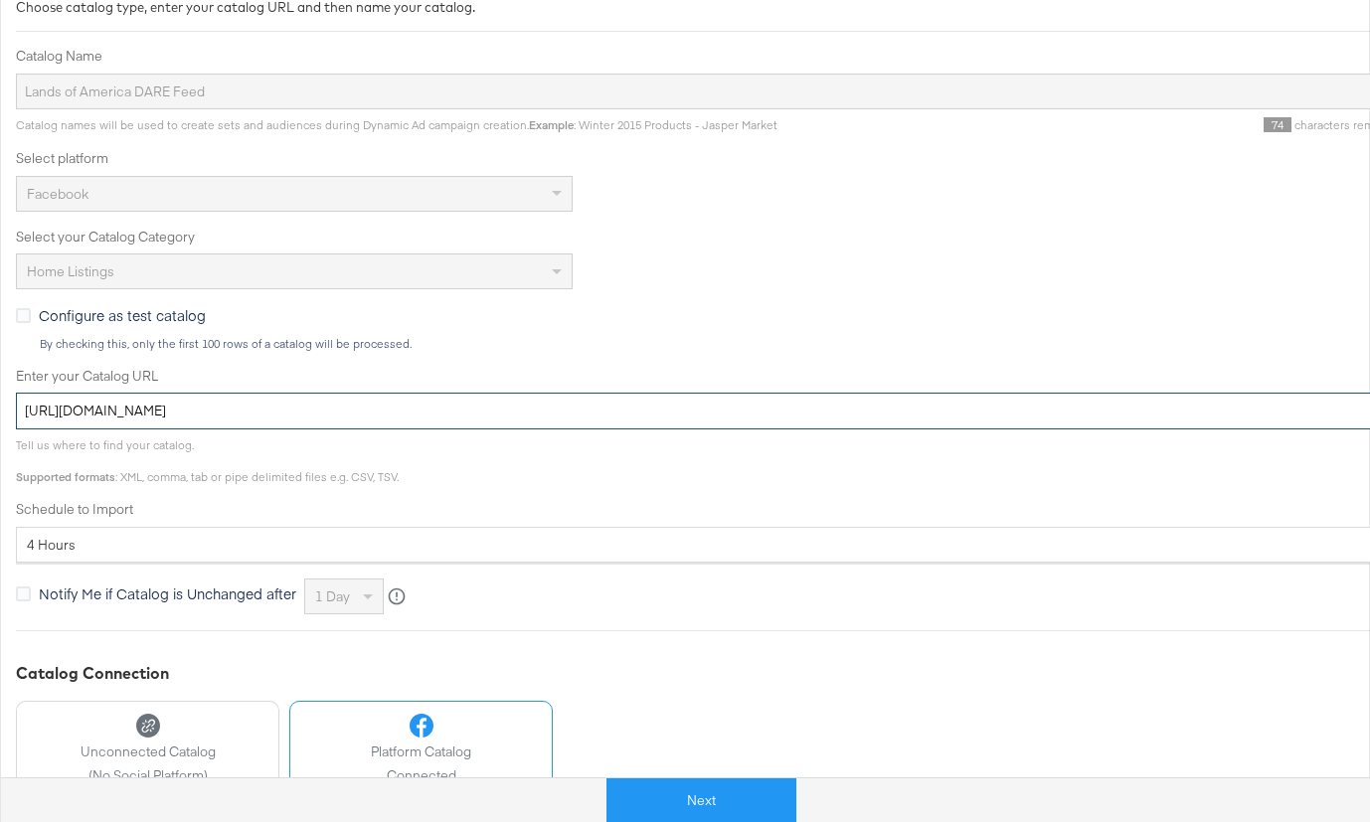
click at [449, 413] on input "https://ace.stitcherads.com/exports/102/universal/none/export.tsv.gz" at bounding box center [712, 411] width 1392 height 37
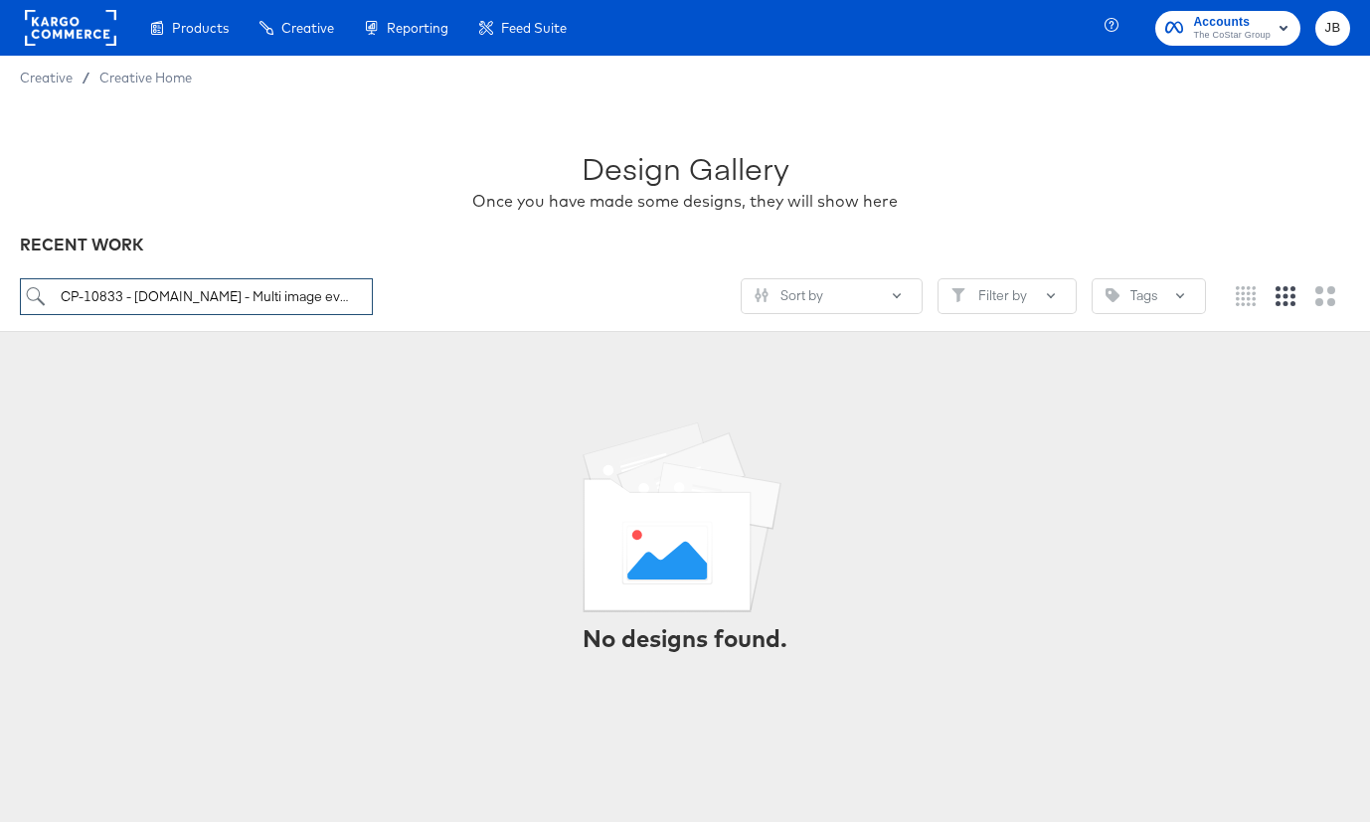
click at [316, 287] on input "CP-10833 - Lands.com - Multi image evergreen" at bounding box center [196, 296] width 353 height 37
type input "\"
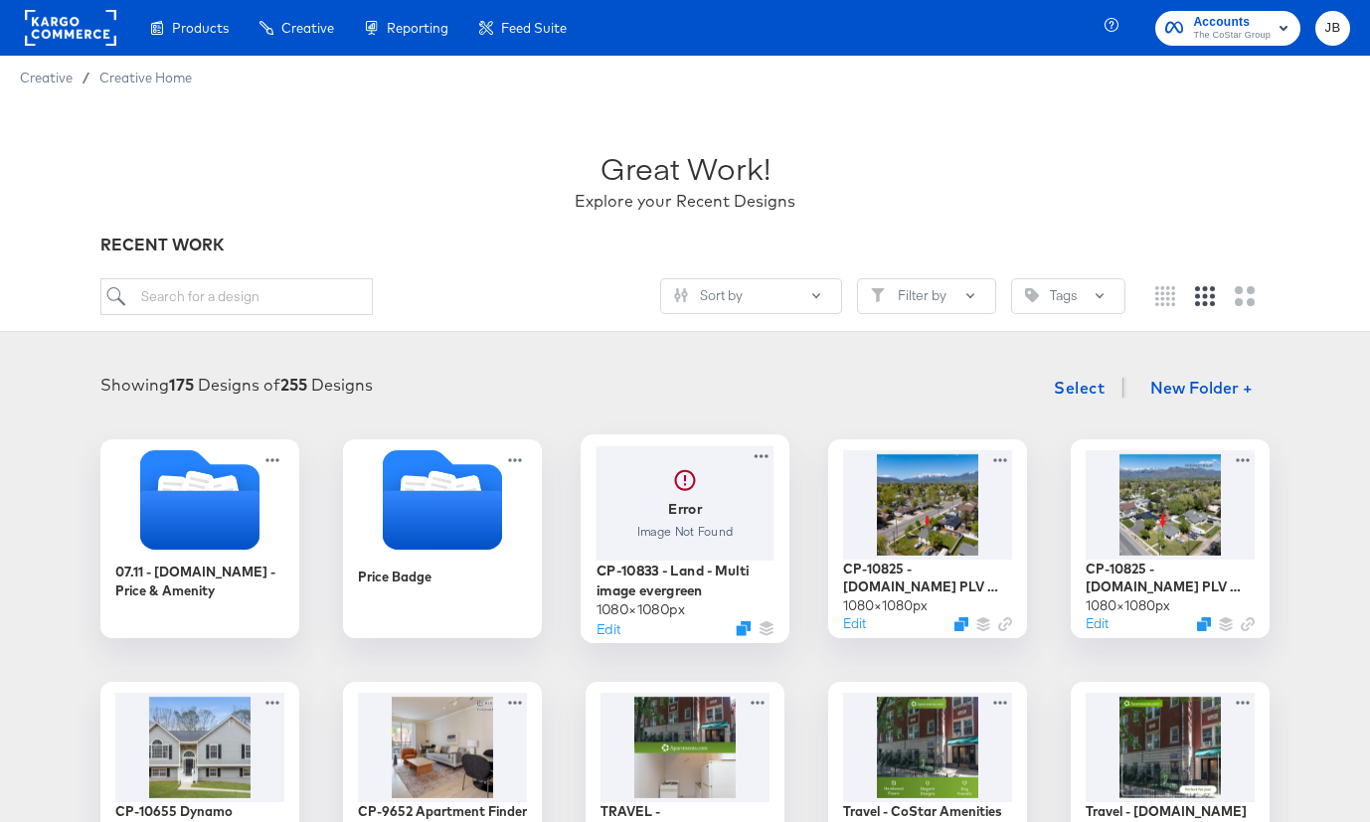
click at [620, 508] on div at bounding box center [685, 502] width 178 height 114
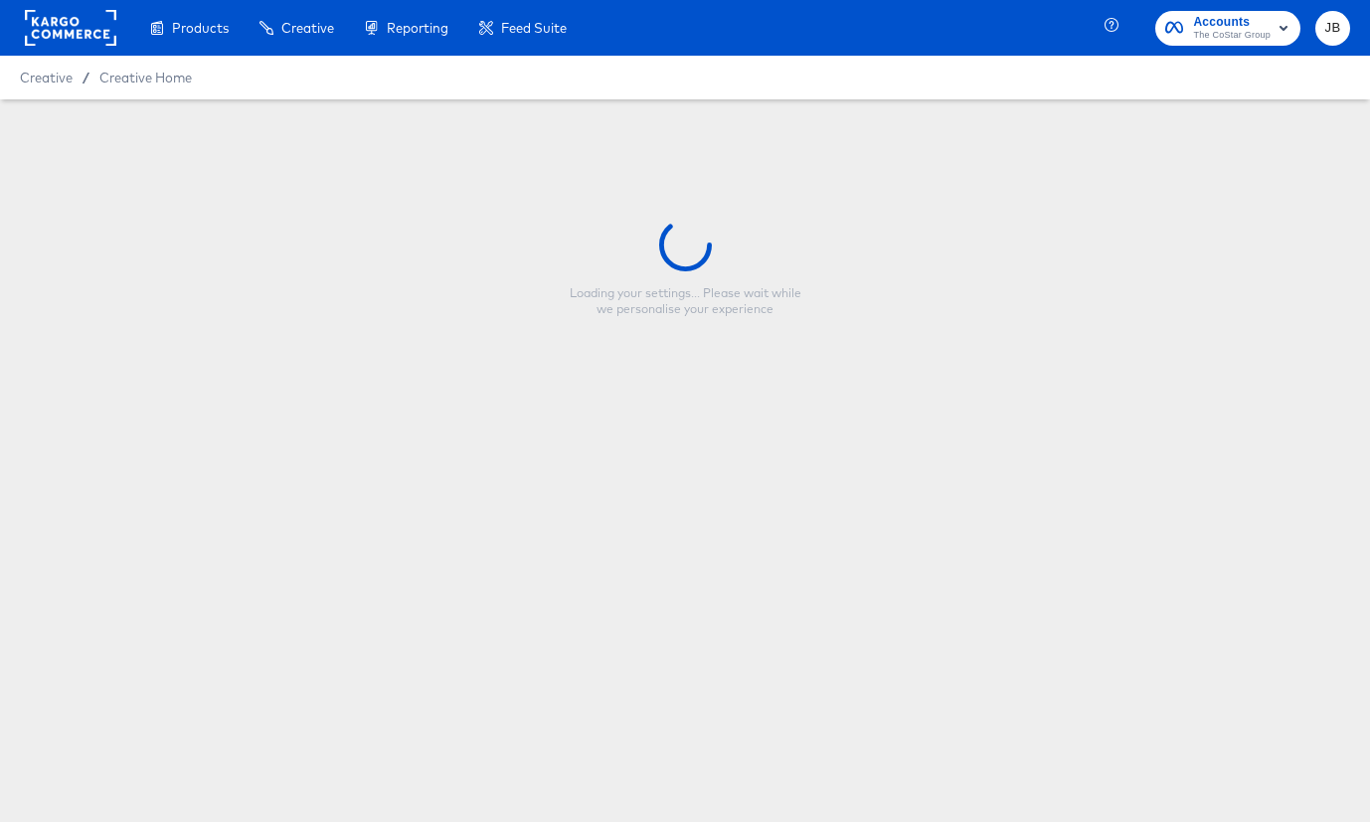
type input "CP-10833 - Land - Multi image evergreen"
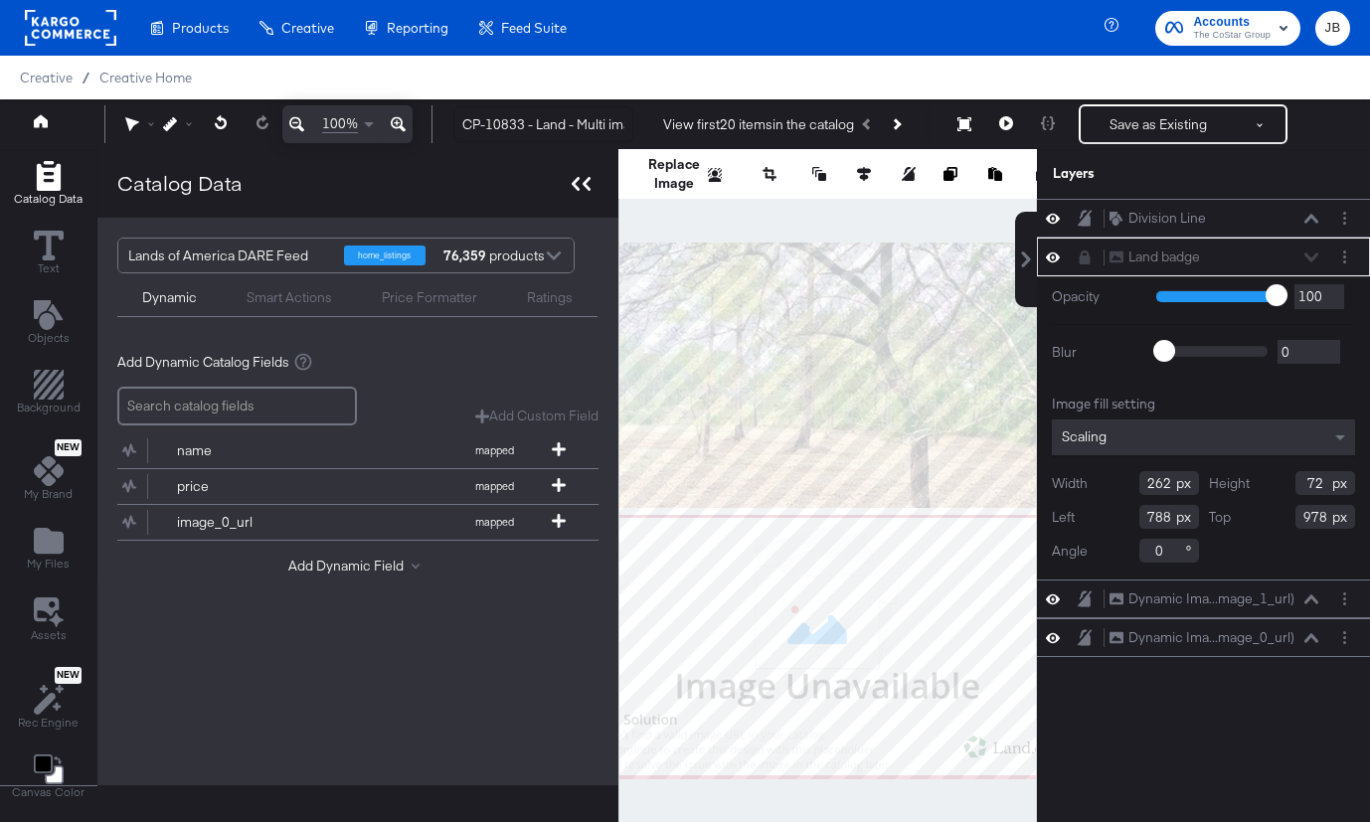
click at [582, 189] on icon at bounding box center [581, 184] width 19 height 14
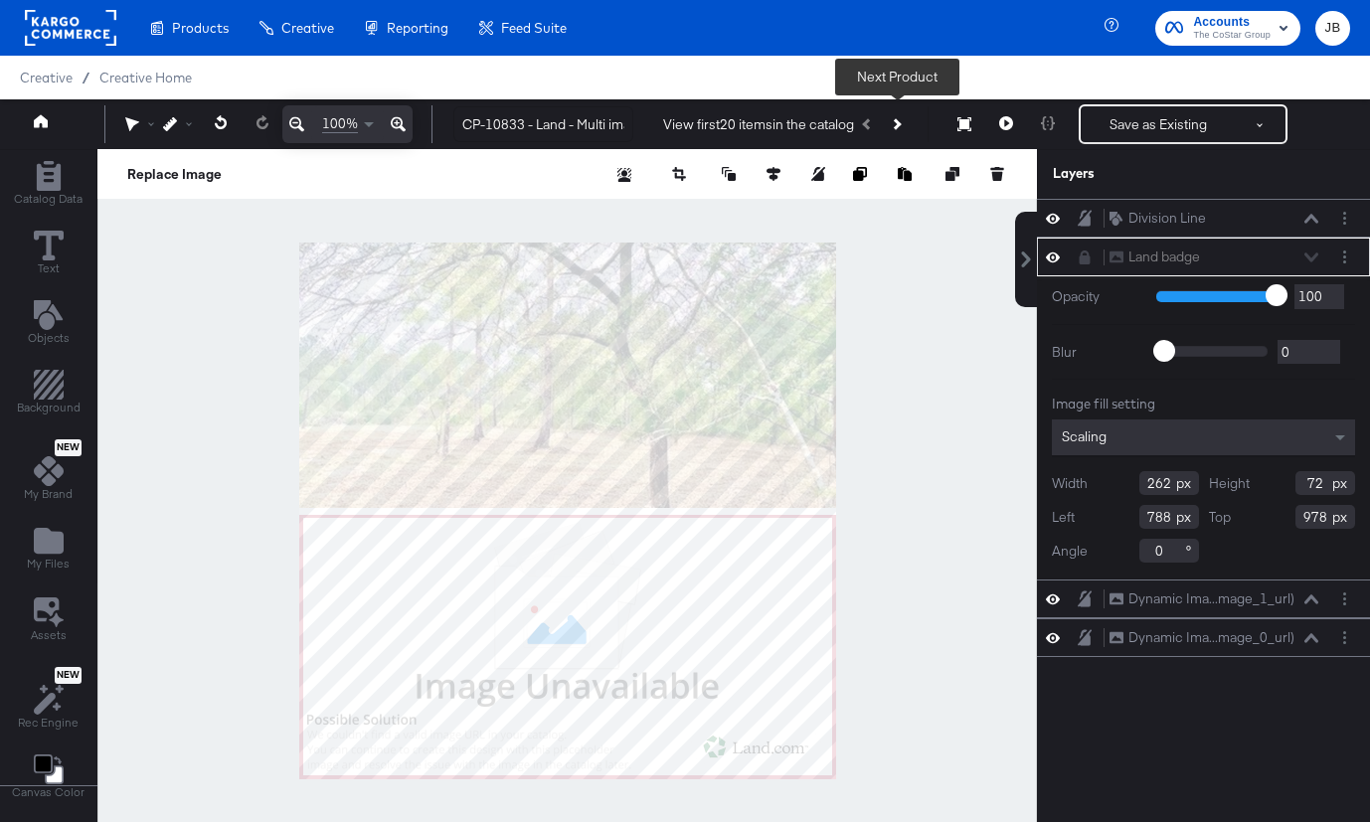
click at [898, 125] on icon "Next Product" at bounding box center [895, 123] width 11 height 11
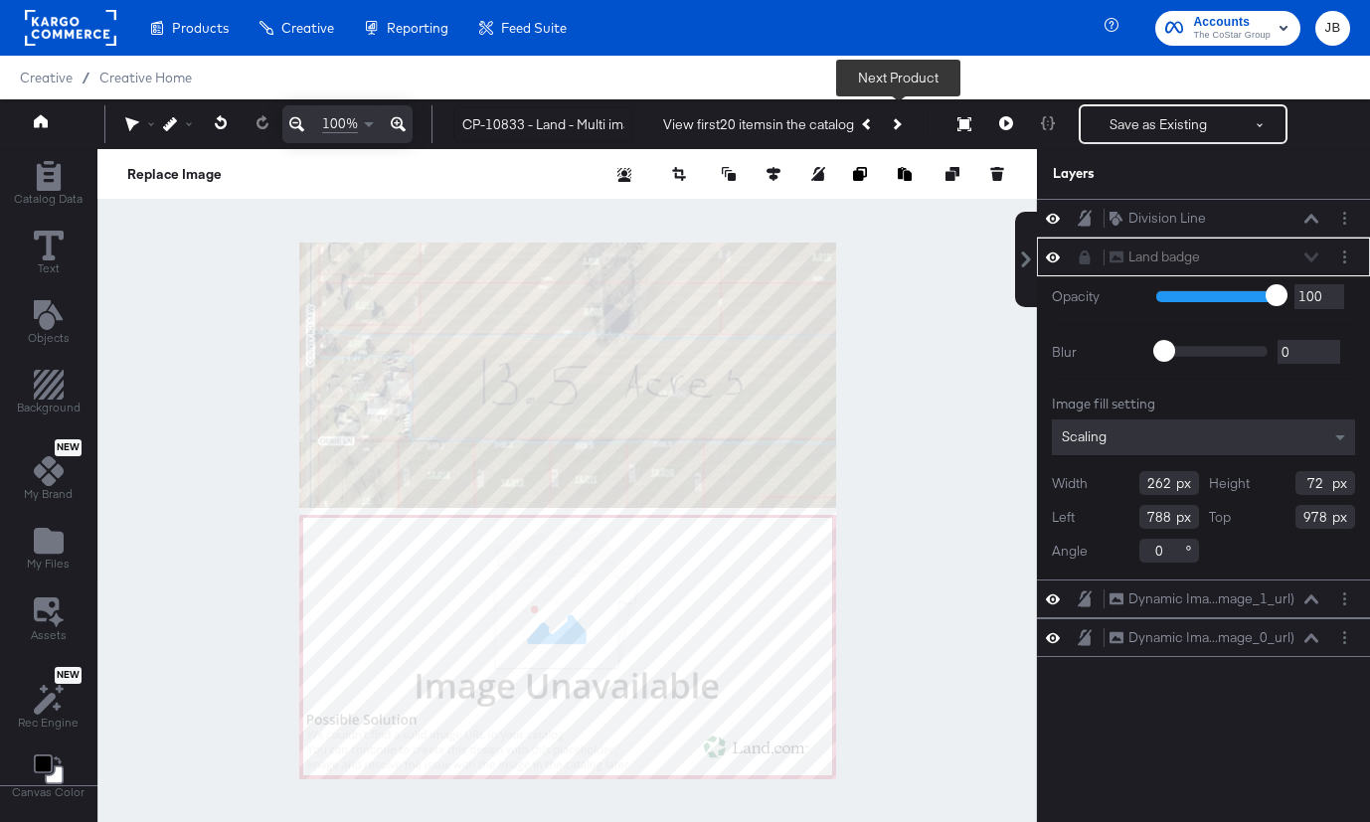
click at [898, 125] on icon "Next Product" at bounding box center [895, 123] width 11 height 11
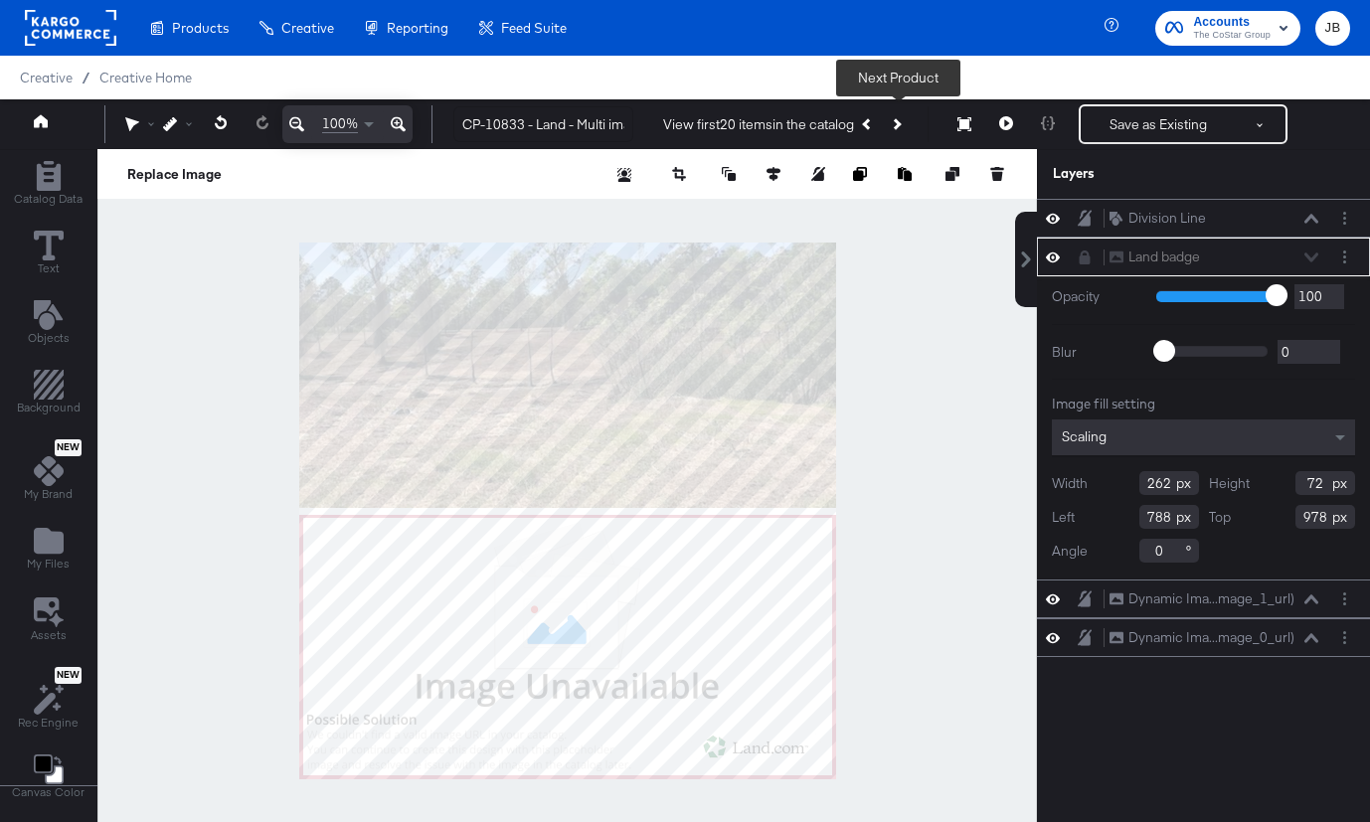
click at [898, 125] on icon "Next Product" at bounding box center [895, 123] width 11 height 11
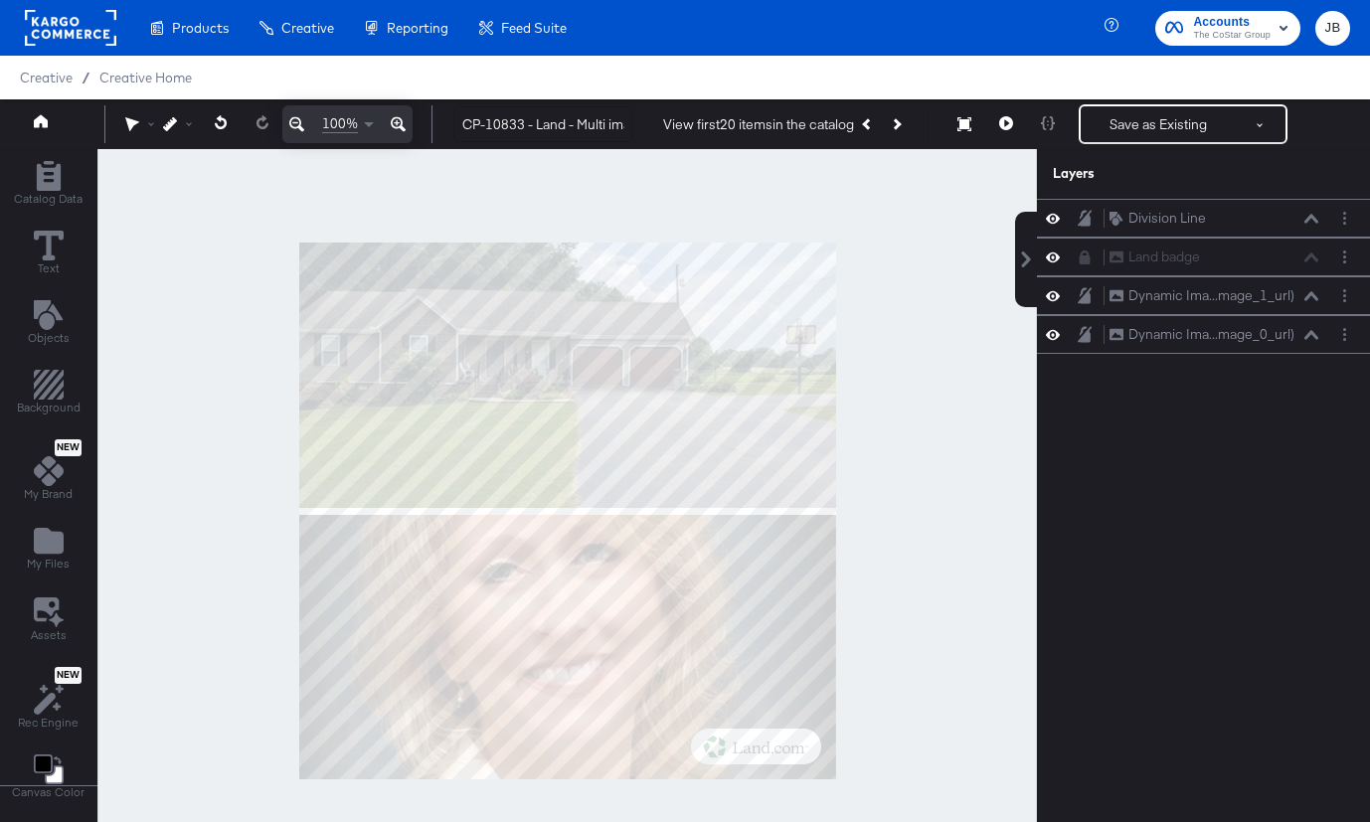
click at [207, 466] on div at bounding box center [566, 511] width 939 height 724
click at [63, 200] on span "Catalog Data" at bounding box center [48, 199] width 69 height 16
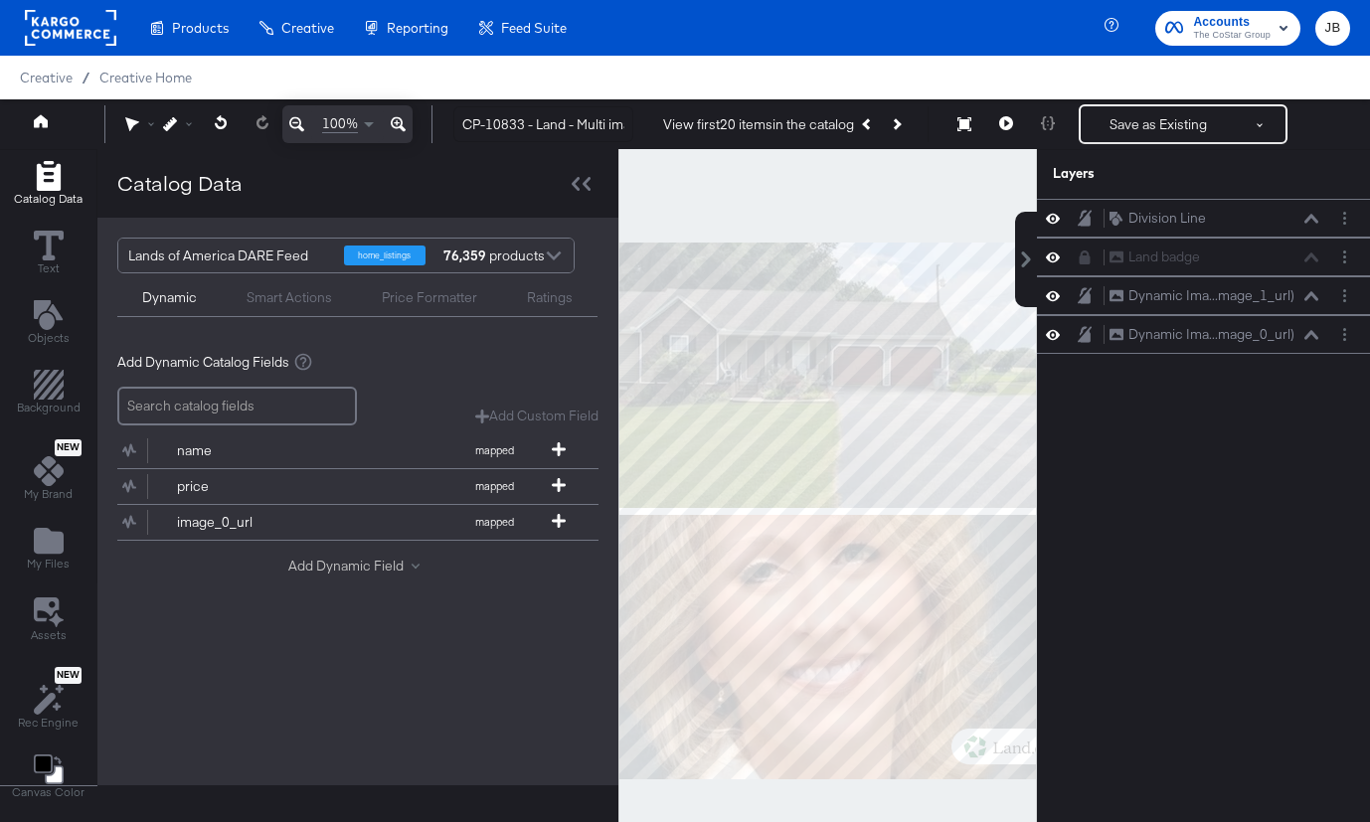
click at [381, 572] on button "Add Dynamic Field" at bounding box center [357, 566] width 139 height 19
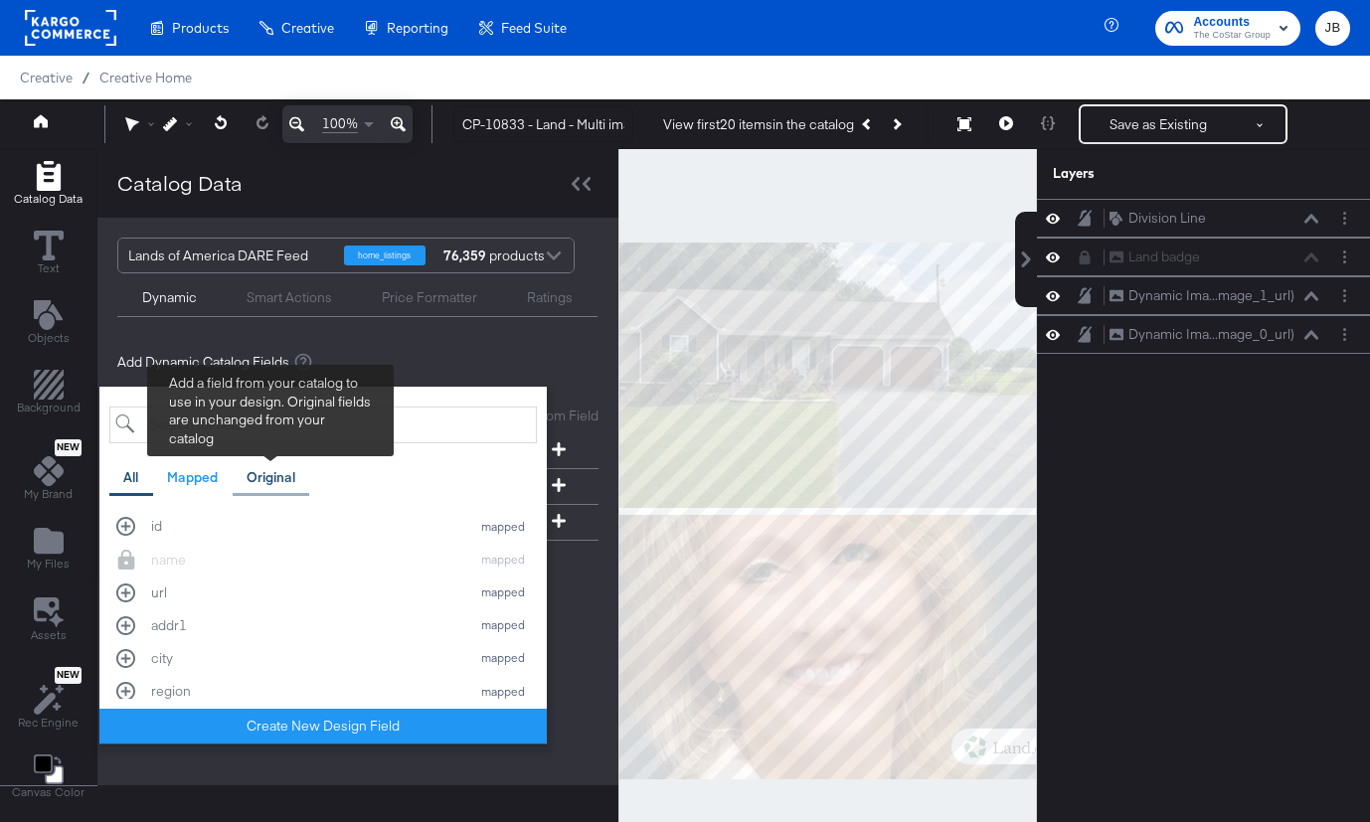
click at [268, 481] on div "Original" at bounding box center [271, 477] width 49 height 19
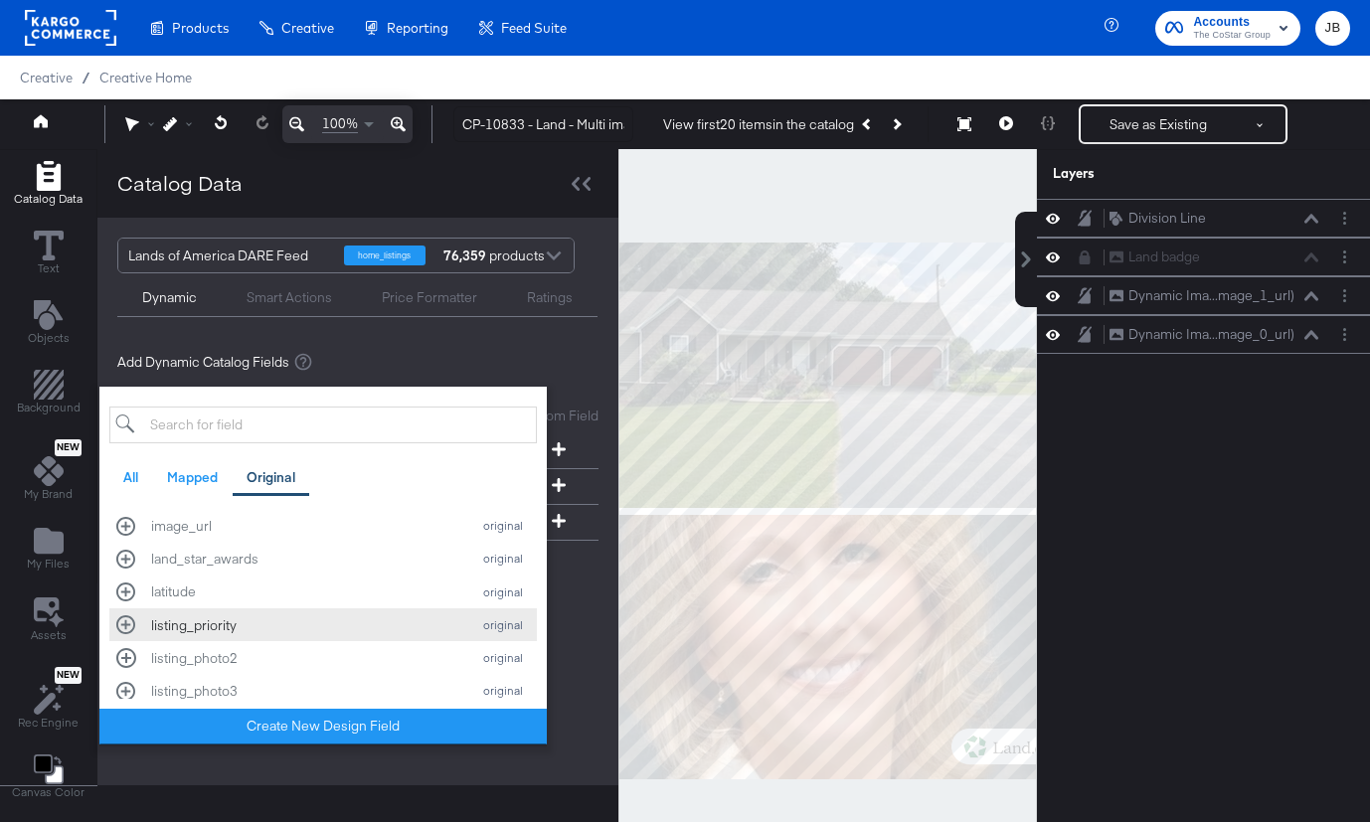
scroll to position [636, 0]
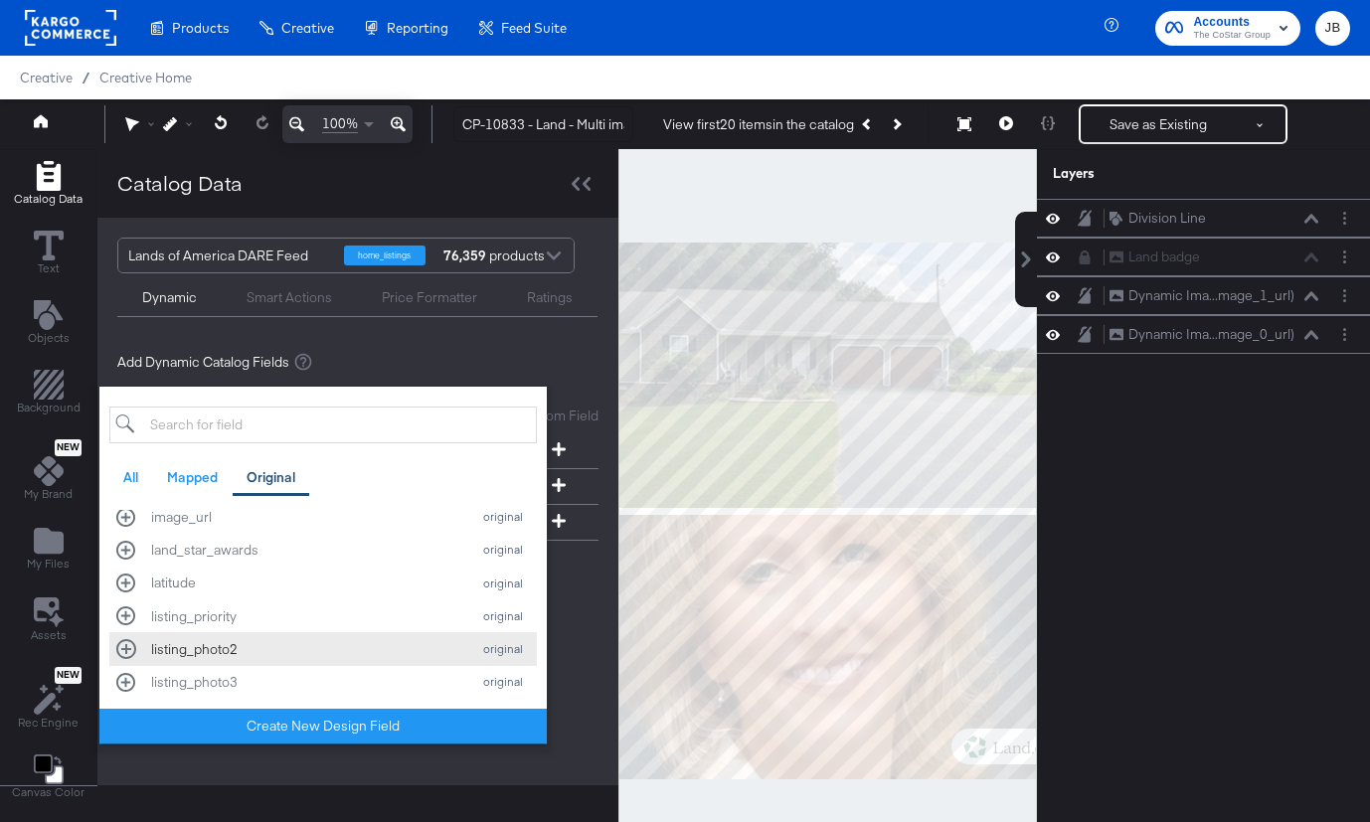
click at [348, 646] on div "listing_photo2" at bounding box center [305, 649] width 309 height 19
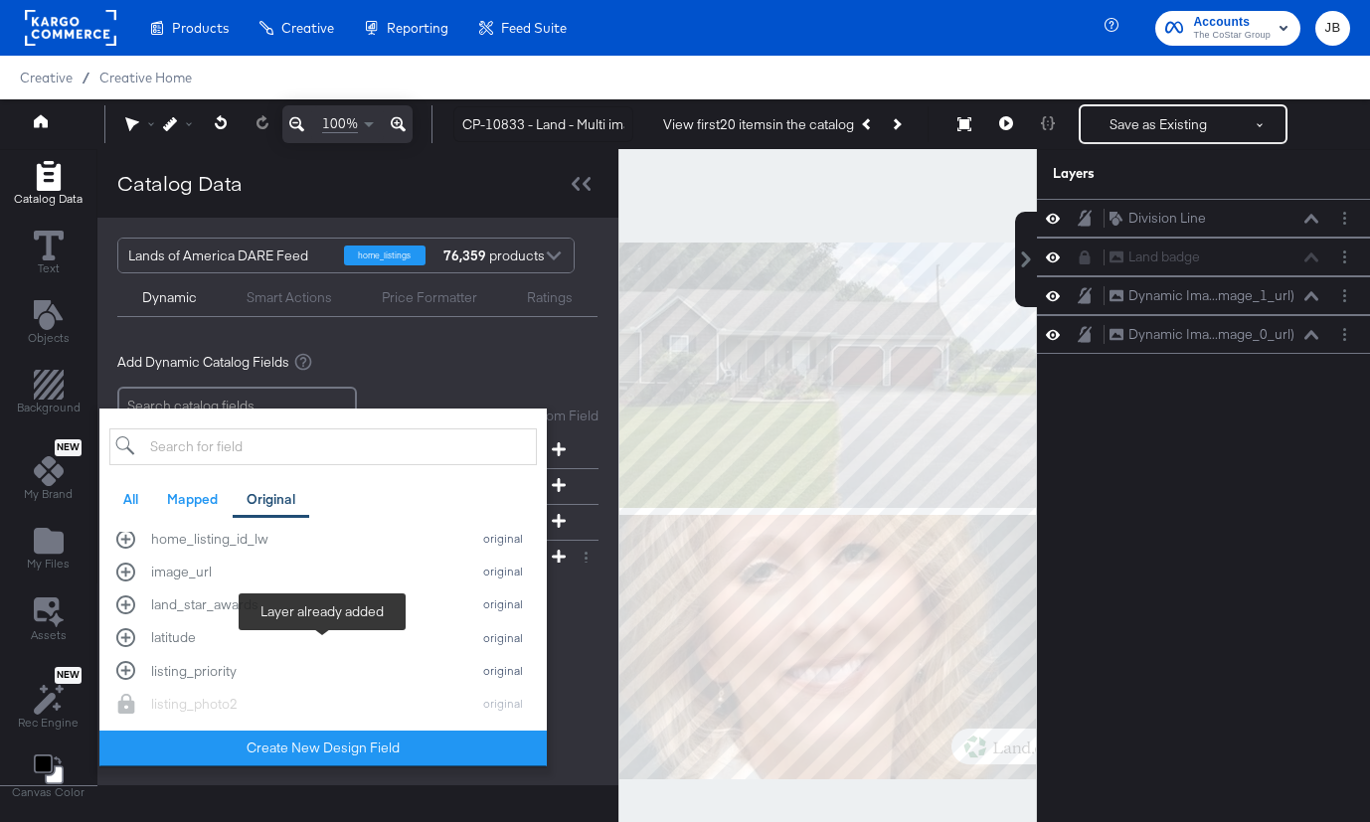
scroll to position [558, 0]
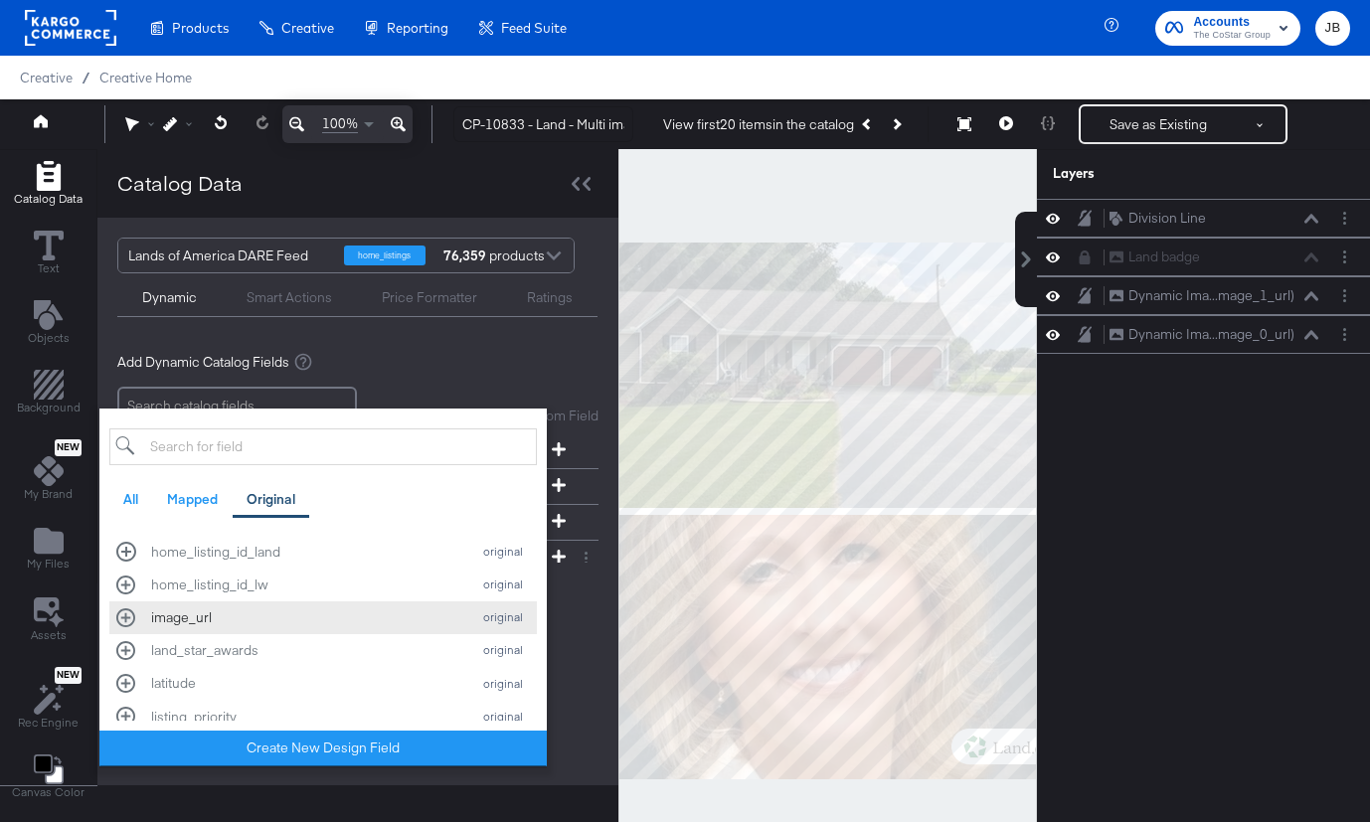
click at [273, 613] on div "image_url" at bounding box center [305, 617] width 309 height 19
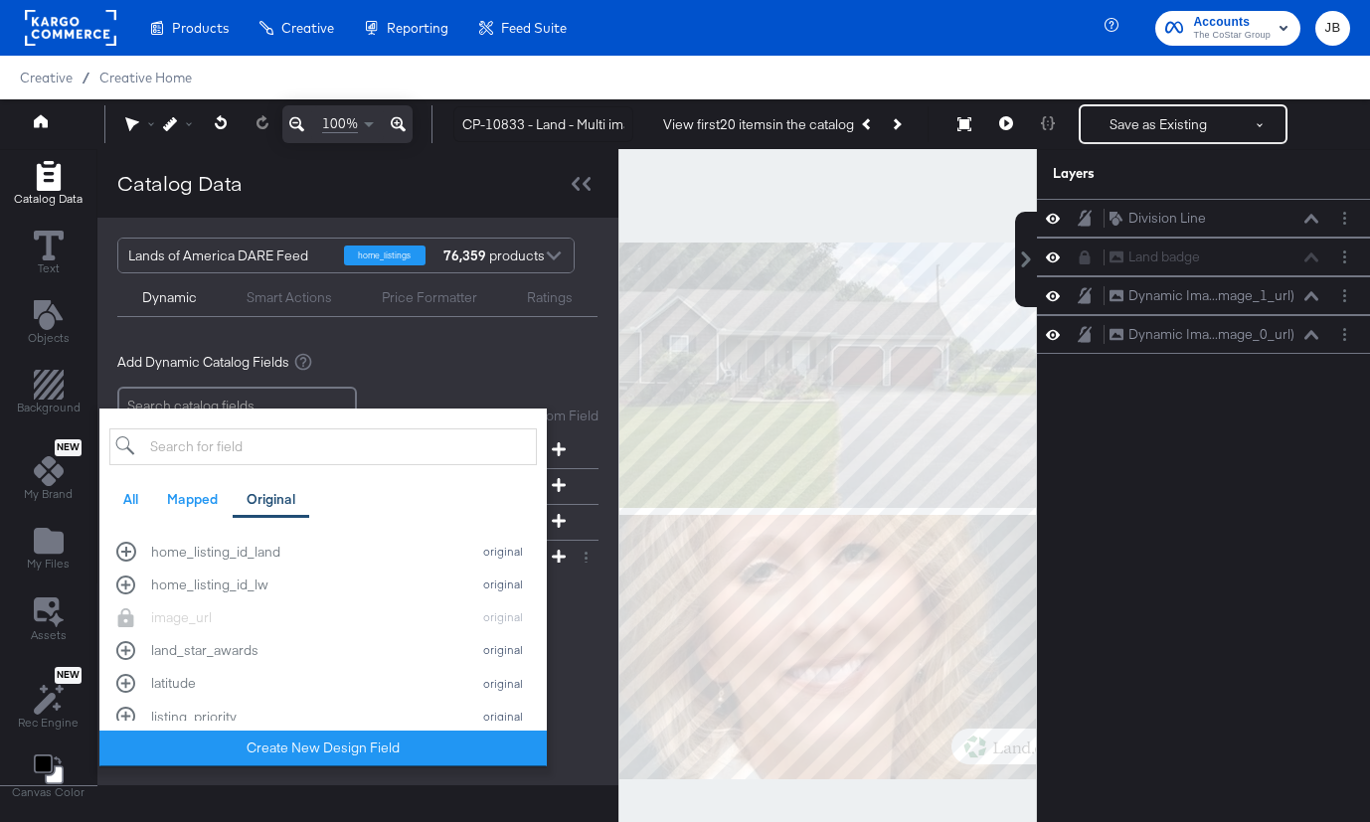
click at [430, 349] on div "Add Dynamic Catalog Fields Add Custom Field Create a custom field based on an e…" at bounding box center [357, 479] width 481 height 284
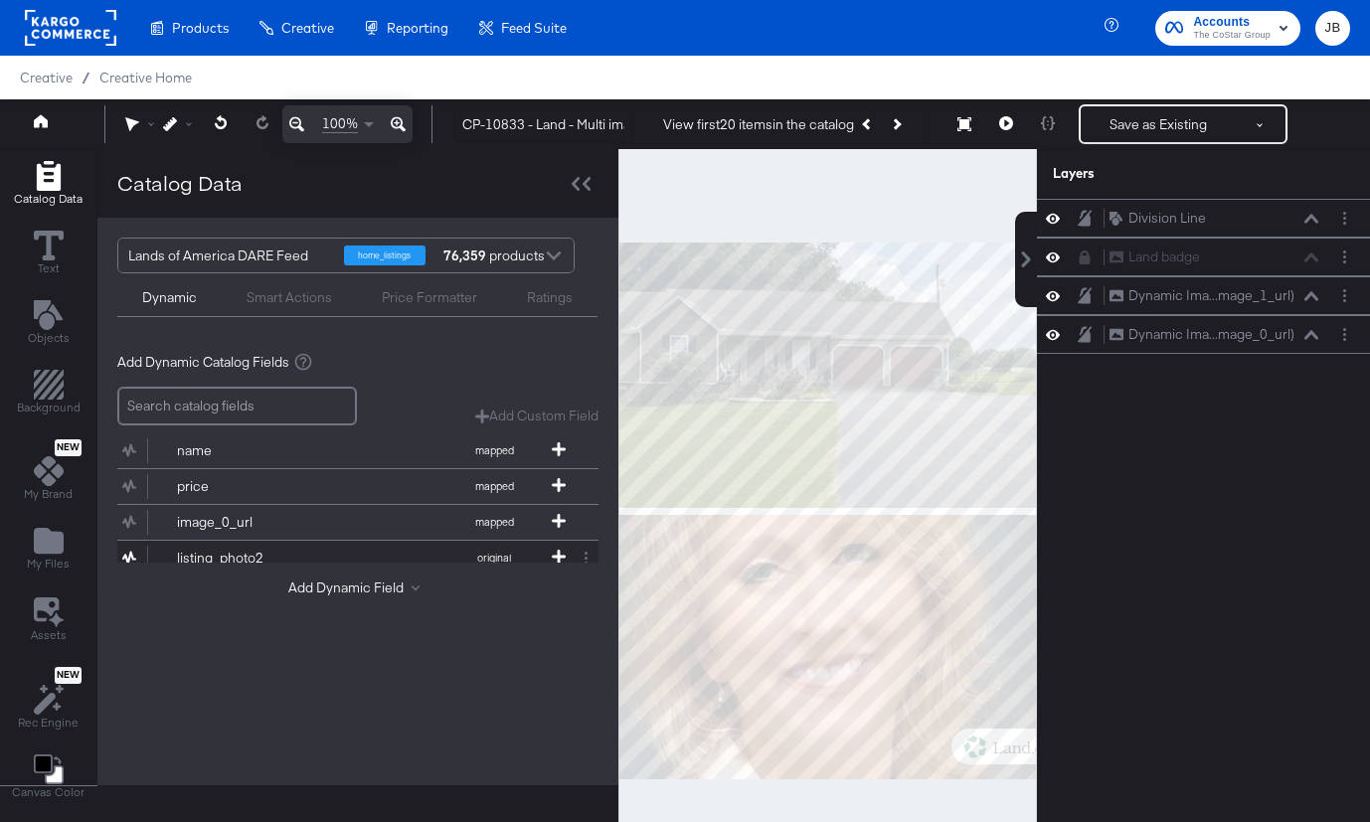
scroll to position [50, 0]
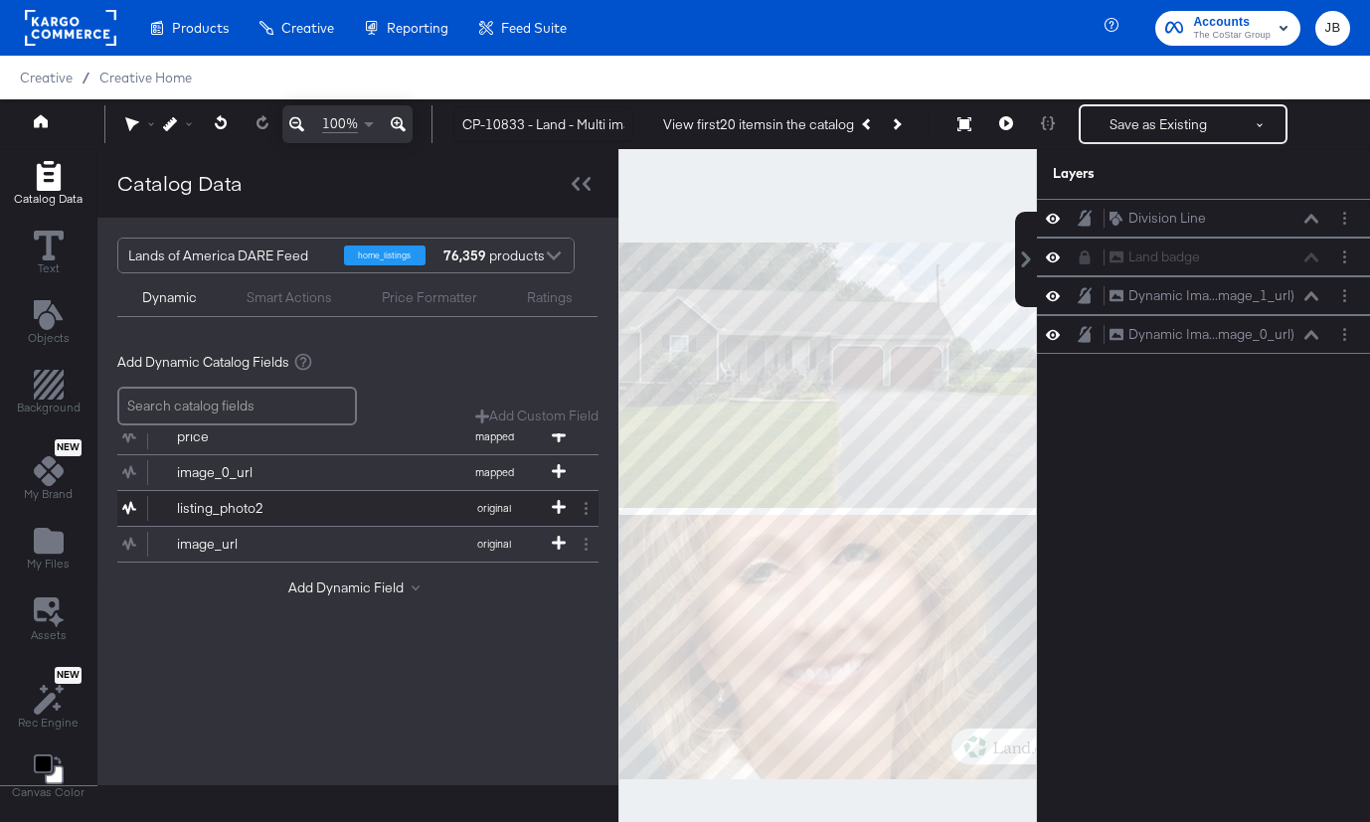
click at [375, 547] on button "image_url original" at bounding box center [345, 544] width 456 height 35
click at [363, 511] on button "listing_photo2 original" at bounding box center [345, 508] width 456 height 35
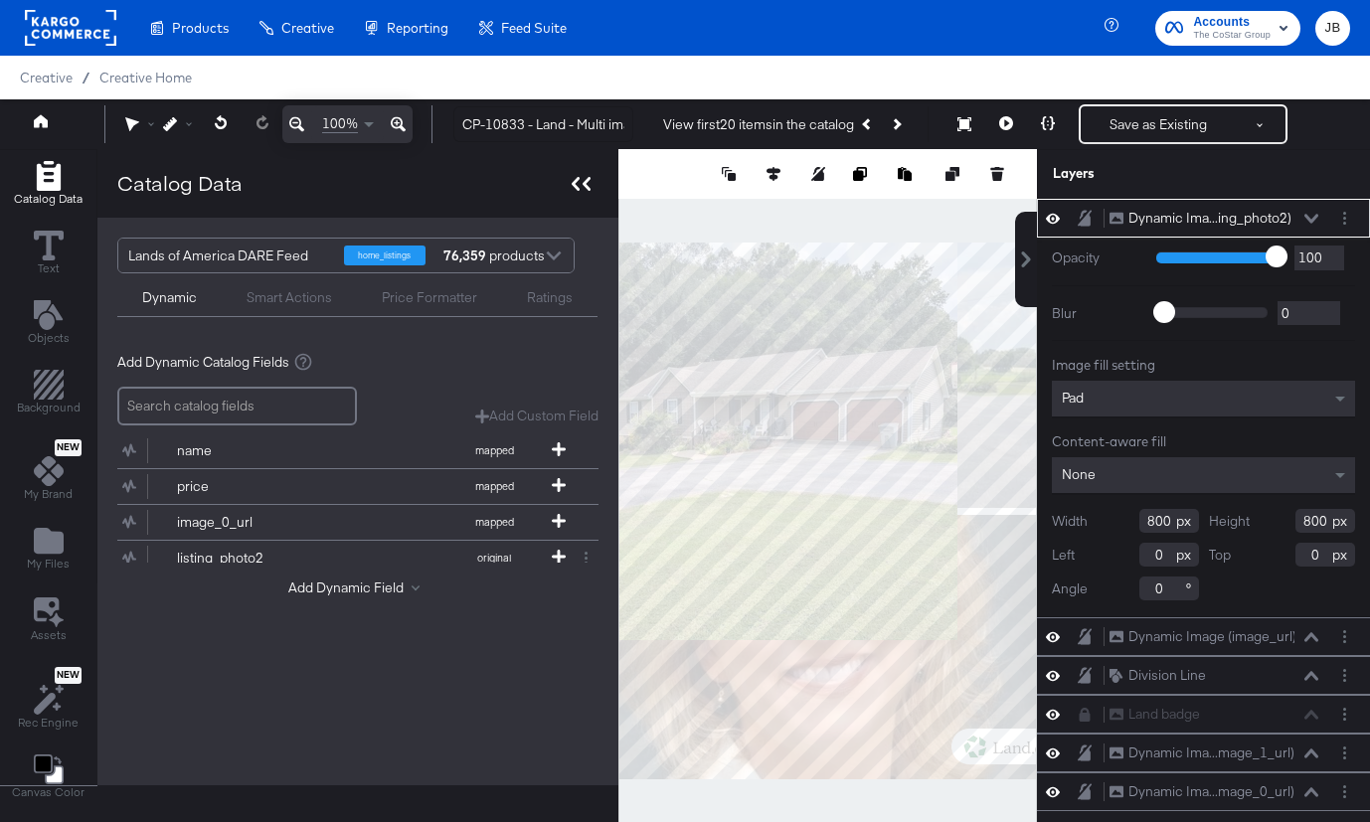
click at [574, 179] on icon at bounding box center [576, 184] width 8 height 14
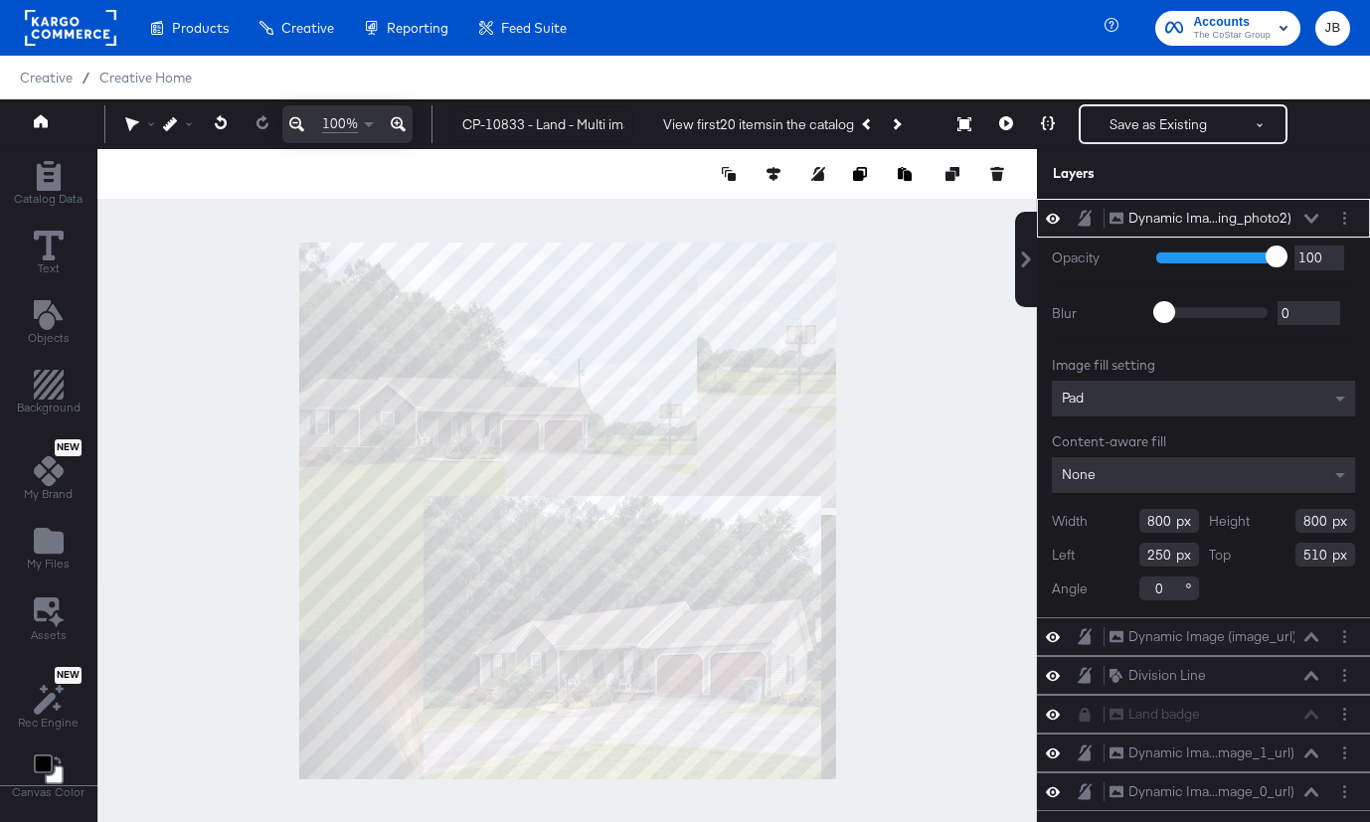
type input "250"
type input "510"
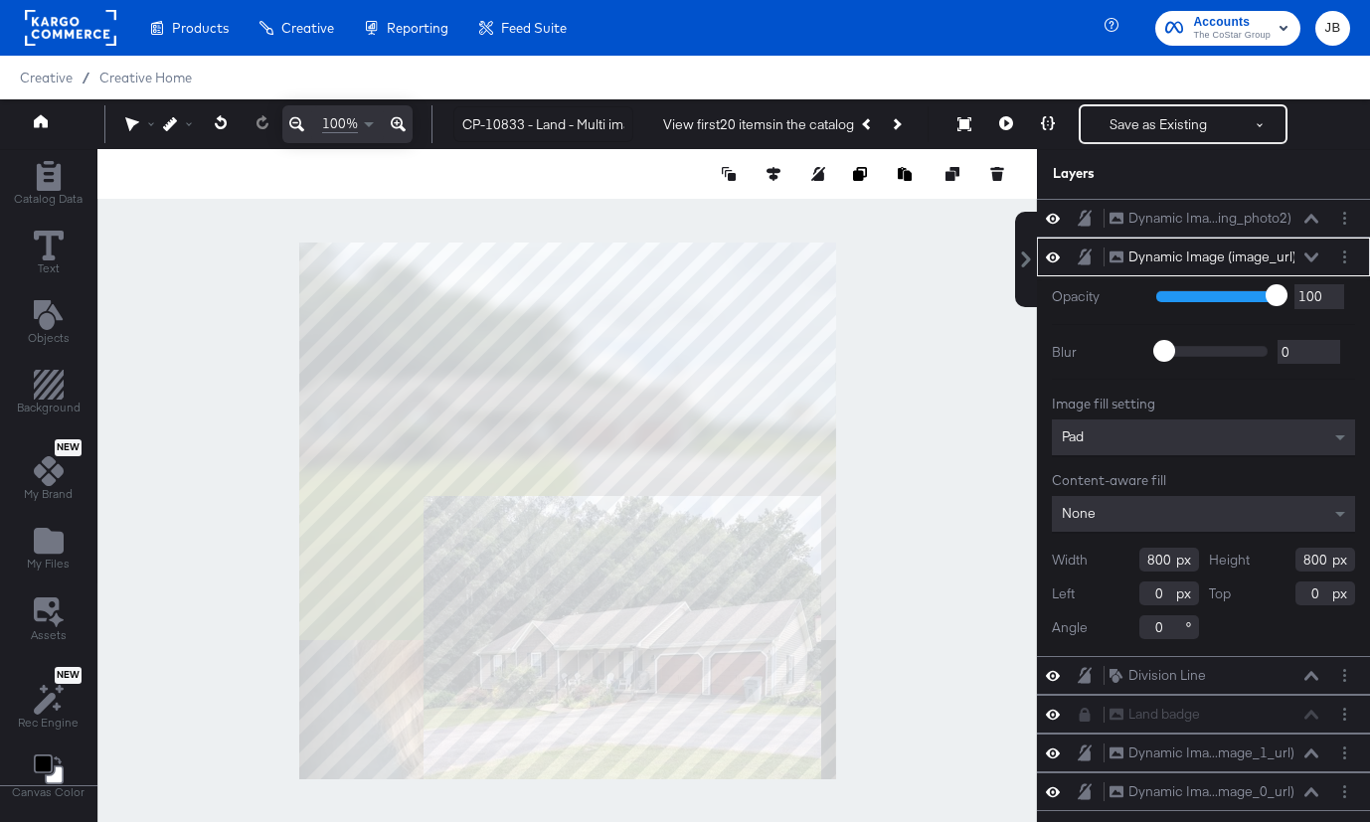
click at [836, 440] on div at bounding box center [566, 511] width 939 height 724
type input "1080"
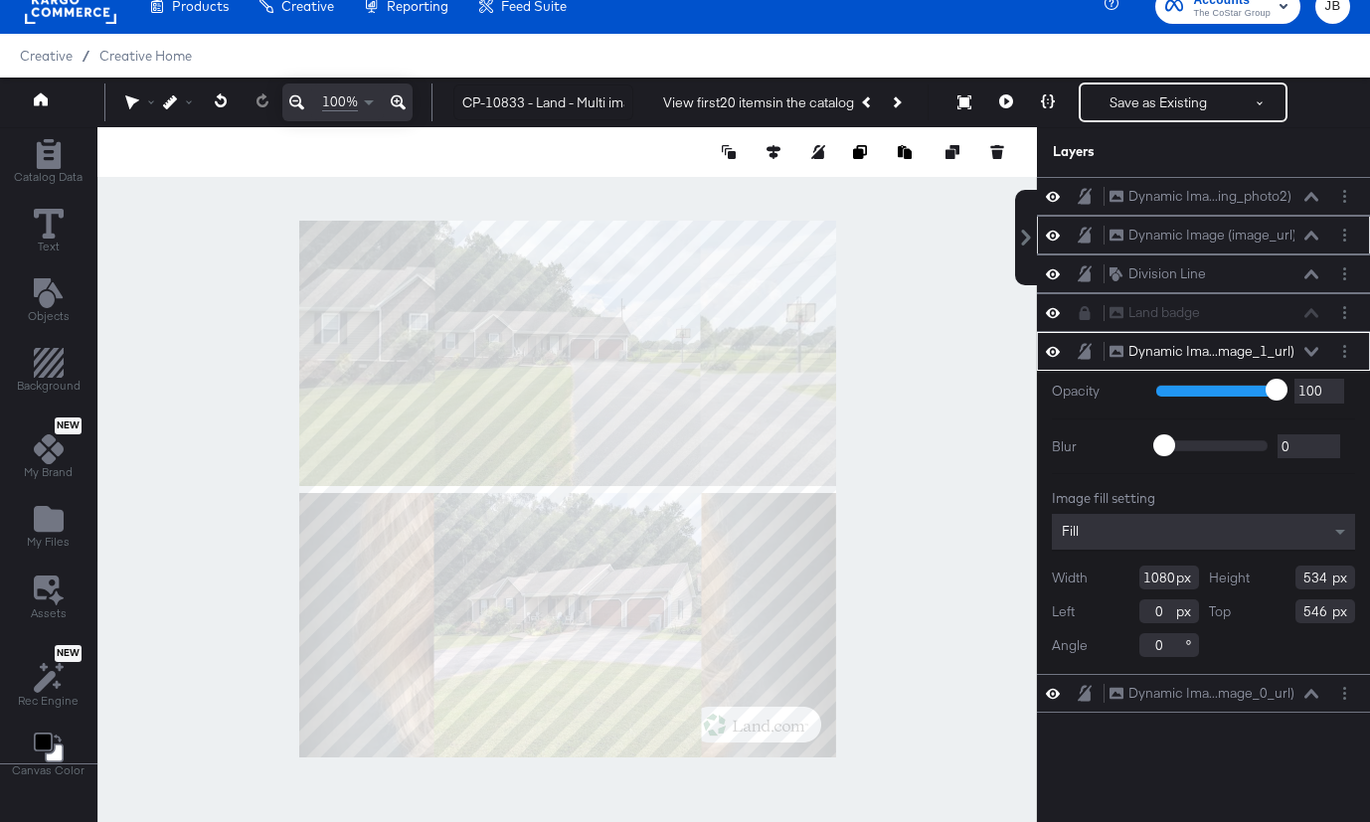
scroll to position [22, 0]
click at [1306, 196] on icon at bounding box center [1311, 197] width 14 height 10
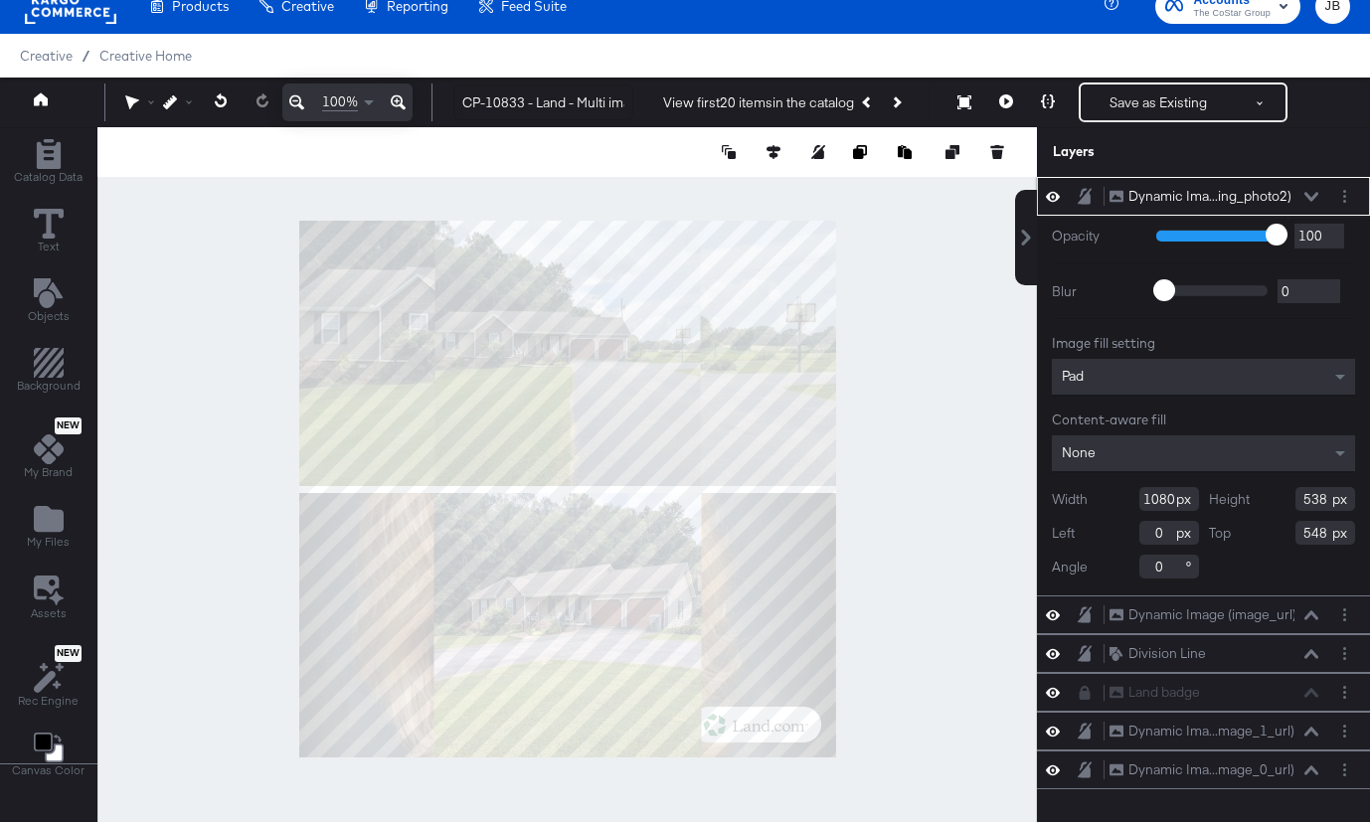
click at [1327, 496] on input "538" at bounding box center [1325, 499] width 60 height 24
type input "534"
click at [1314, 197] on icon at bounding box center [1311, 196] width 14 height 9
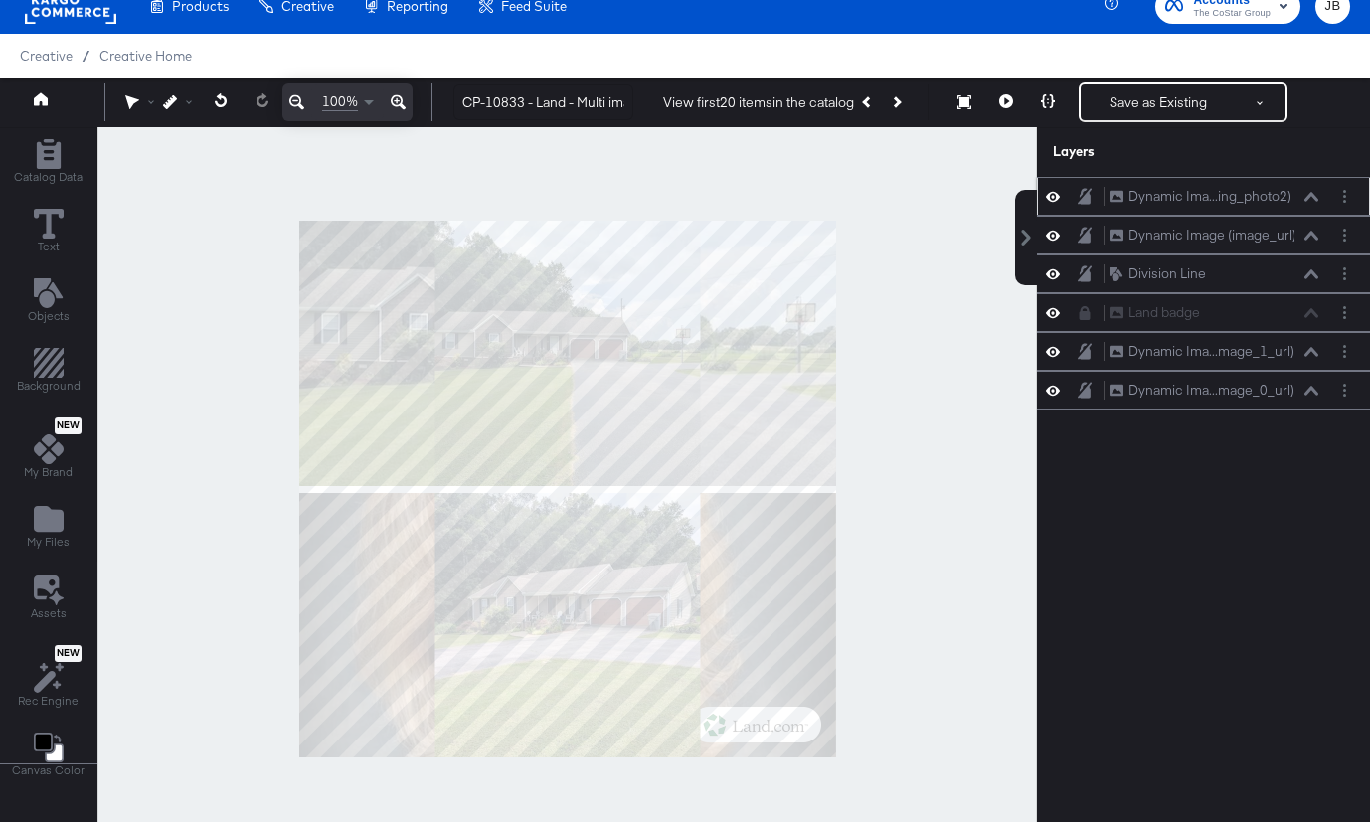
click at [1310, 195] on icon at bounding box center [1311, 197] width 14 height 10
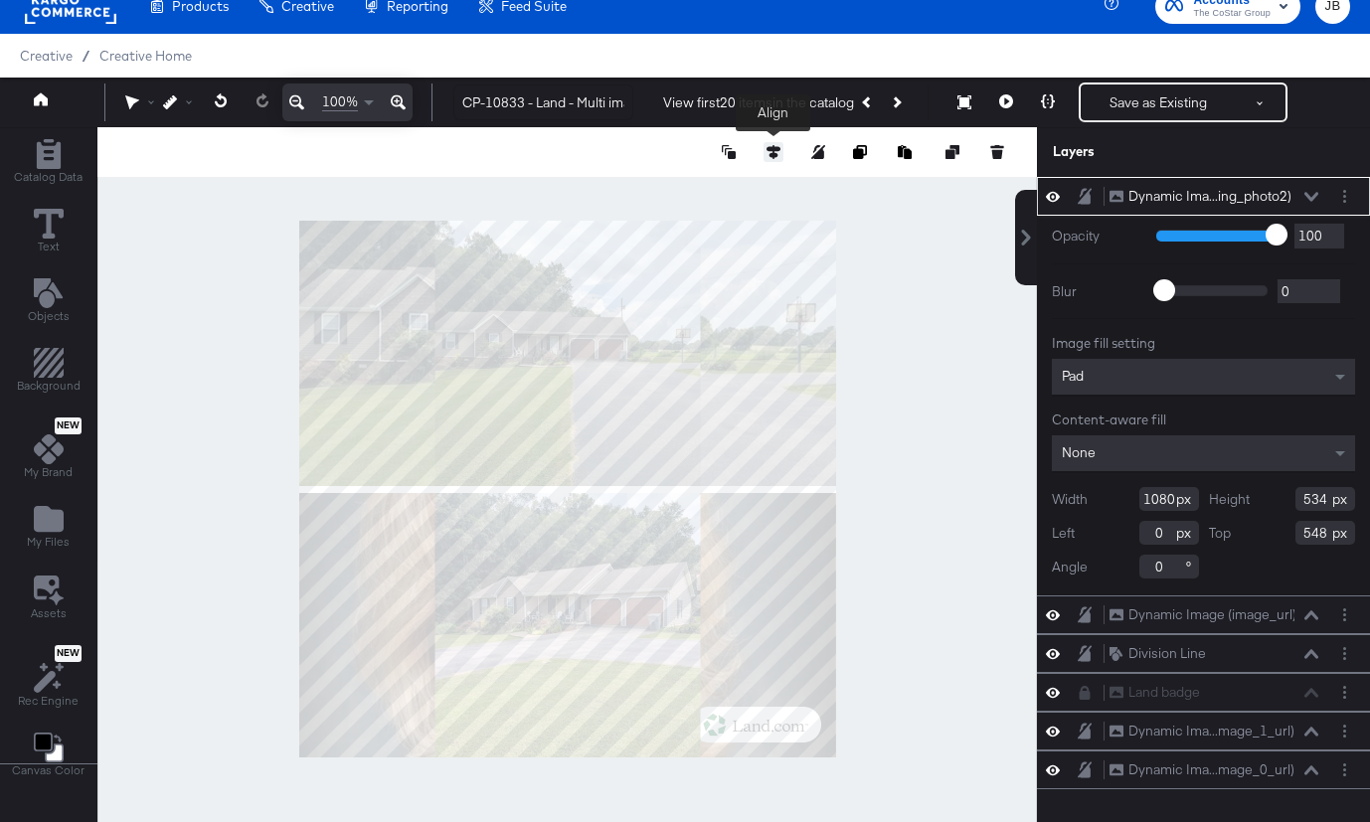
click at [769, 150] on icon at bounding box center [773, 152] width 14 height 14
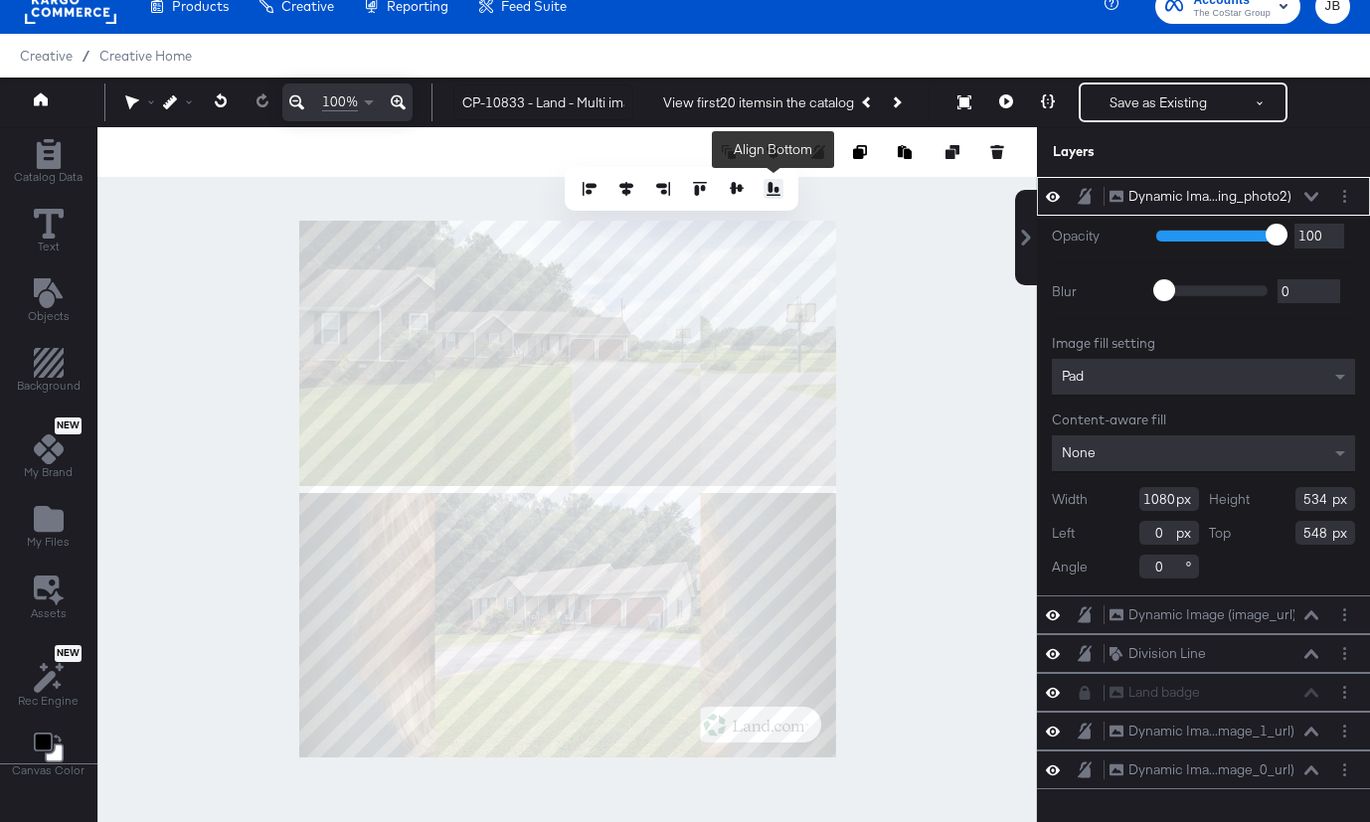
click at [775, 190] on icon at bounding box center [773, 189] width 14 height 14
type input "546"
click at [1314, 189] on div "Dynamic Ima...ing_photo2) Dynamic Image (listing_photo2)" at bounding box center [1213, 196] width 211 height 21
click at [1310, 199] on icon at bounding box center [1311, 196] width 14 height 9
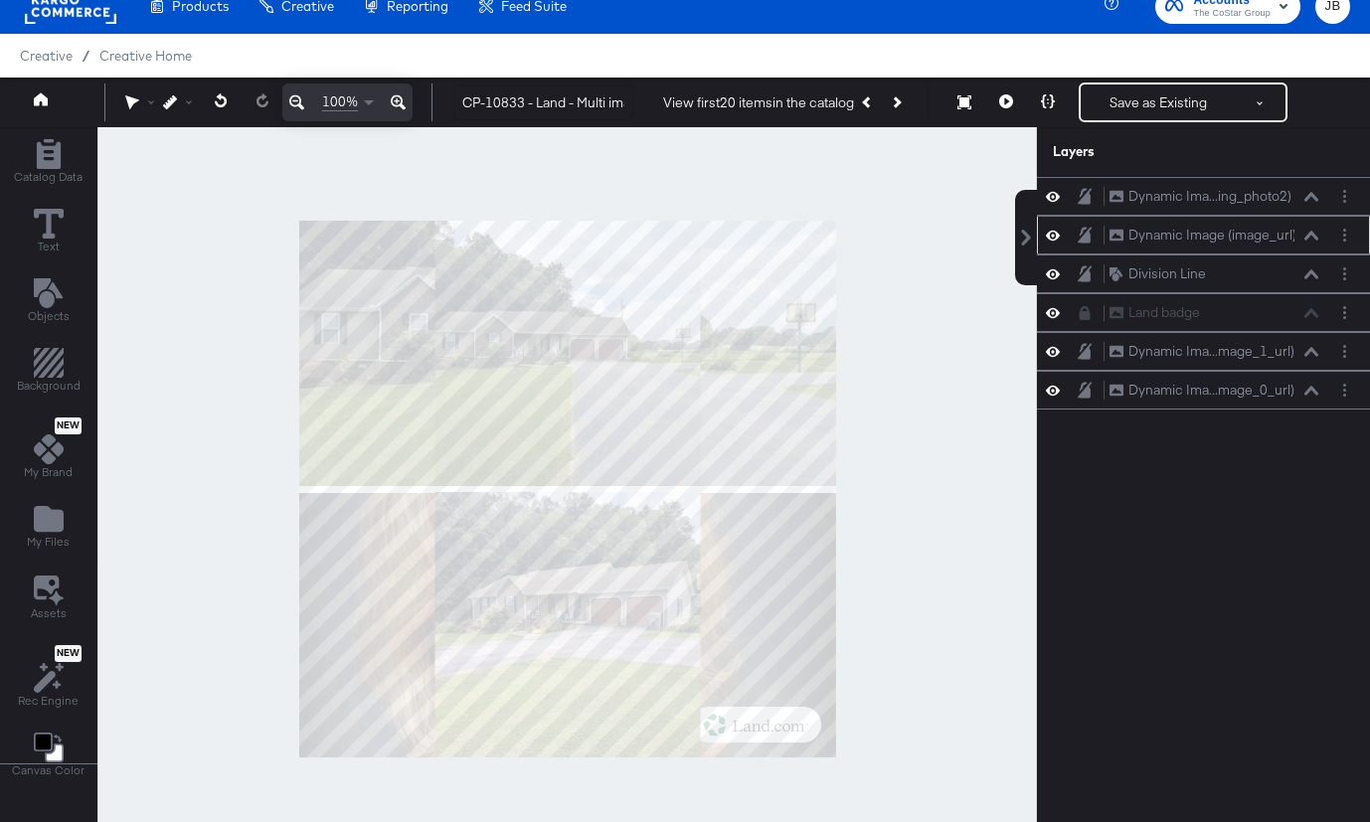
click at [1311, 237] on icon at bounding box center [1311, 236] width 14 height 10
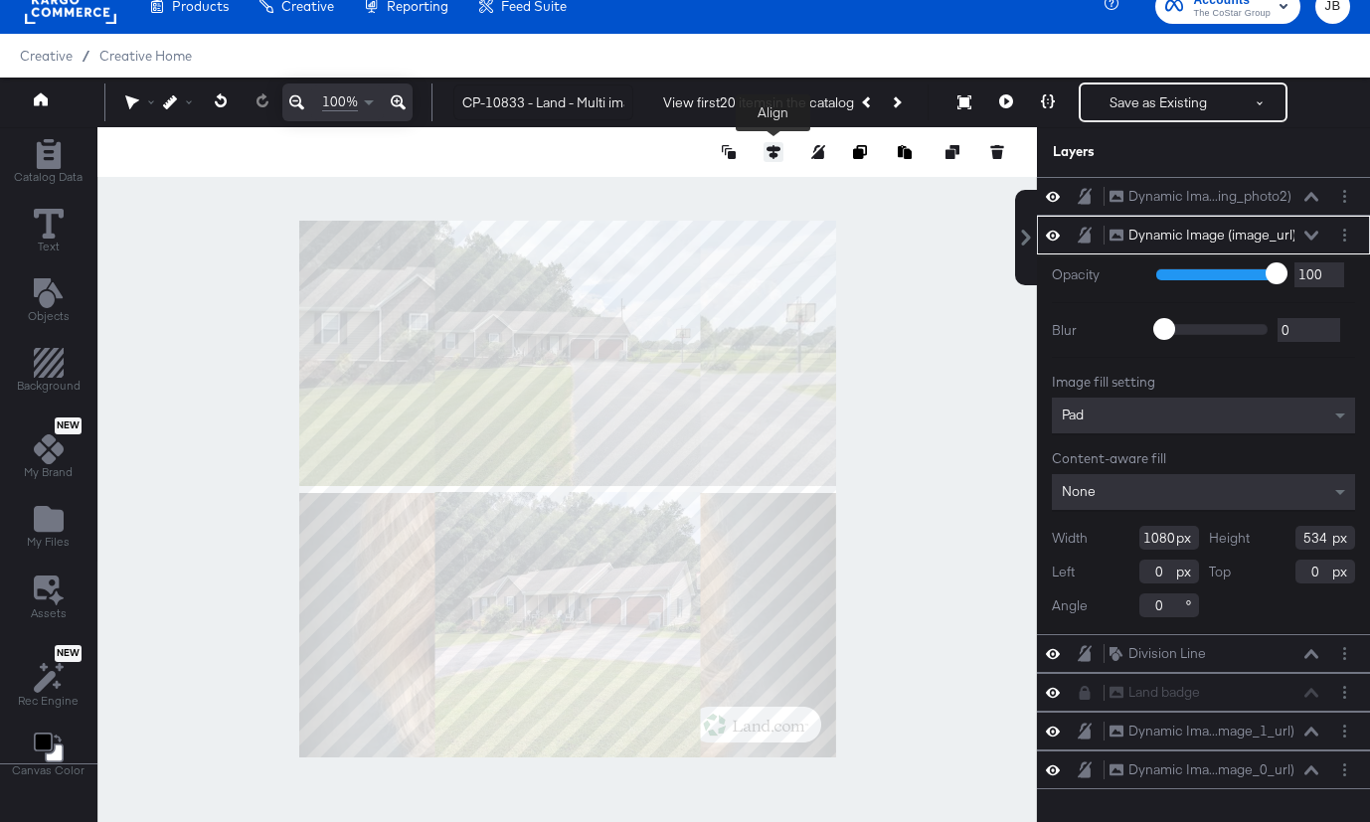
click at [772, 144] on button at bounding box center [774, 152] width 20 height 20
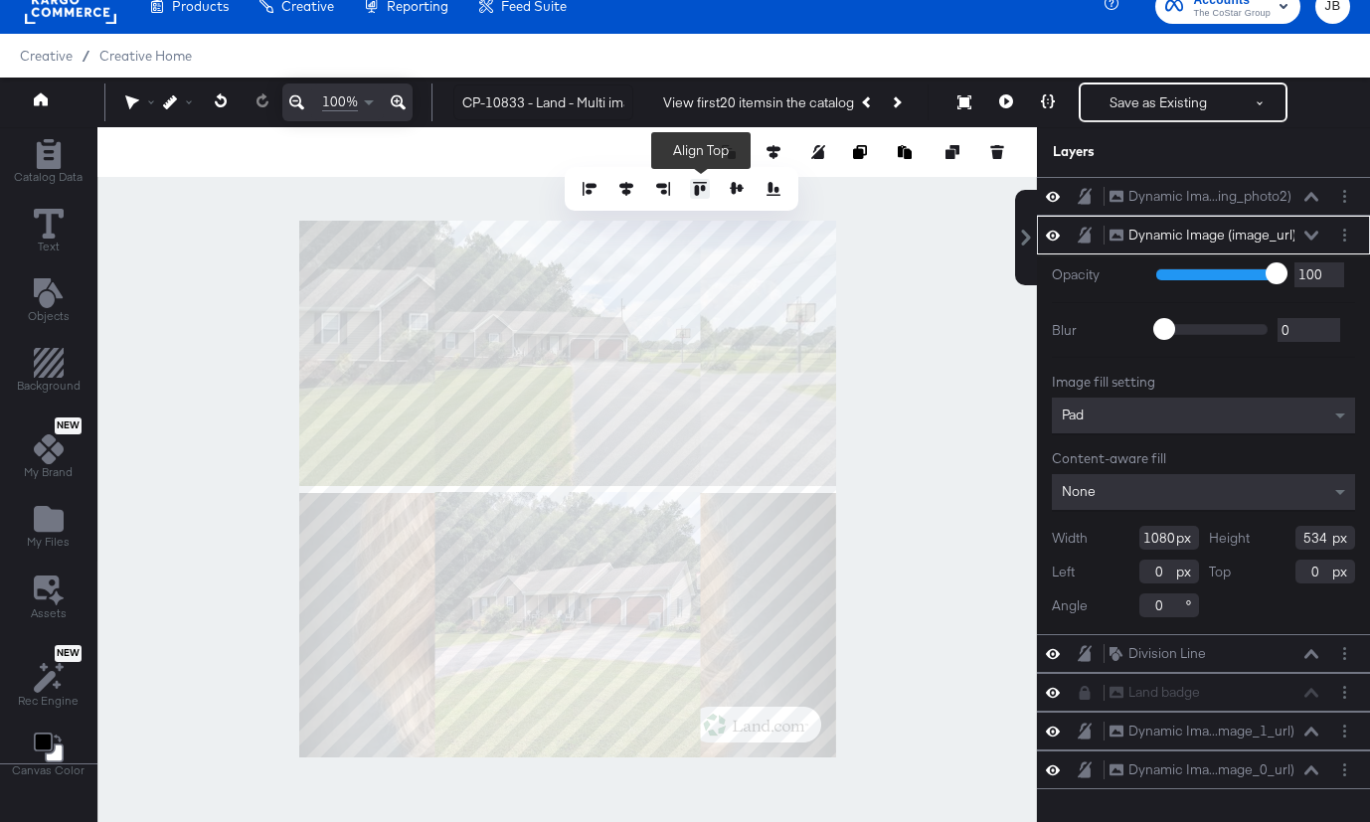
click at [691, 184] on button at bounding box center [700, 189] width 20 height 20
click at [1310, 235] on icon at bounding box center [1311, 236] width 14 height 10
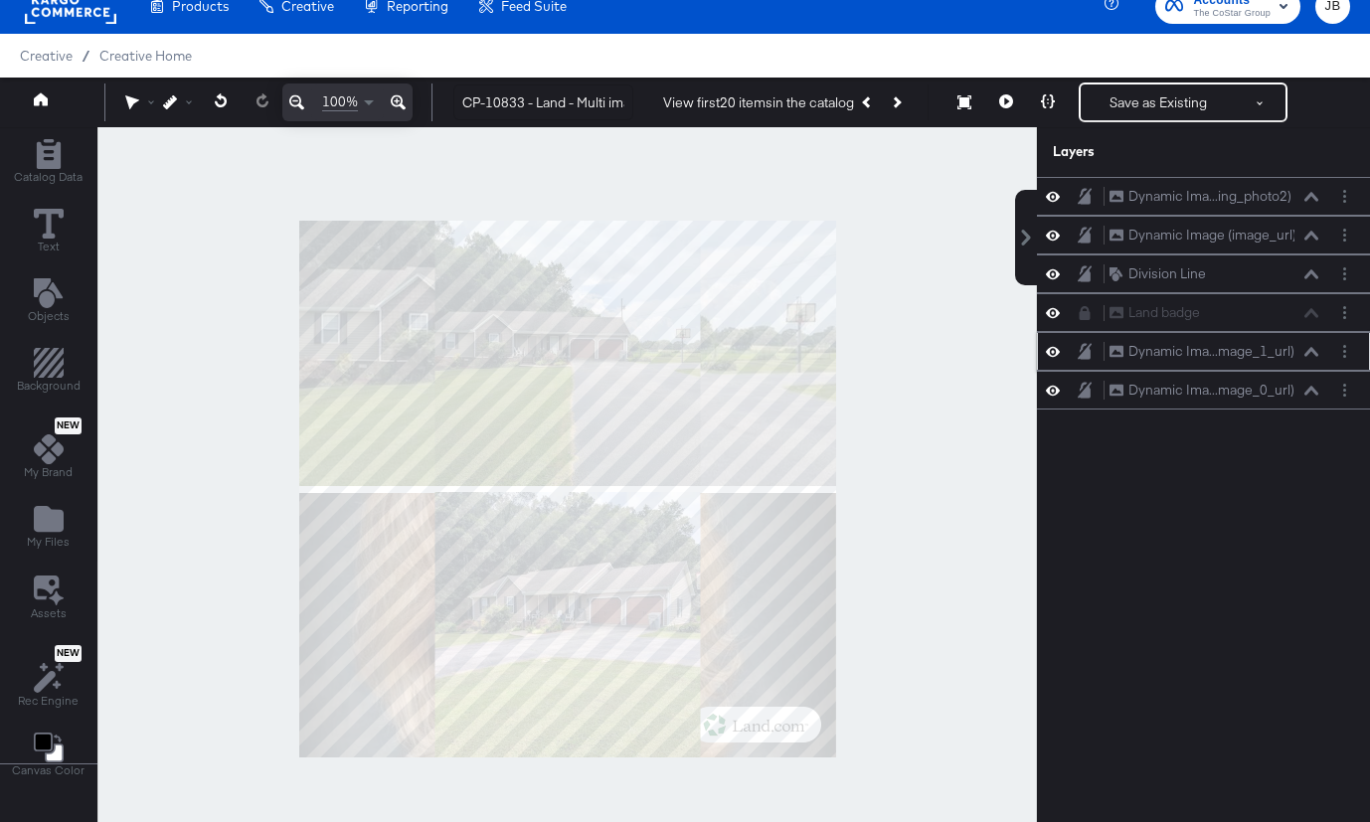
click at [1310, 356] on button at bounding box center [1311, 352] width 16 height 12
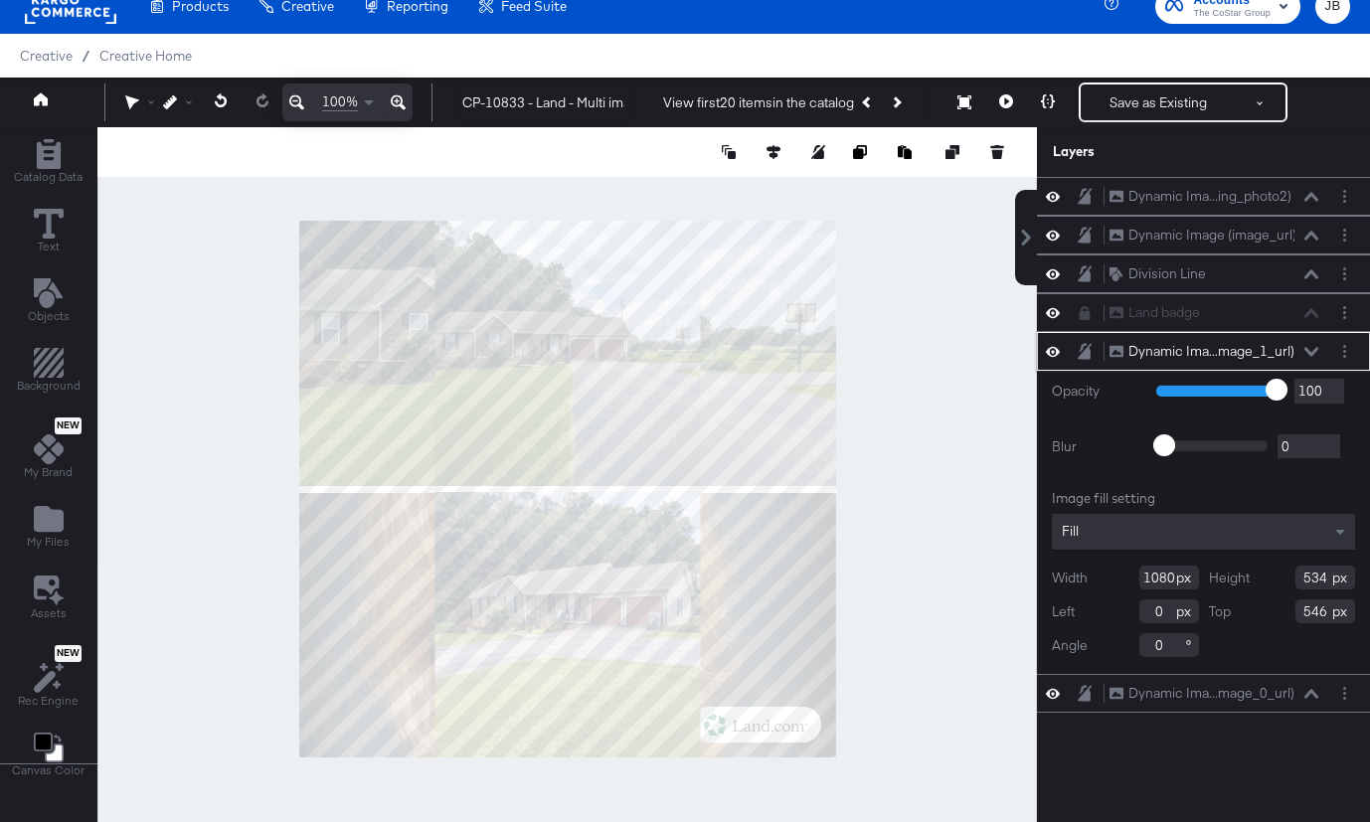
click at [1311, 349] on icon at bounding box center [1311, 352] width 14 height 10
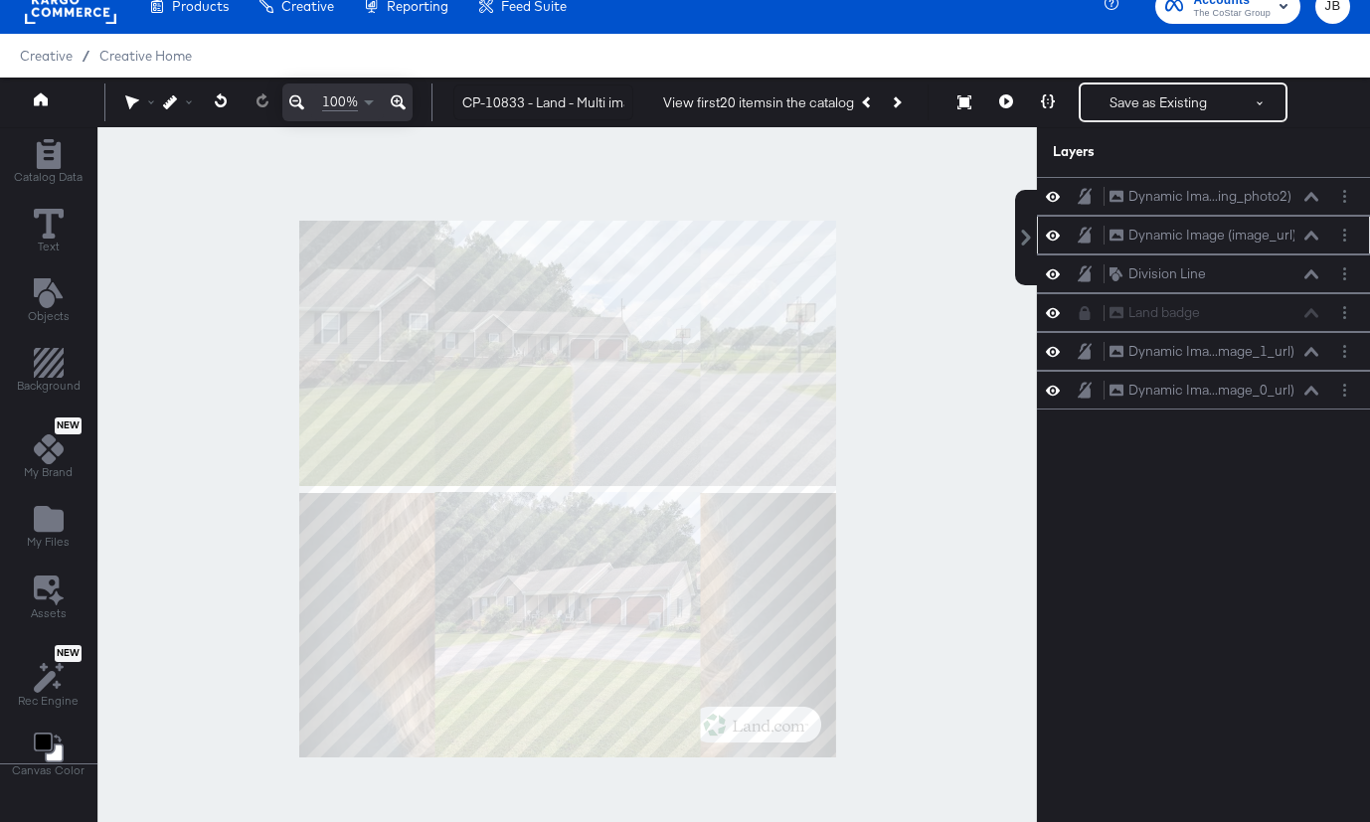
click at [1309, 235] on icon at bounding box center [1311, 235] width 14 height 9
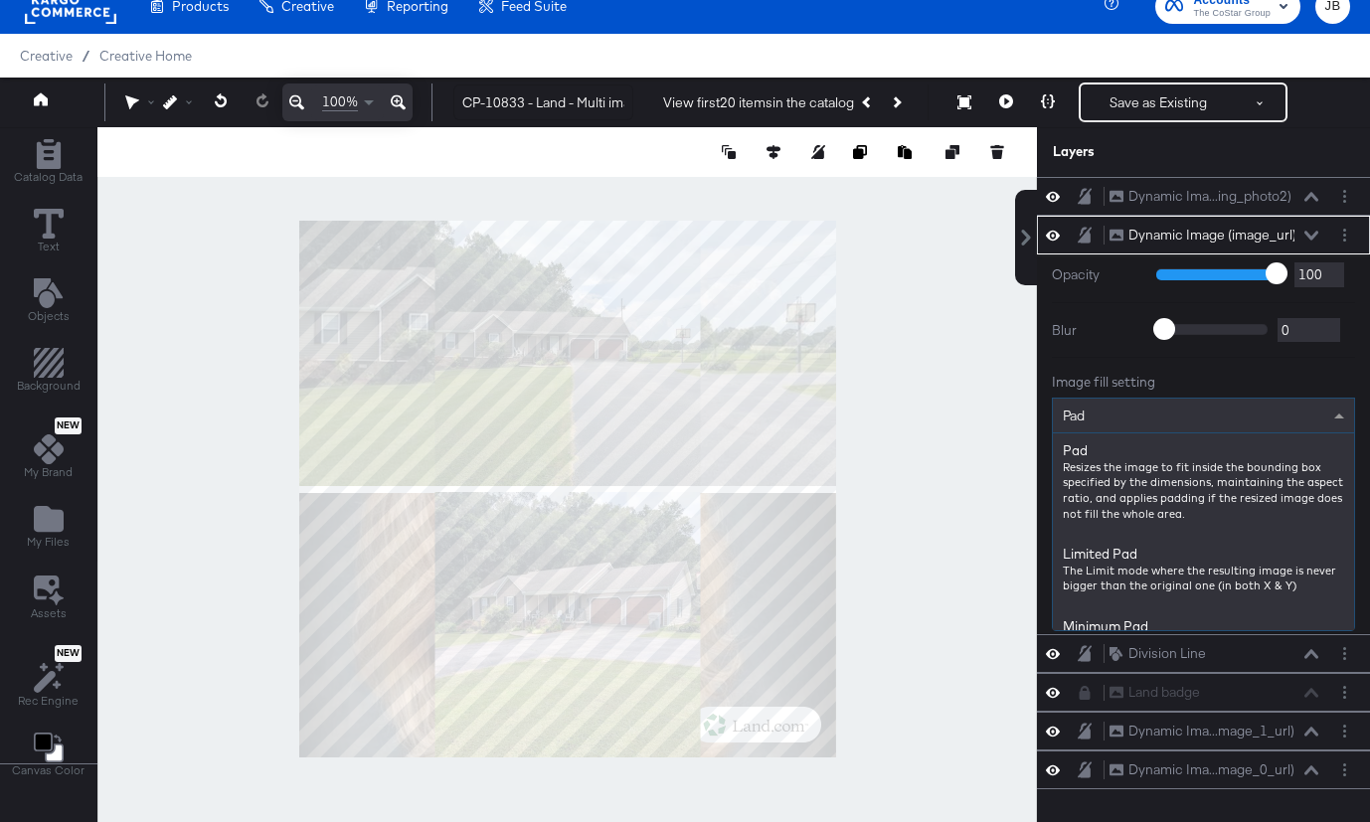
click at [1187, 418] on div "Pad" at bounding box center [1203, 416] width 301 height 34
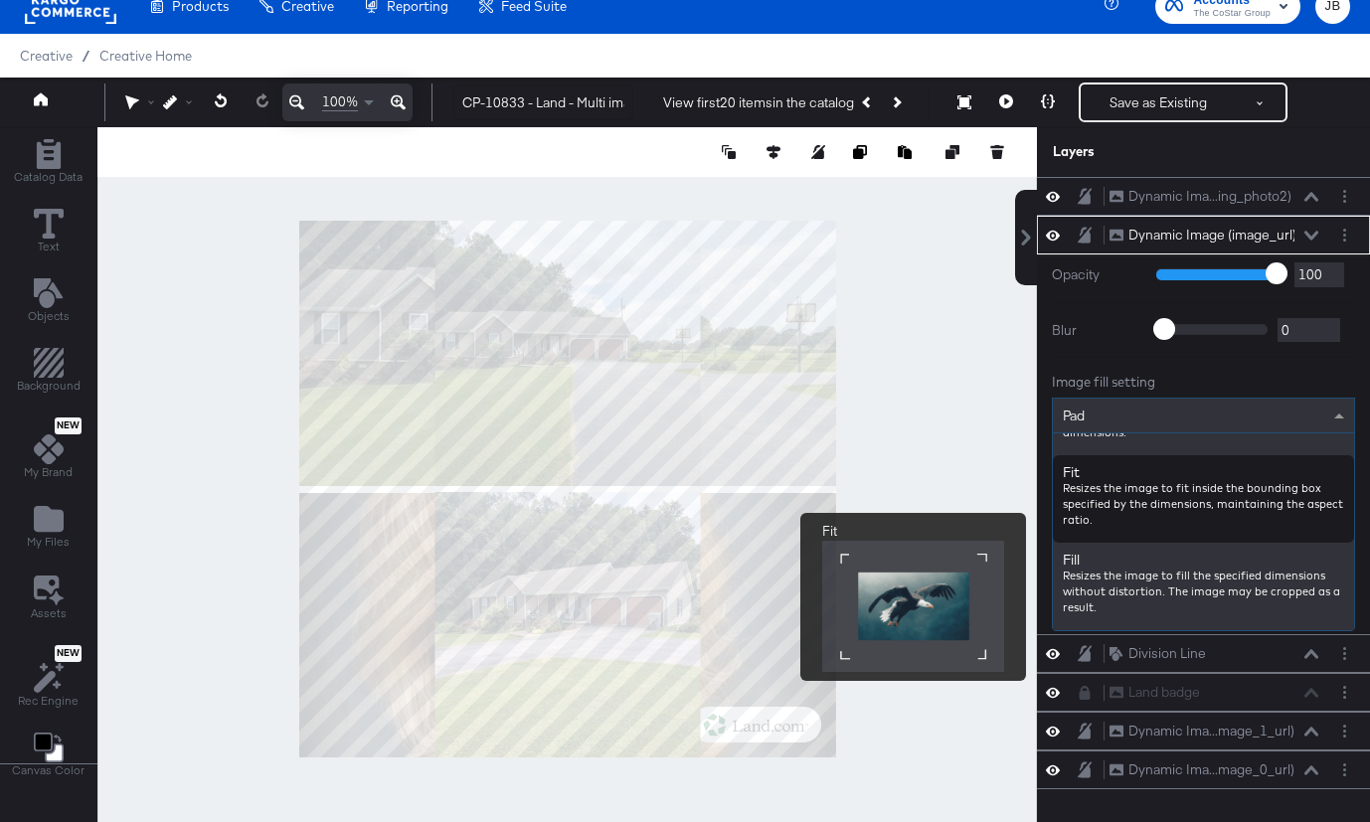
scroll to position [246, 0]
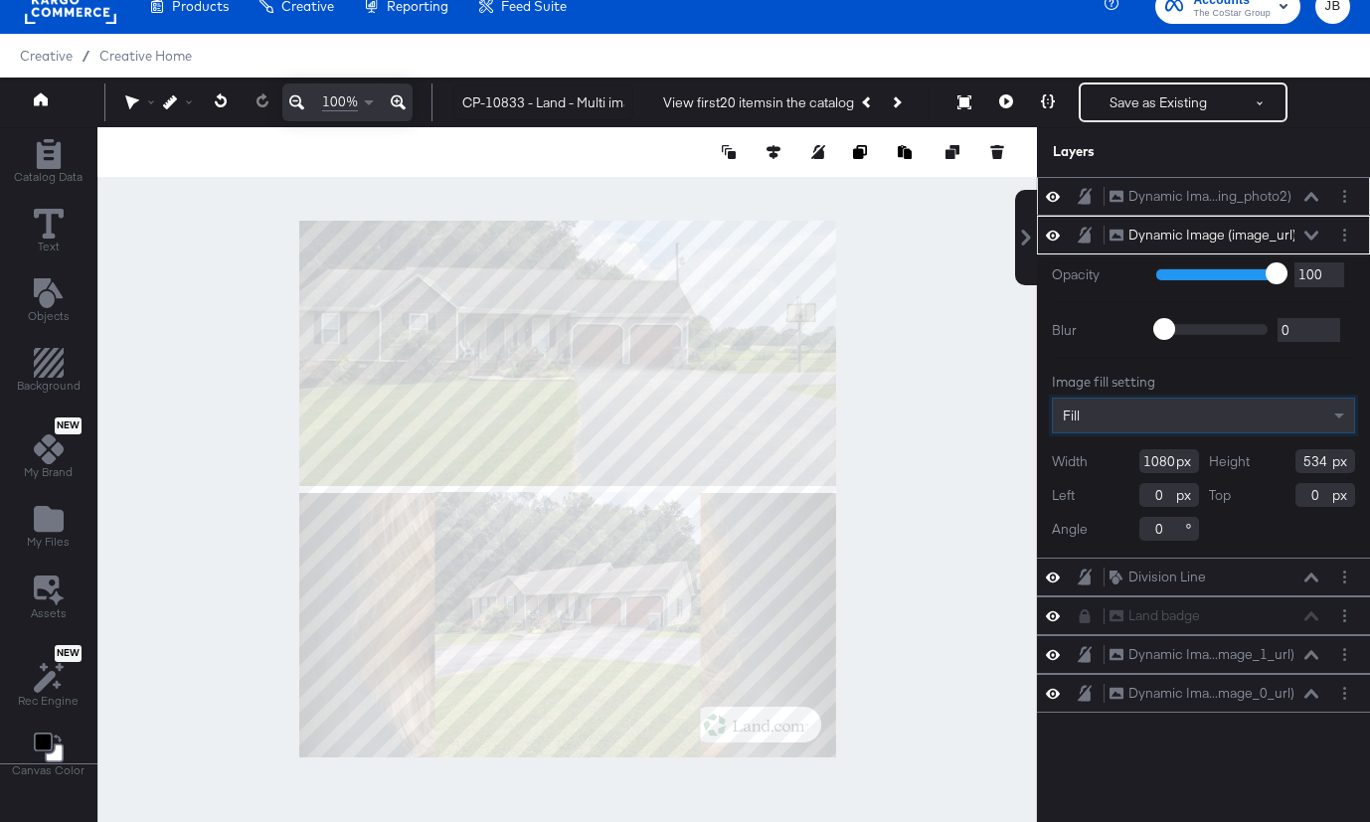
click at [1298, 187] on div "Dynamic Ima...ing_photo2) Dynamic Image (listing_photo2)" at bounding box center [1213, 196] width 211 height 21
click at [1308, 192] on icon at bounding box center [1311, 197] width 14 height 10
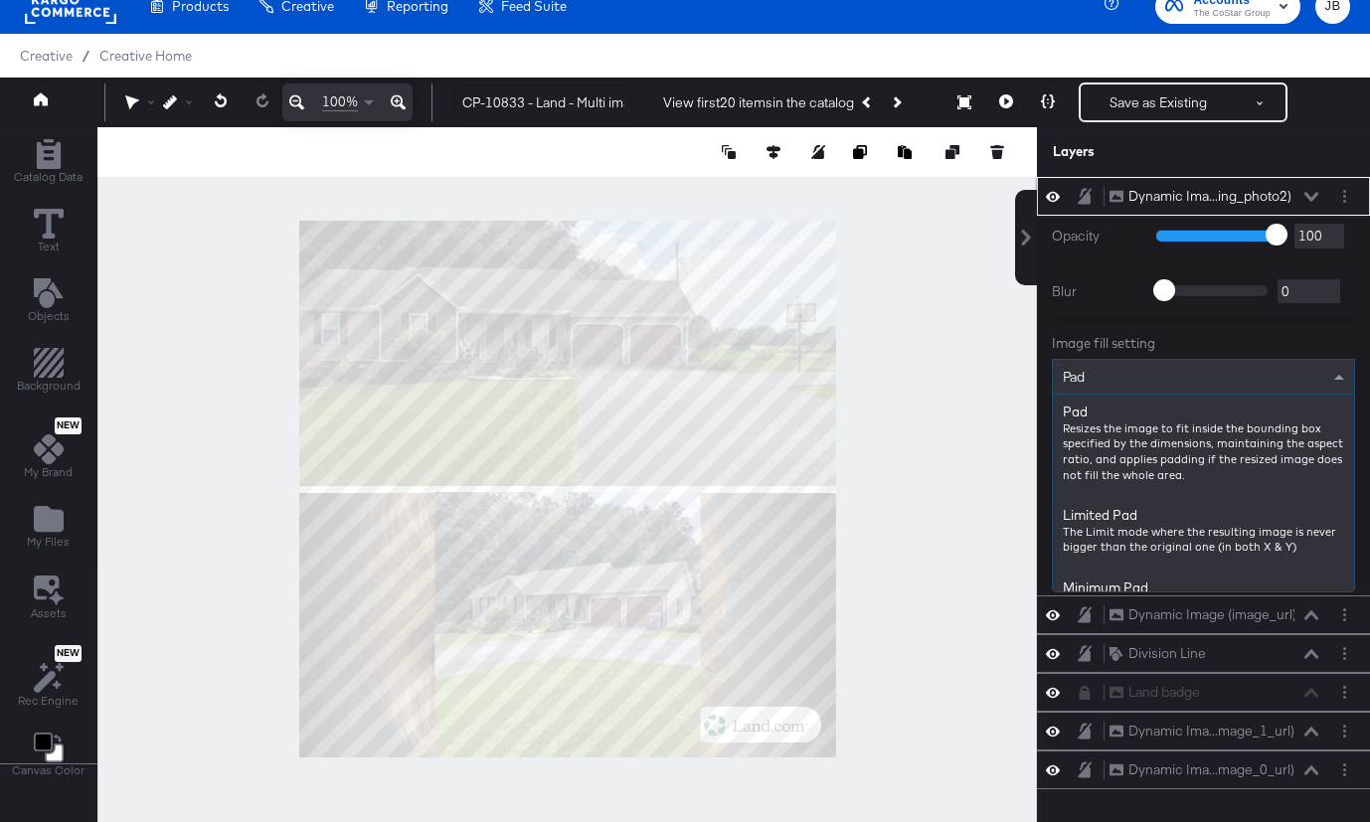
click at [1201, 360] on div "Pad" at bounding box center [1203, 377] width 301 height 34
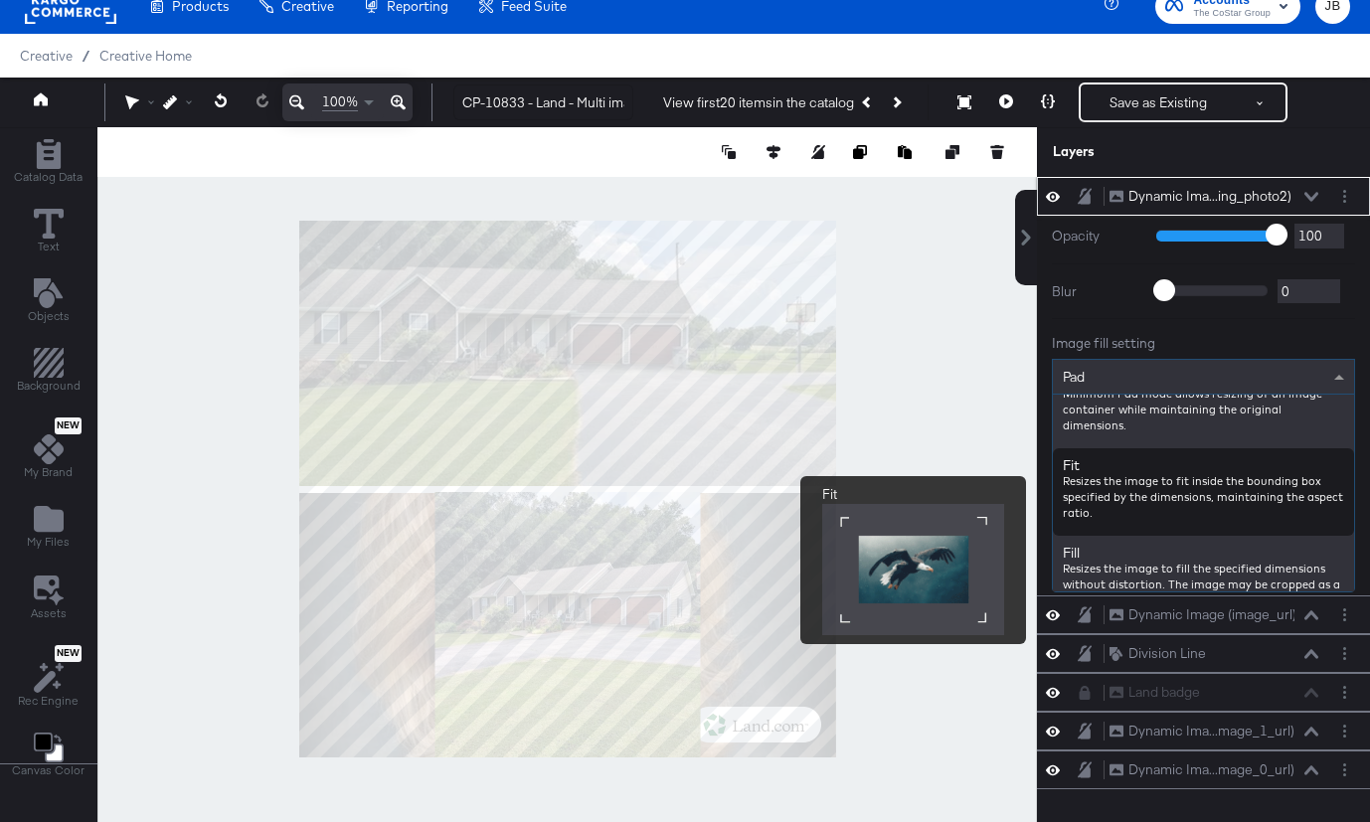
scroll to position [219, 0]
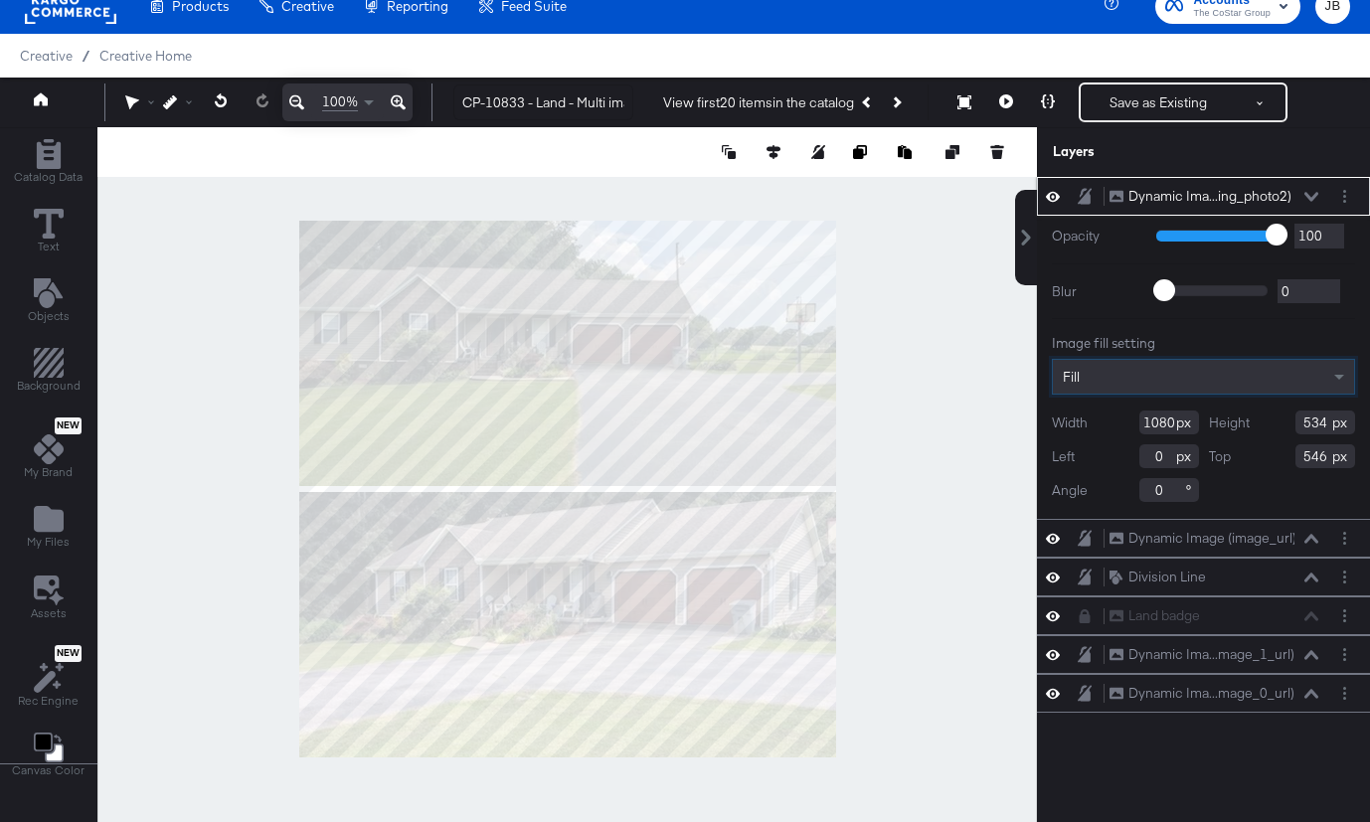
click at [1314, 193] on icon at bounding box center [1311, 197] width 14 height 10
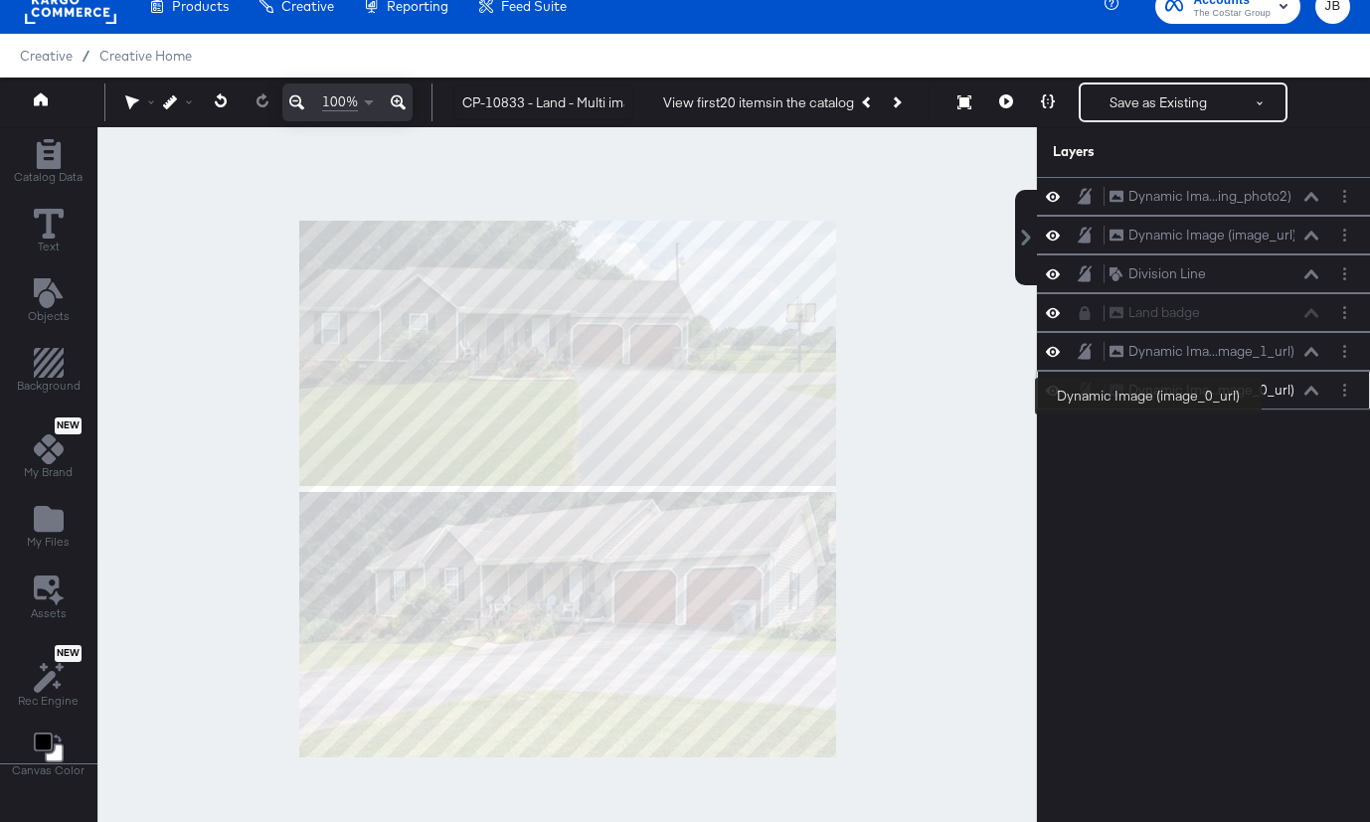
drag, startPoint x: 1271, startPoint y: 231, endPoint x: 1275, endPoint y: 396, distance: 165.1
click at [1275, 396] on div "Dynamic Ima...ing_photo2) Dynamic Image (listing_photo2) Dynamic Image (image_u…" at bounding box center [1203, 293] width 333 height 233
drag, startPoint x: 1224, startPoint y: 250, endPoint x: 1253, endPoint y: 411, distance: 163.6
click at [1253, 411] on div "Dynamic Ima...ing_photo2) Dynamic Image (listing_photo2) Dynamic Image (image_u…" at bounding box center [1191, 498] width 358 height 643
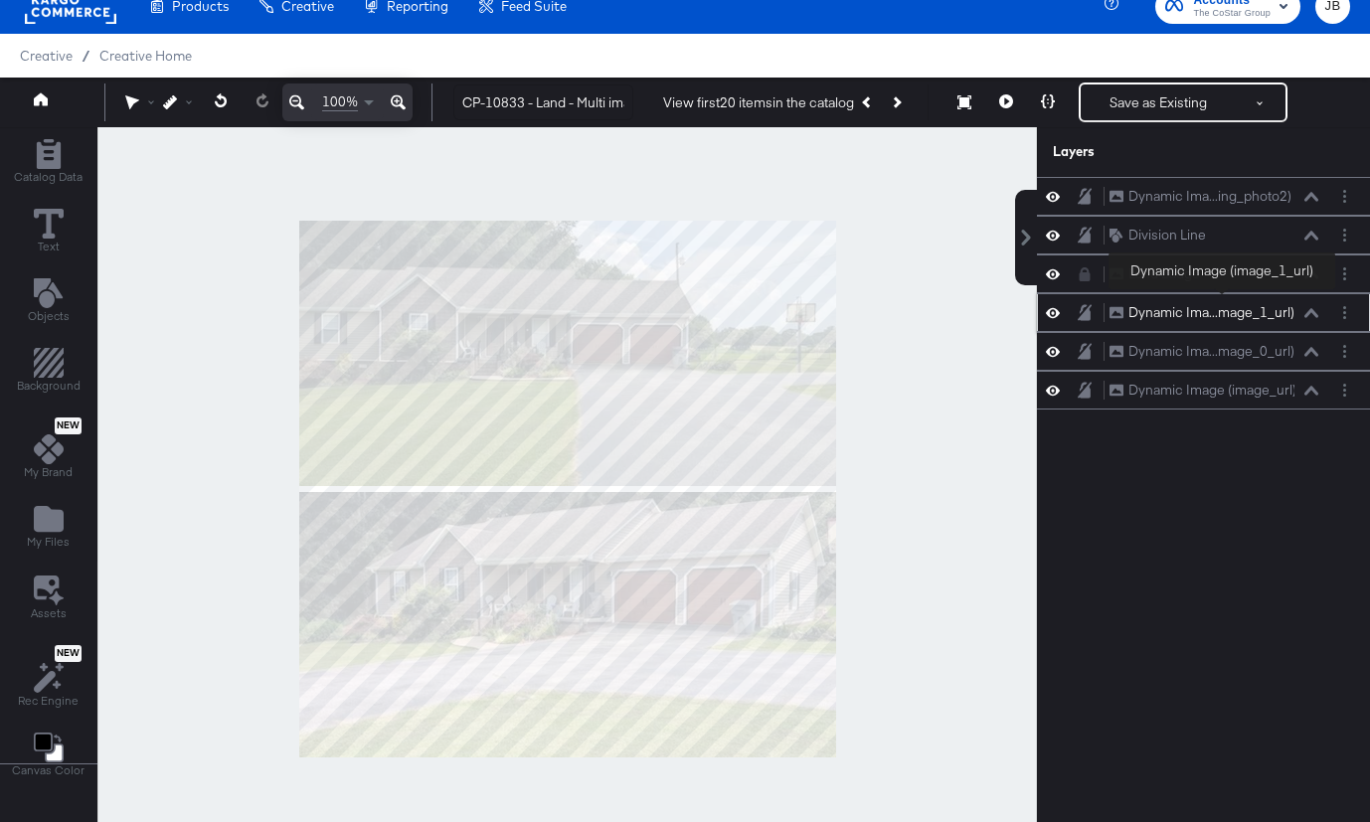
drag, startPoint x: 1215, startPoint y: 208, endPoint x: 1220, endPoint y: 308, distance: 100.5
click at [1224, 313] on div "Dynamic Ima...ing_photo2) Dynamic Image (listing_photo2) Division Line Division…" at bounding box center [1203, 293] width 333 height 233
drag, startPoint x: 1214, startPoint y: 189, endPoint x: 1228, endPoint y: 291, distance: 103.3
click at [1228, 291] on div "Dynamic Ima...ing_photo2) Dynamic Image (listing_photo2) Division Line Division…" at bounding box center [1203, 293] width 333 height 233
drag, startPoint x: 1300, startPoint y: 200, endPoint x: 1304, endPoint y: 358, distance: 158.1
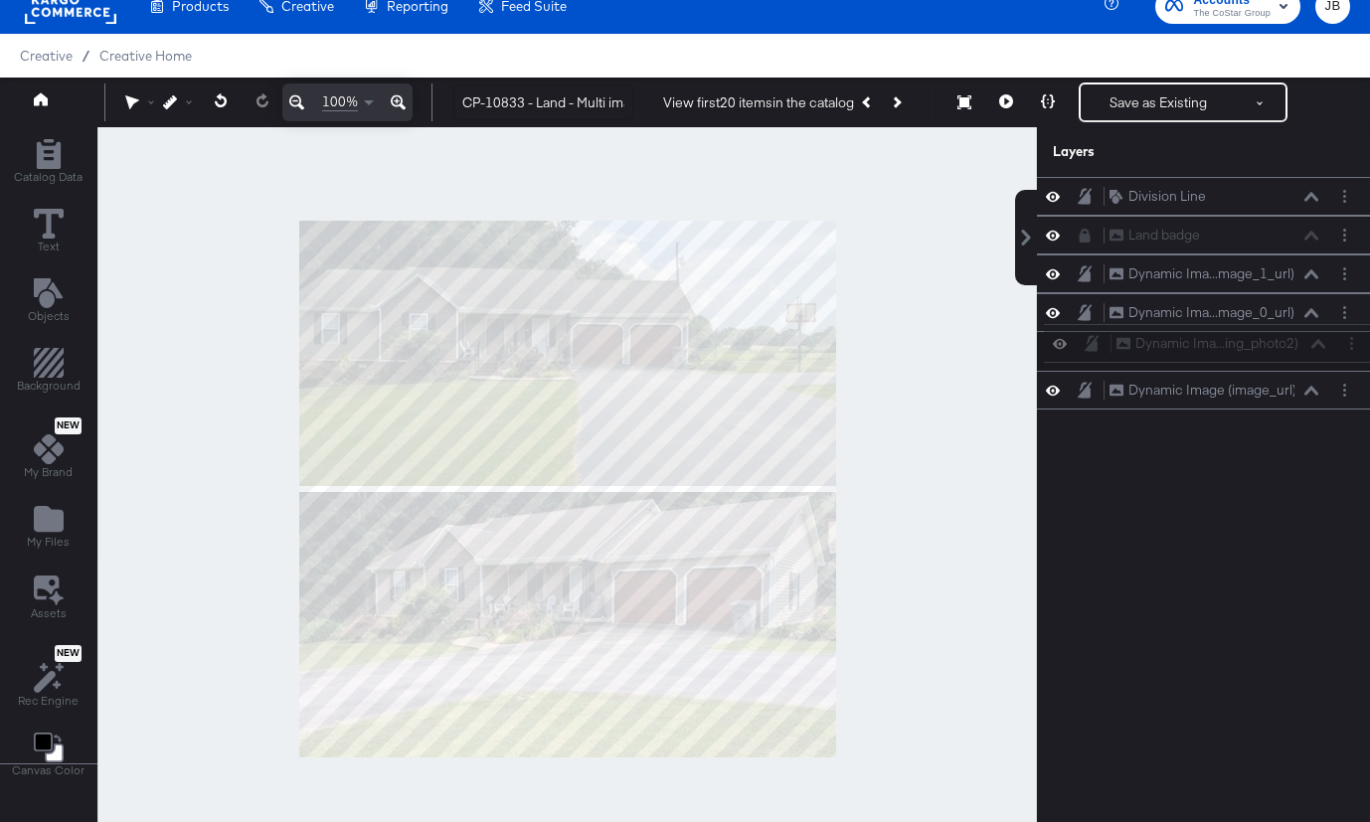
click at [1304, 358] on div "Dynamic Ima...ing_photo2) Dynamic Image (listing_photo2) Division Line Division…" at bounding box center [1203, 293] width 333 height 233
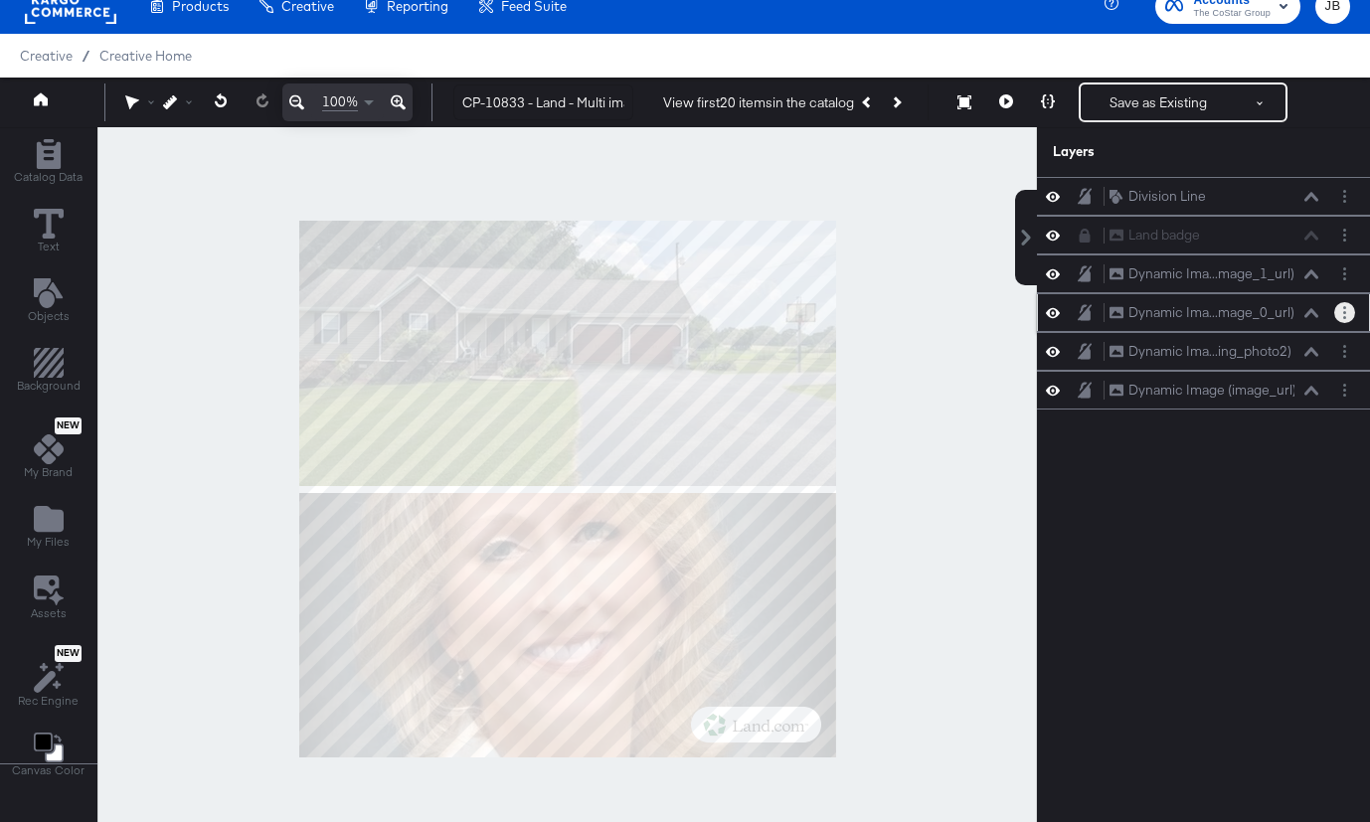
click at [1344, 309] on icon "Layer Options" at bounding box center [1344, 312] width 3 height 13
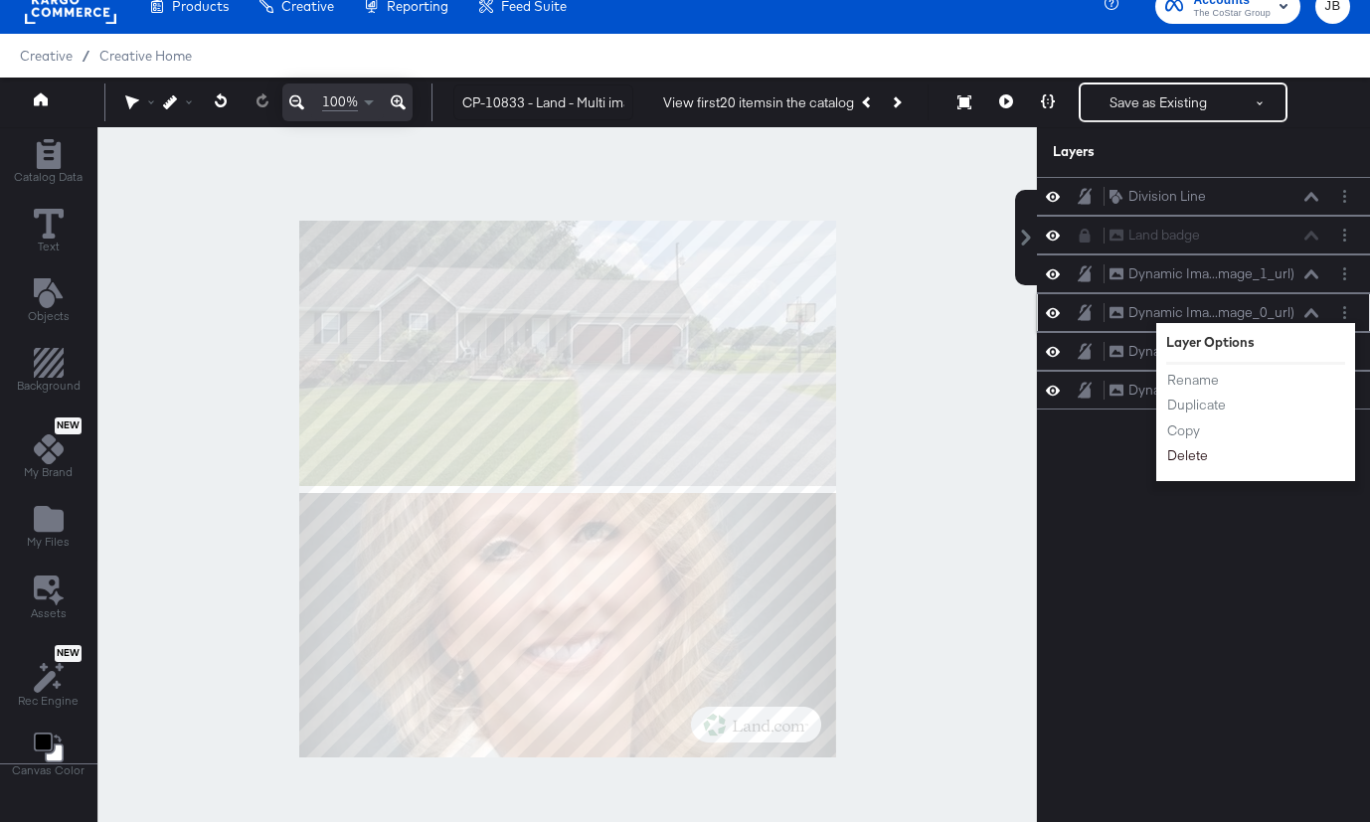
click at [1188, 460] on button "Delete" at bounding box center [1187, 455] width 43 height 21
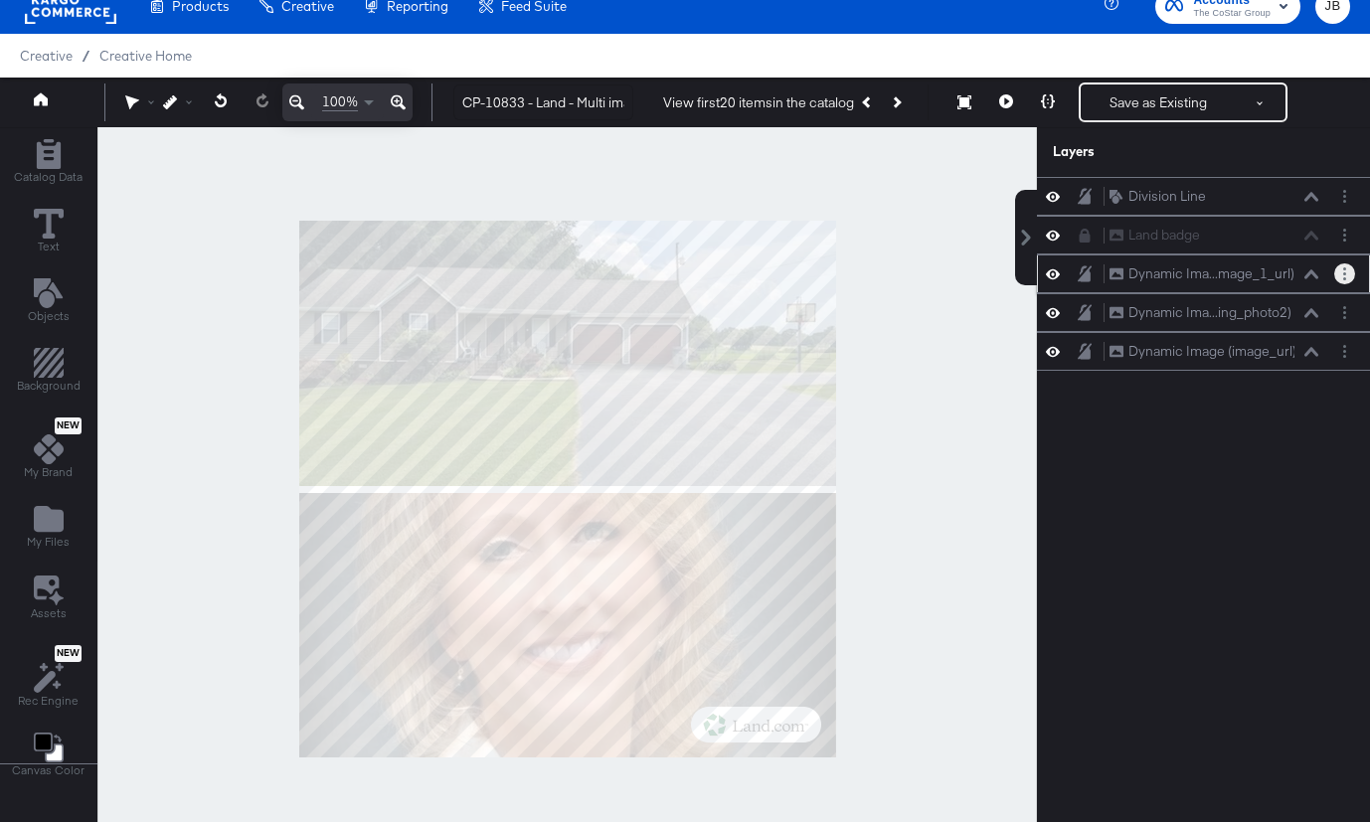
click at [1341, 274] on button "Layer Options" at bounding box center [1344, 273] width 21 height 21
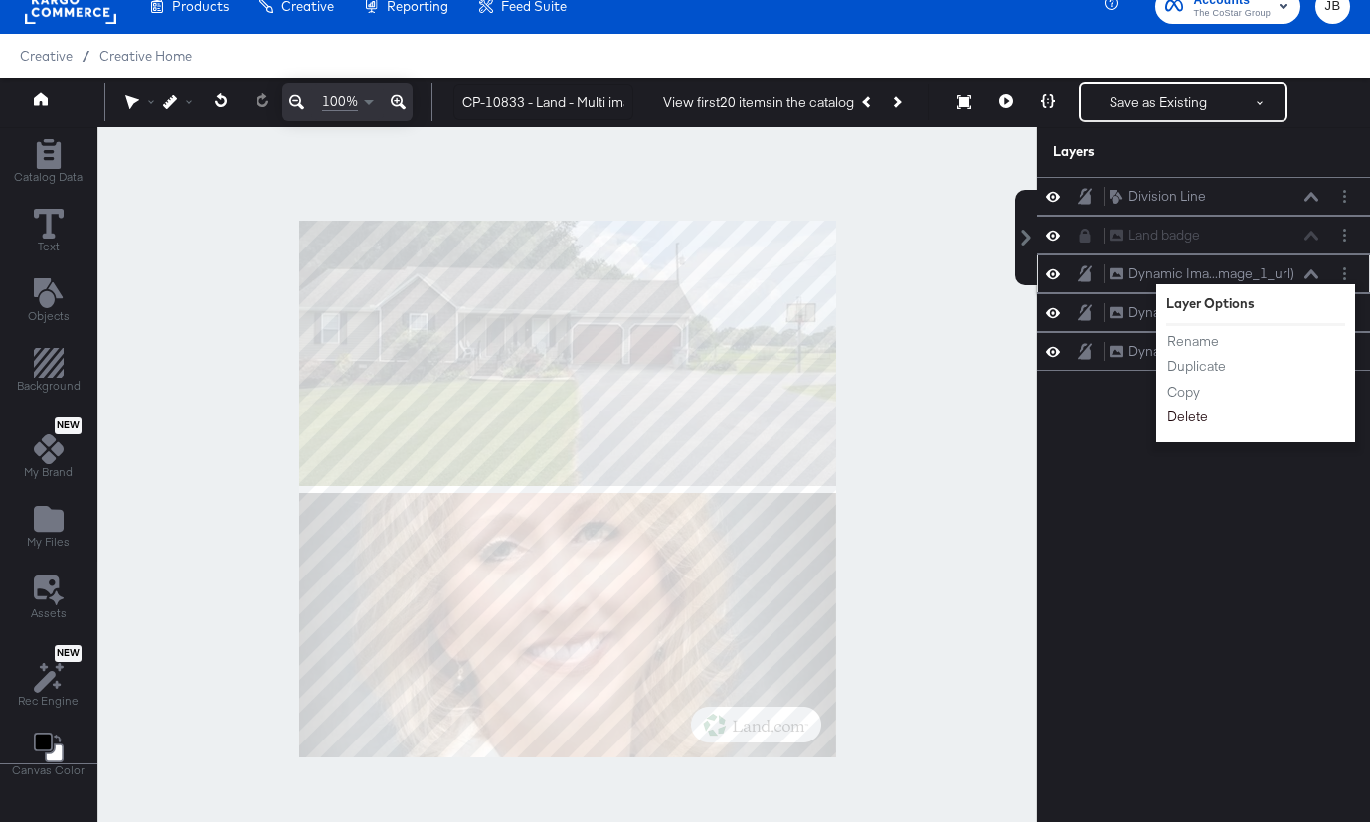
click at [1188, 419] on button "Delete" at bounding box center [1187, 417] width 43 height 21
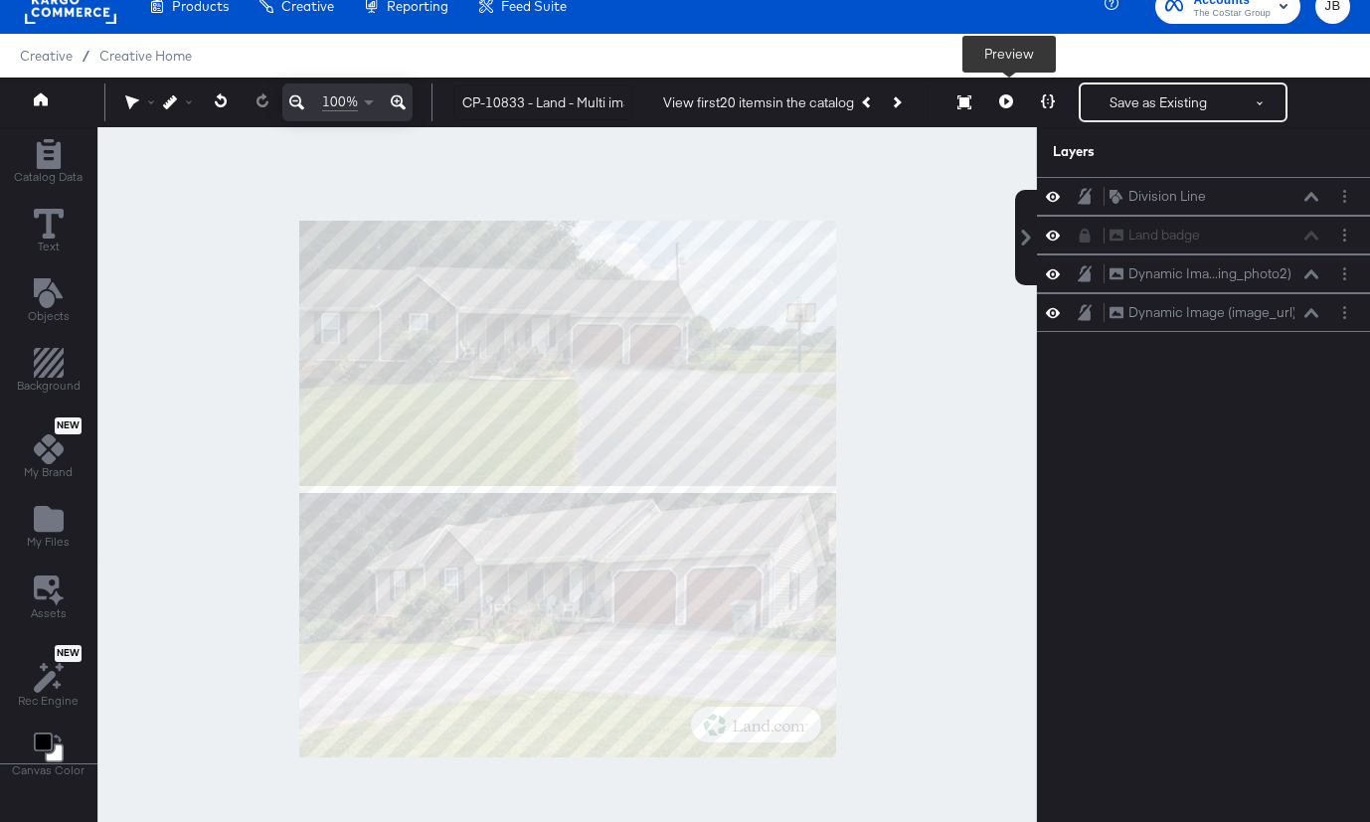
click at [1003, 97] on icon at bounding box center [1006, 101] width 14 height 14
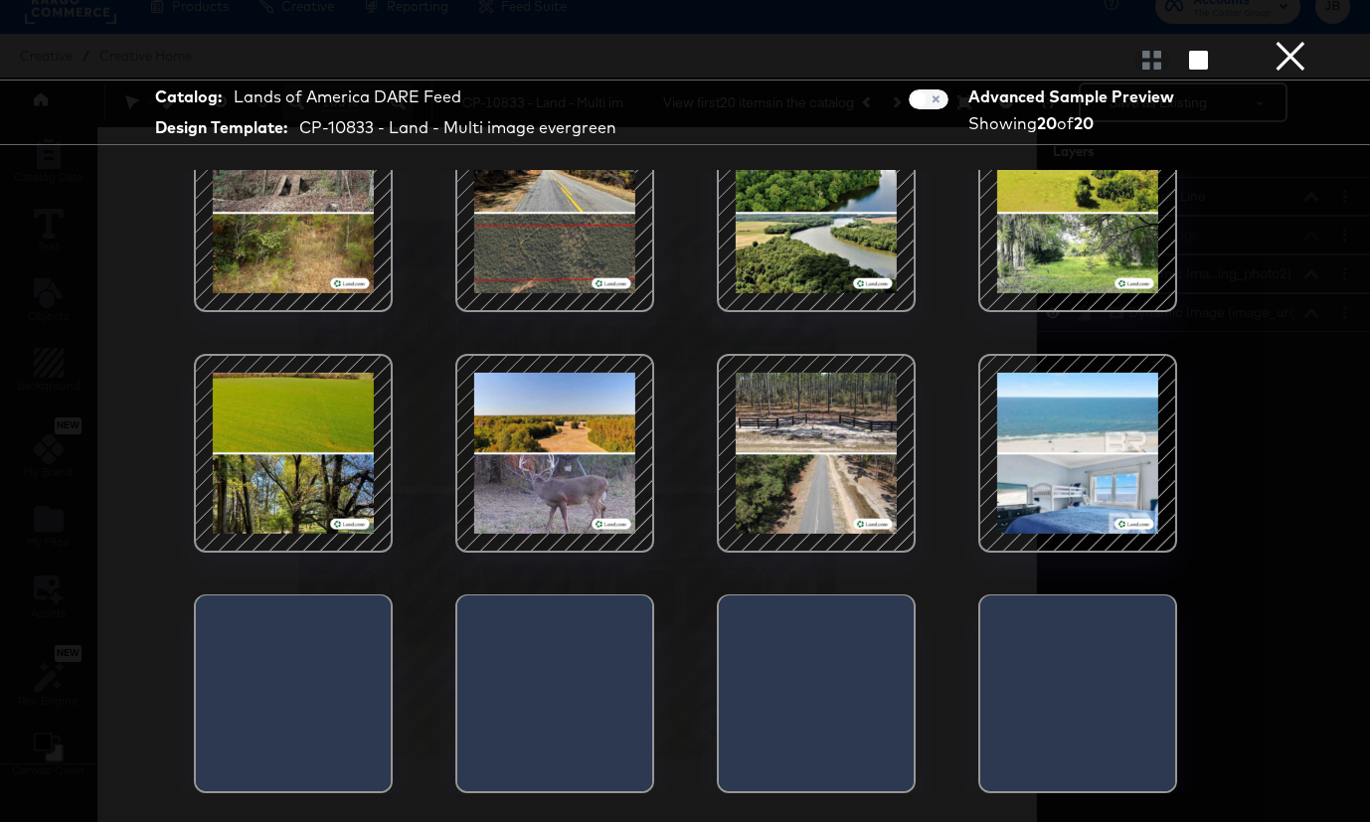
scroll to position [51, 0]
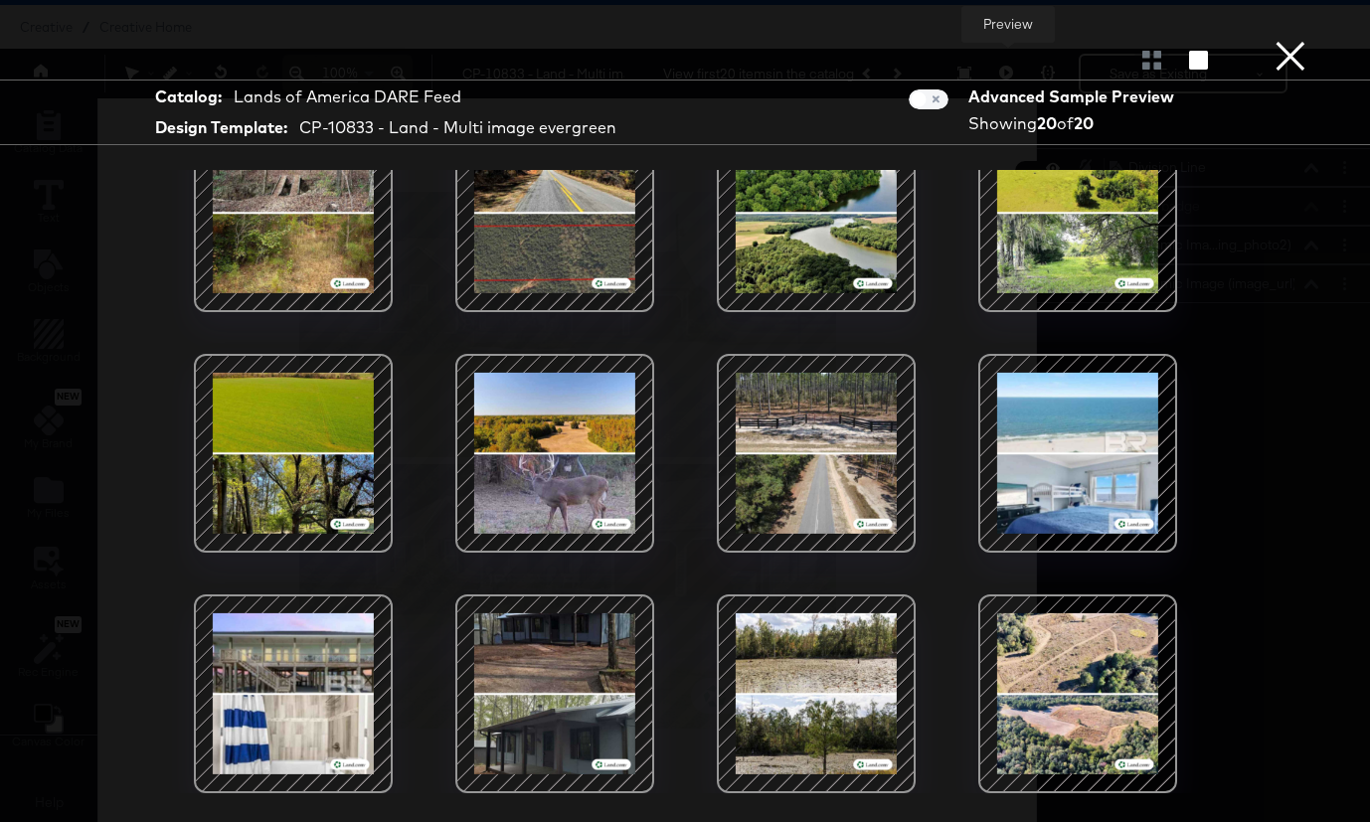
click at [1293, 40] on button "×" at bounding box center [1291, 20] width 40 height 40
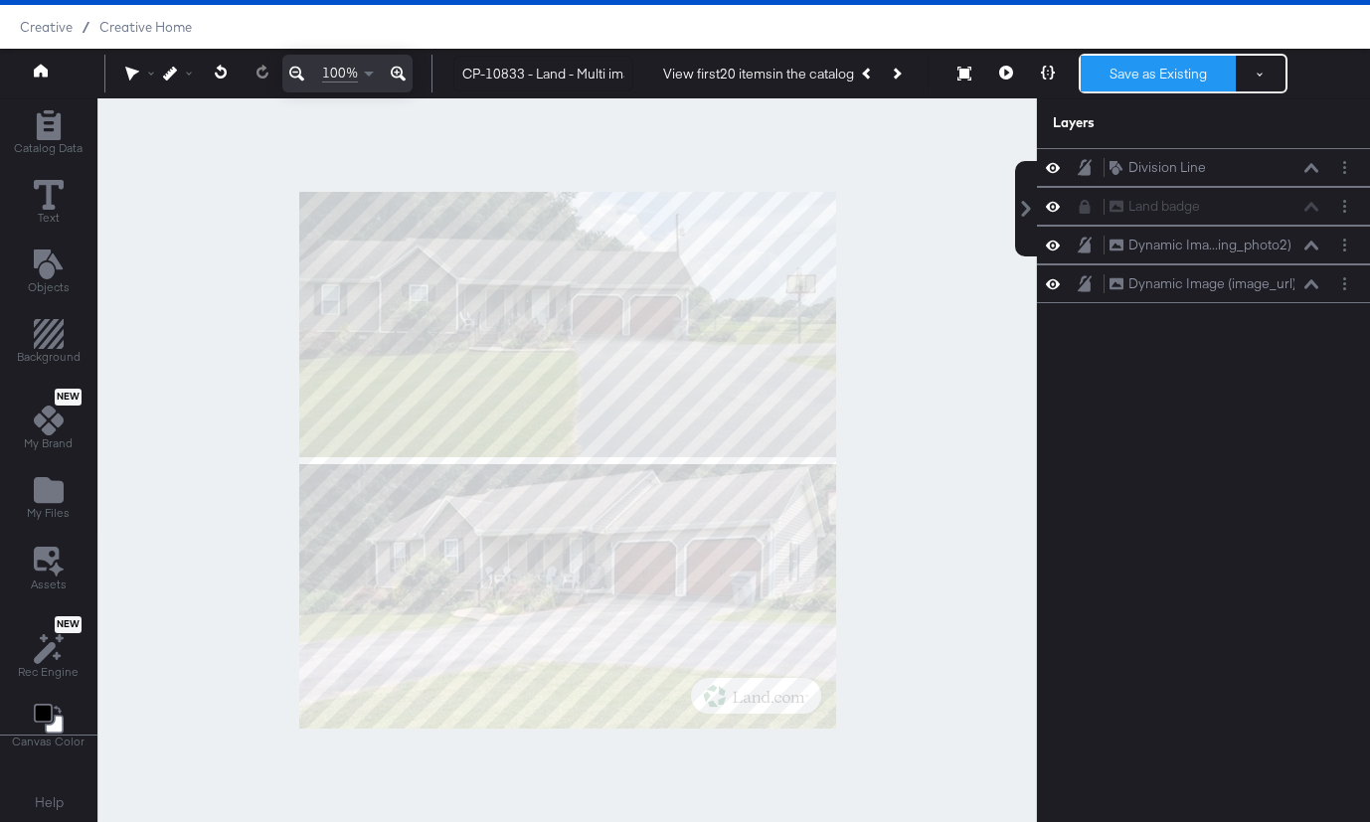
click at [1111, 76] on button "Save as Existing" at bounding box center [1158, 74] width 155 height 36
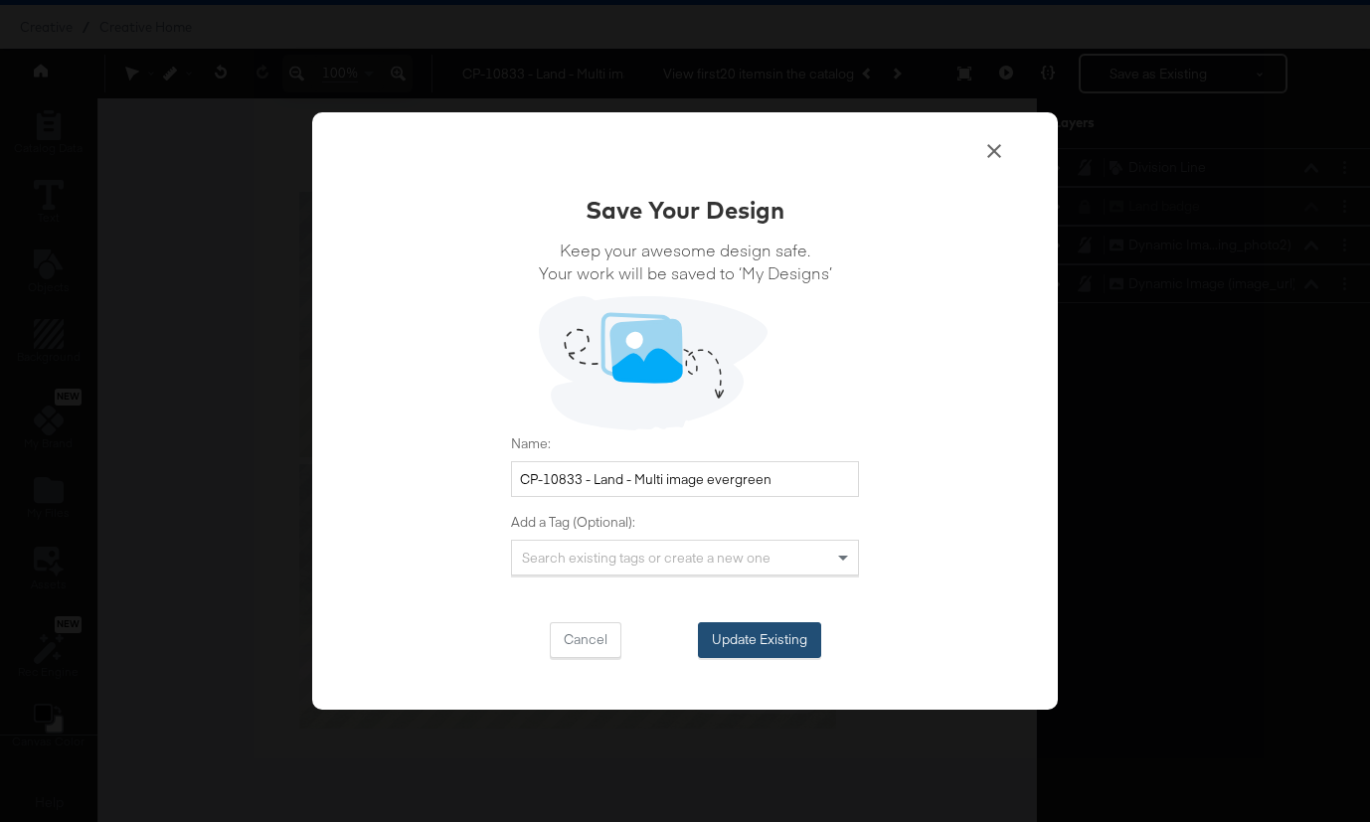
click at [790, 636] on button "Update Existing" at bounding box center [759, 640] width 123 height 36
